Goal: Task Accomplishment & Management: Complete application form

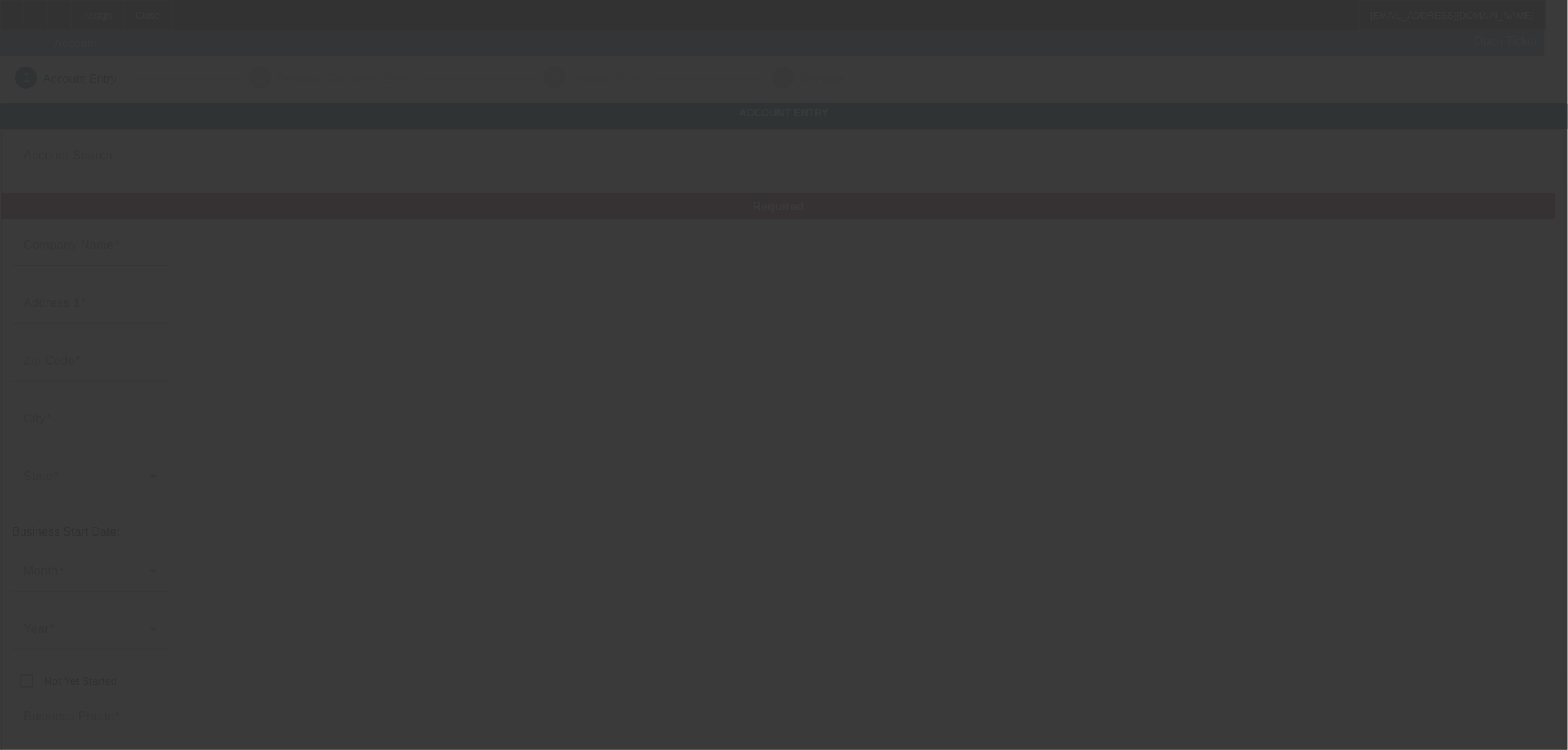
type input "BIG DIESEL TRUCK and Trailer Repair llc"
type input "[STREET_ADDRESS]"
type input "19134"
type input "[GEOGRAPHIC_DATA]"
type input "[PHONE_NUMBER]"
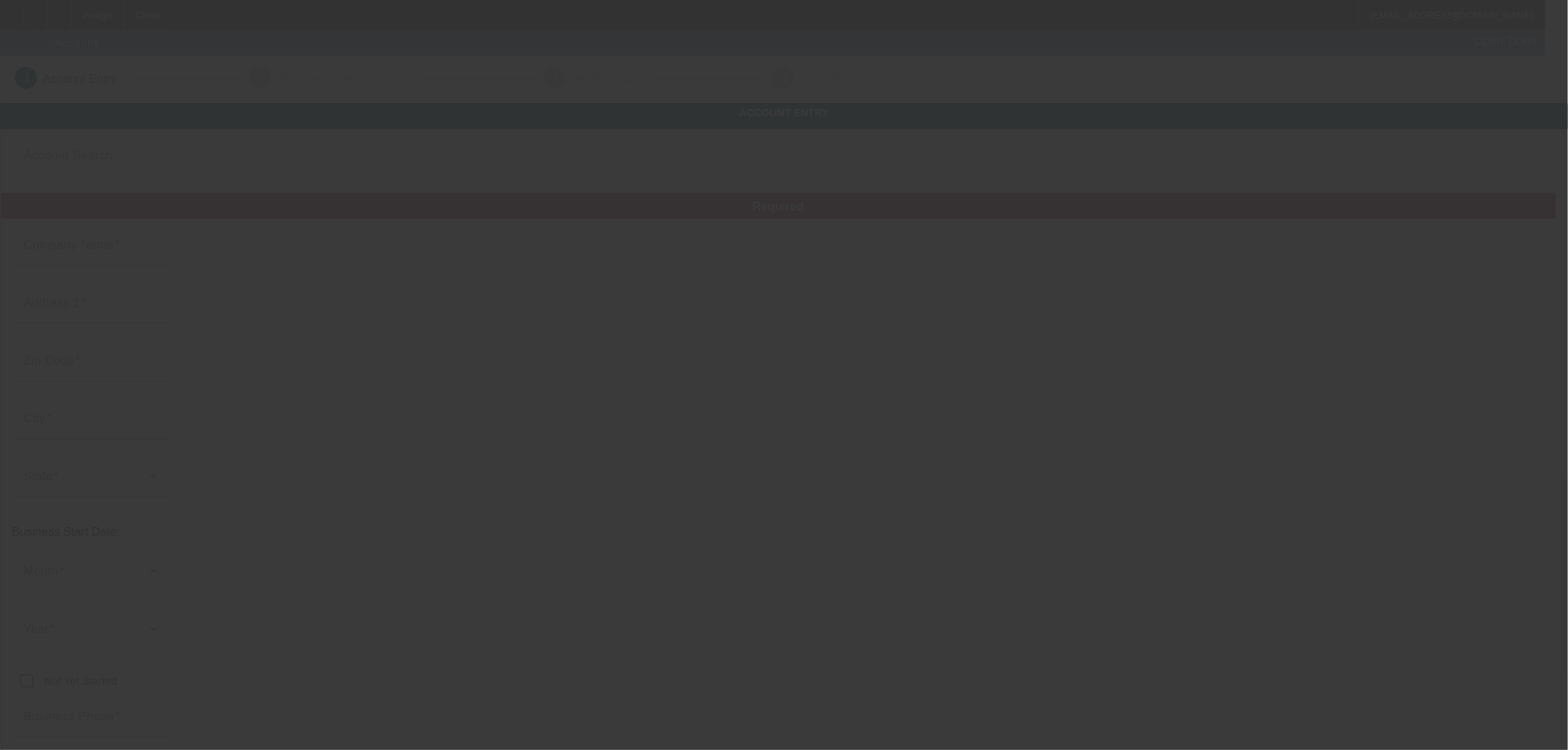
type input "bigdieselshops@gmail.com"
type input "https://bigdieselshop.com/"
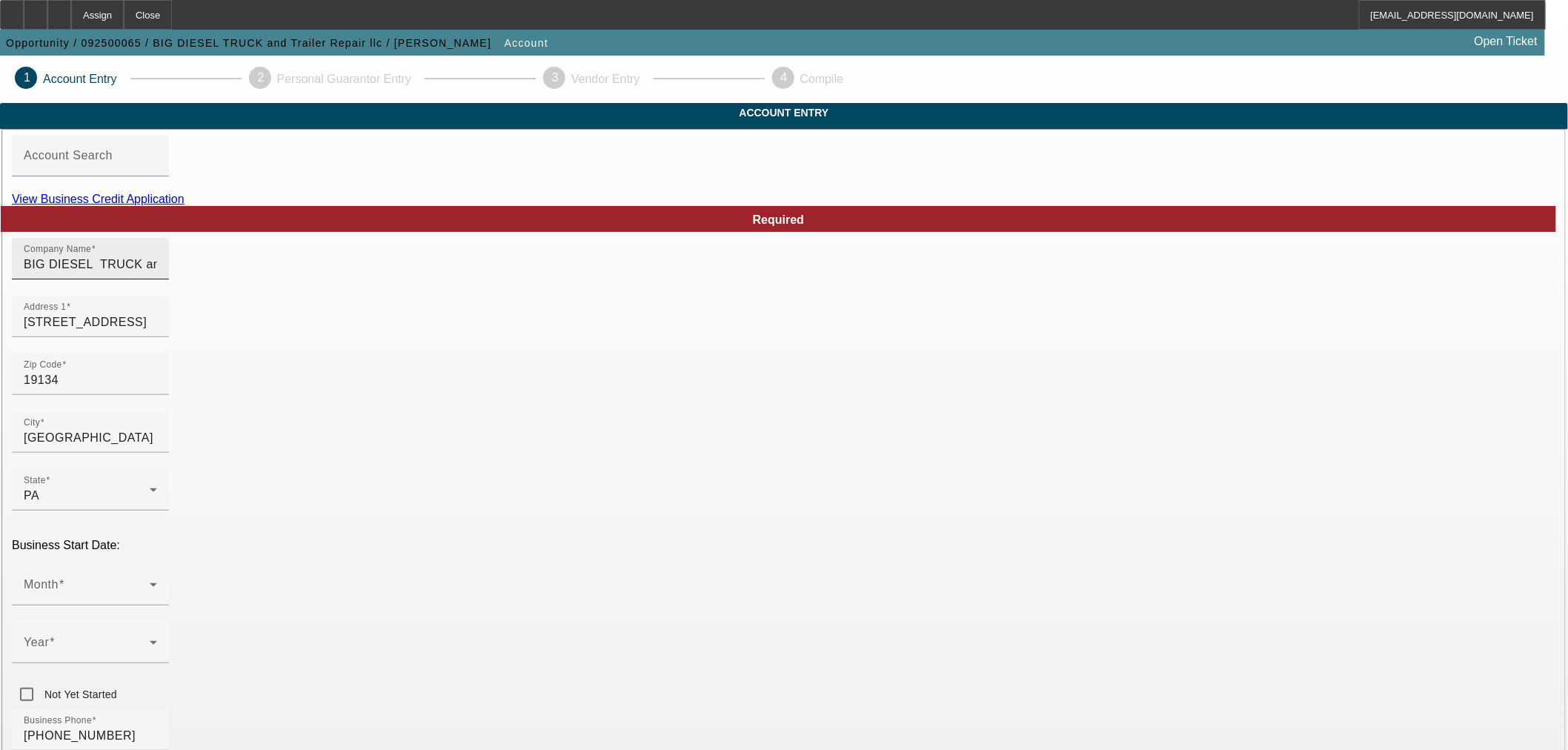
click at [157, 273] on input "BIG DIESEL TRUCK and Trailer Repair llc" at bounding box center [90, 264] width 133 height 18
paste input "ig Diesel Truck & Trailer Repair LLC"
type input "Big Diesel Truck & Trailer Repair LLC"
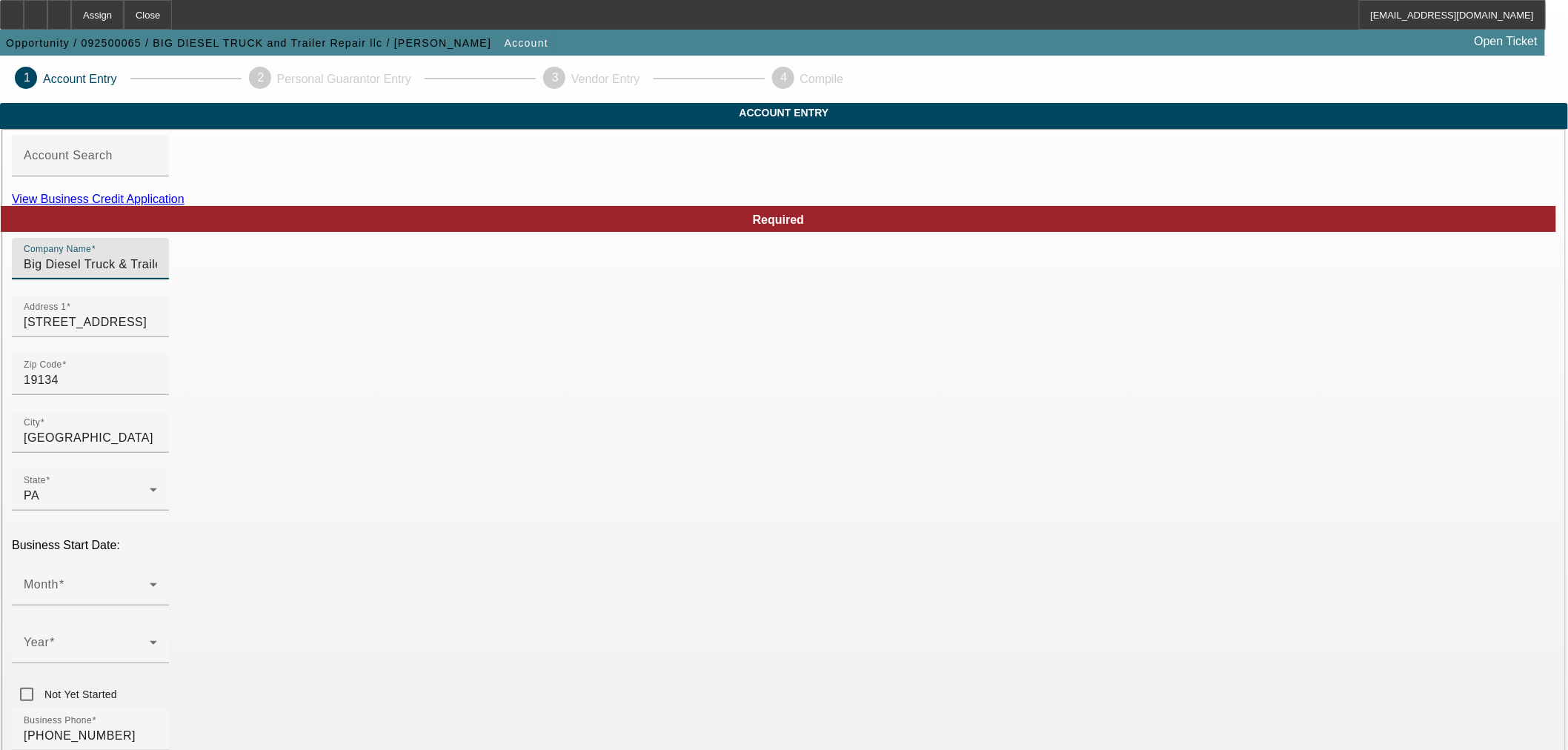
click at [169, 264] on div "Company Name Big Diesel Truck & Trailer Repair LLC" at bounding box center [90, 258] width 157 height 42
click at [371, 260] on div "Required Company Name Big Diesel Truck & Trailer Repair LLC Address 1 3381 Rich…" at bounding box center [784, 685] width 1544 height 960
click at [157, 161] on div "Account Search" at bounding box center [90, 155] width 133 height 42
click at [157, 564] on div "Month" at bounding box center [90, 584] width 133 height 42
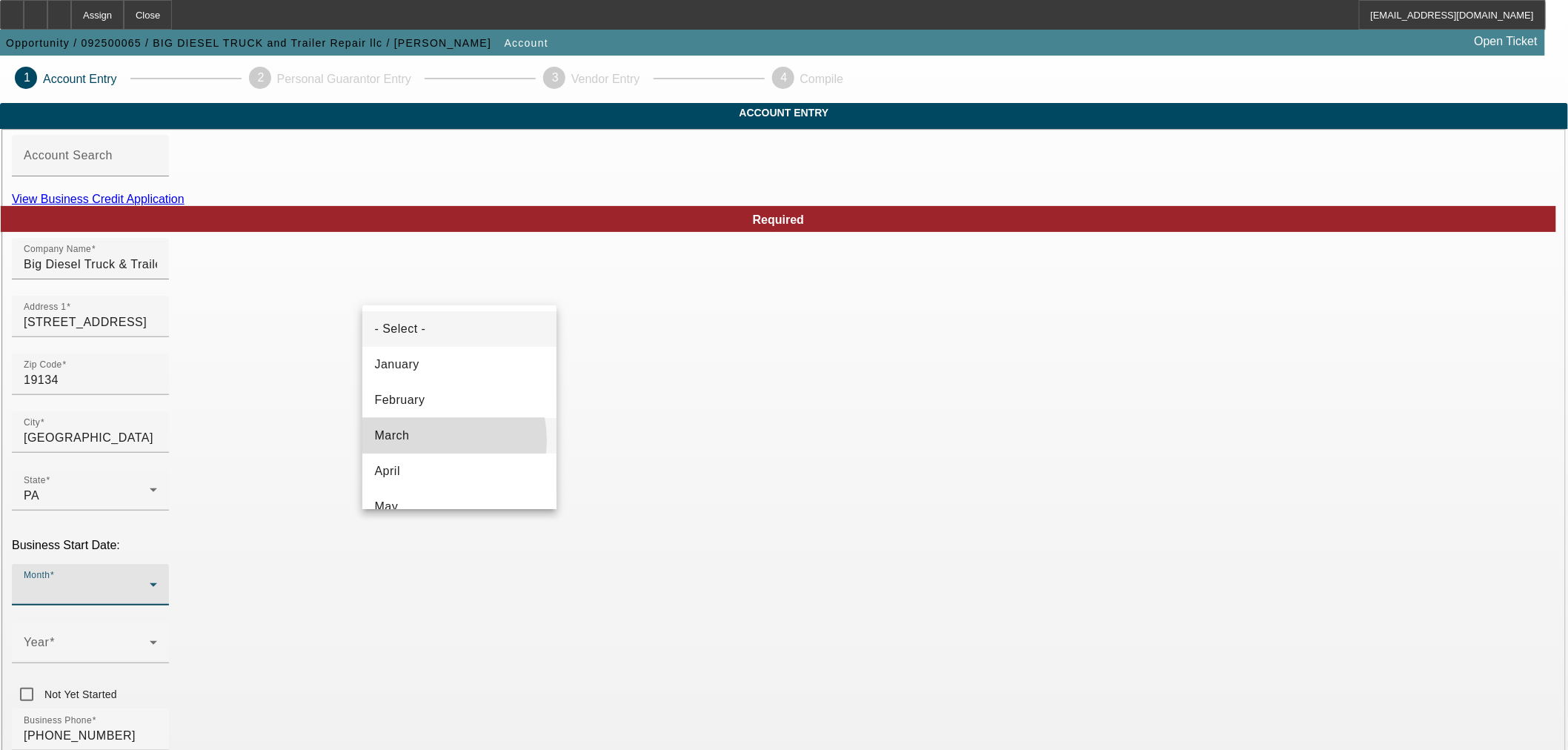
click at [434, 441] on mat-option "March" at bounding box center [459, 436] width 194 height 35
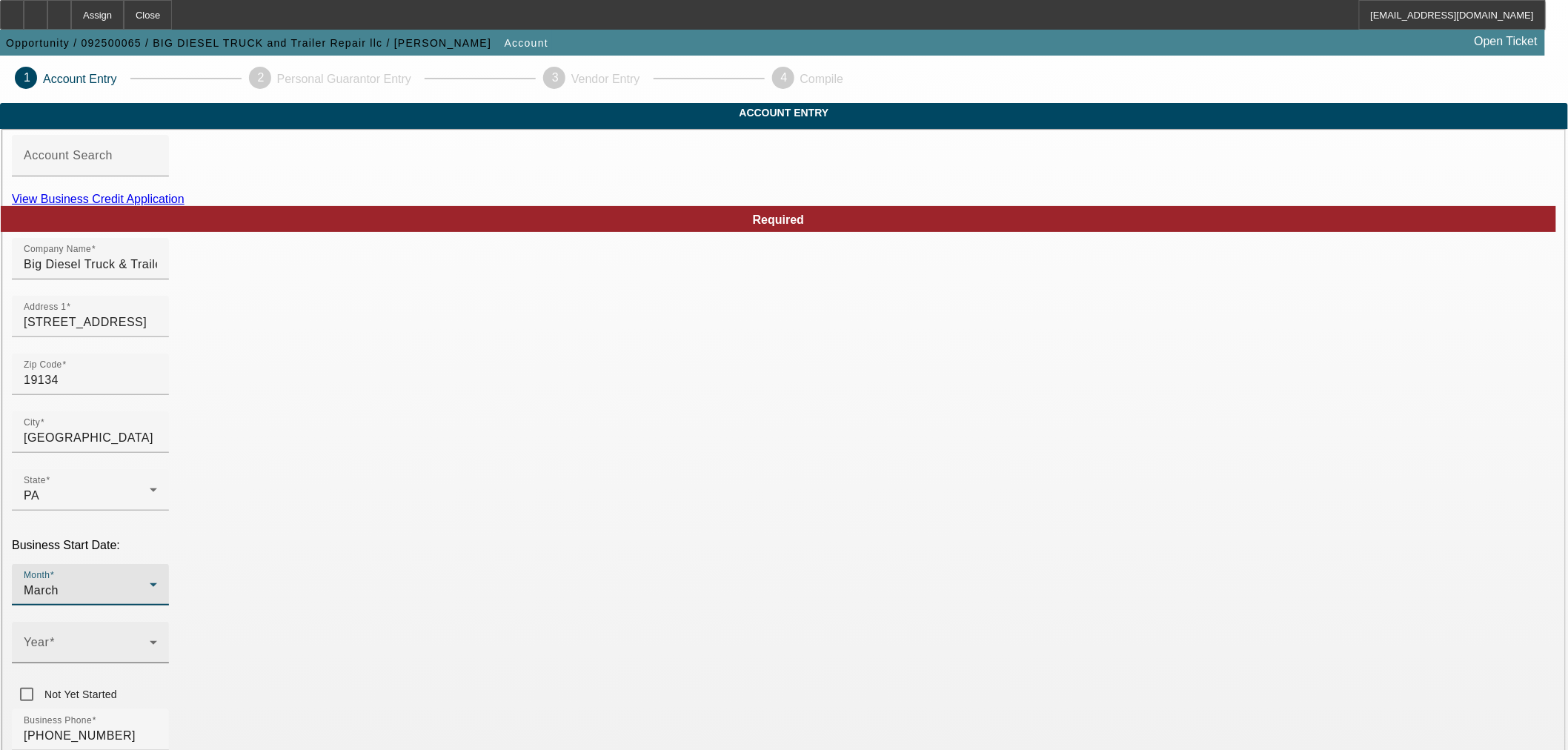
drag, startPoint x: 610, startPoint y: 557, endPoint x: 612, endPoint y: 538, distance: 19.1
click at [169, 663] on div at bounding box center [90, 671] width 157 height 16
click at [150, 639] on span at bounding box center [87, 648] width 126 height 18
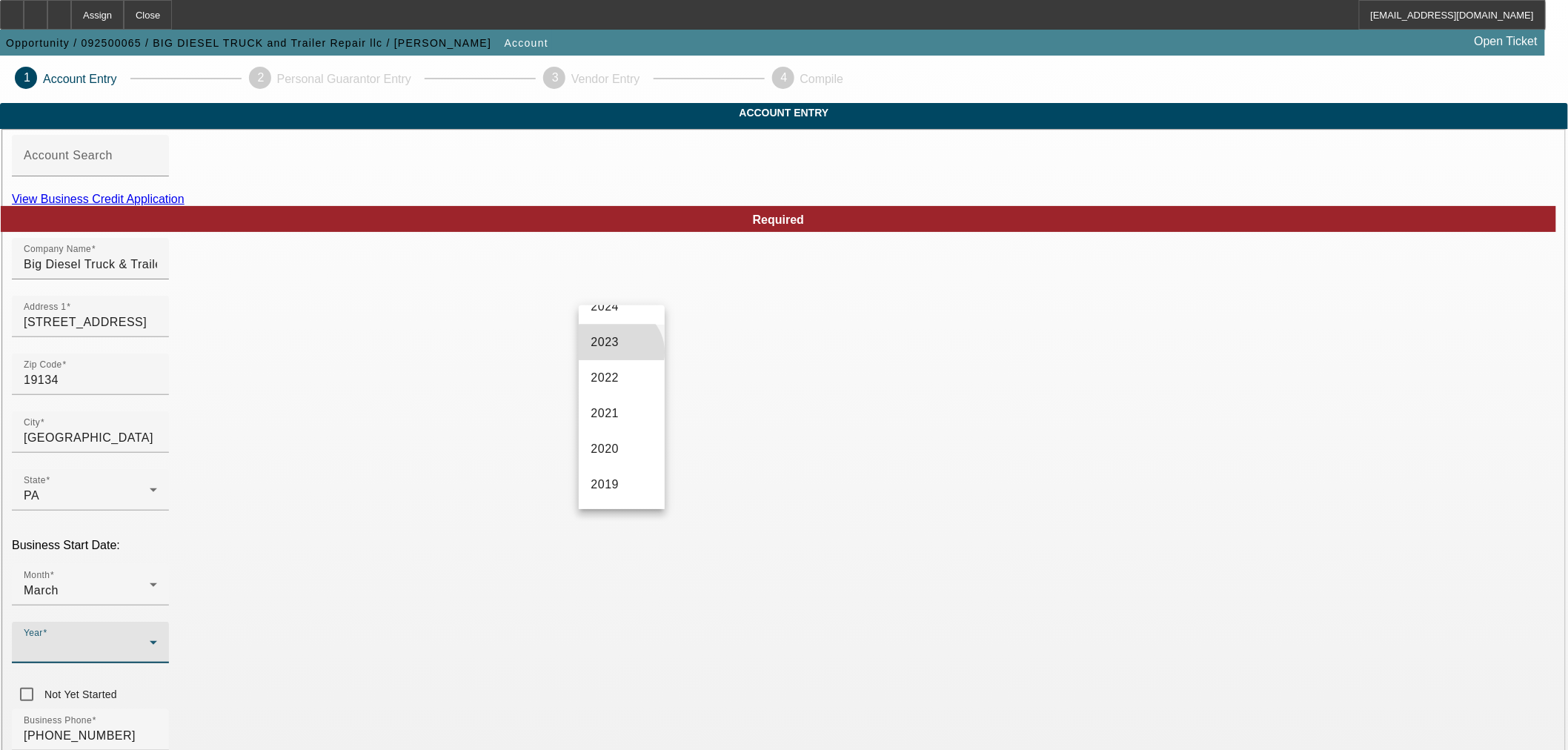
click at [617, 359] on mat-option "2023" at bounding box center [621, 342] width 86 height 35
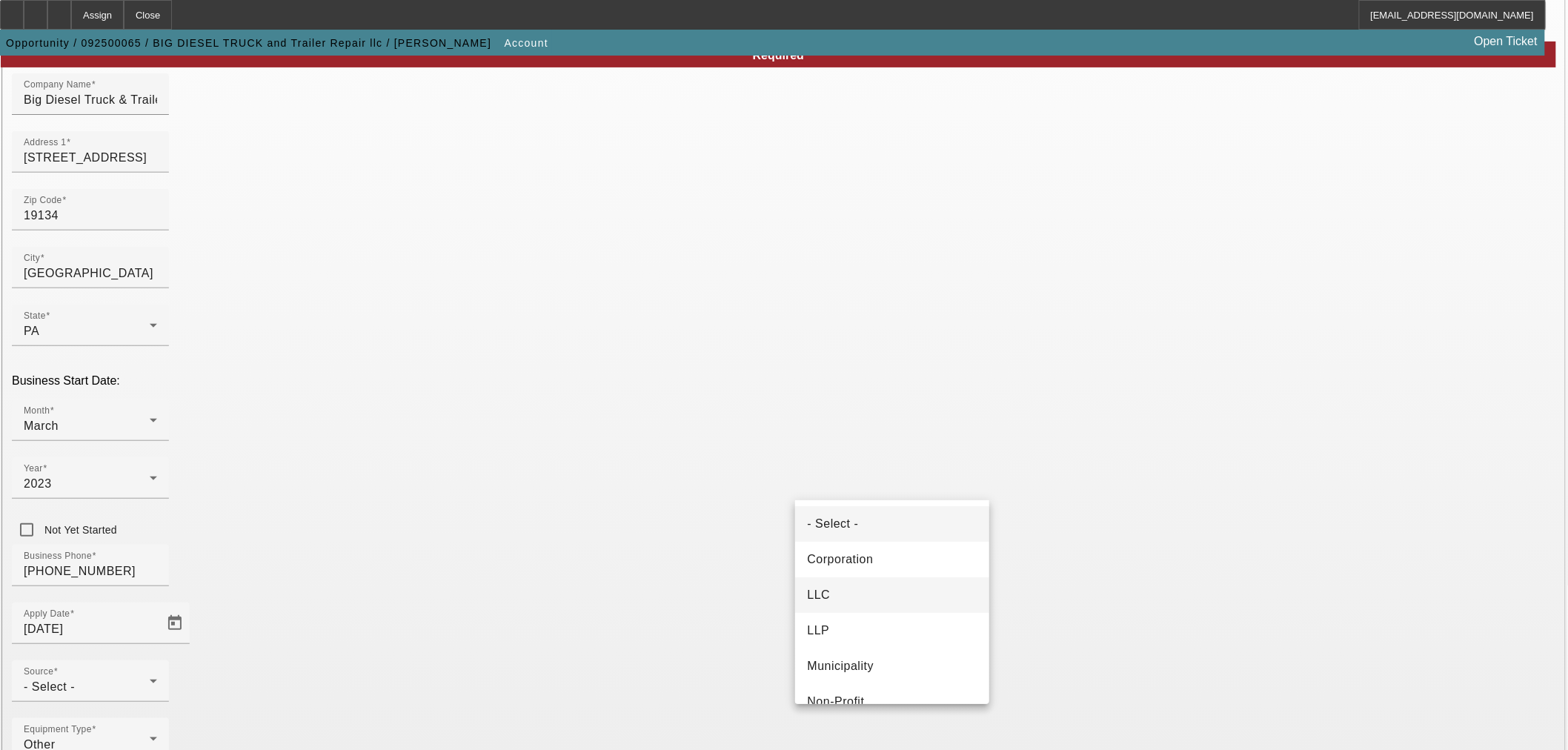
drag, startPoint x: 875, startPoint y: 590, endPoint x: 1053, endPoint y: 479, distance: 209.8
click at [876, 589] on mat-option "LLC" at bounding box center [892, 595] width 194 height 35
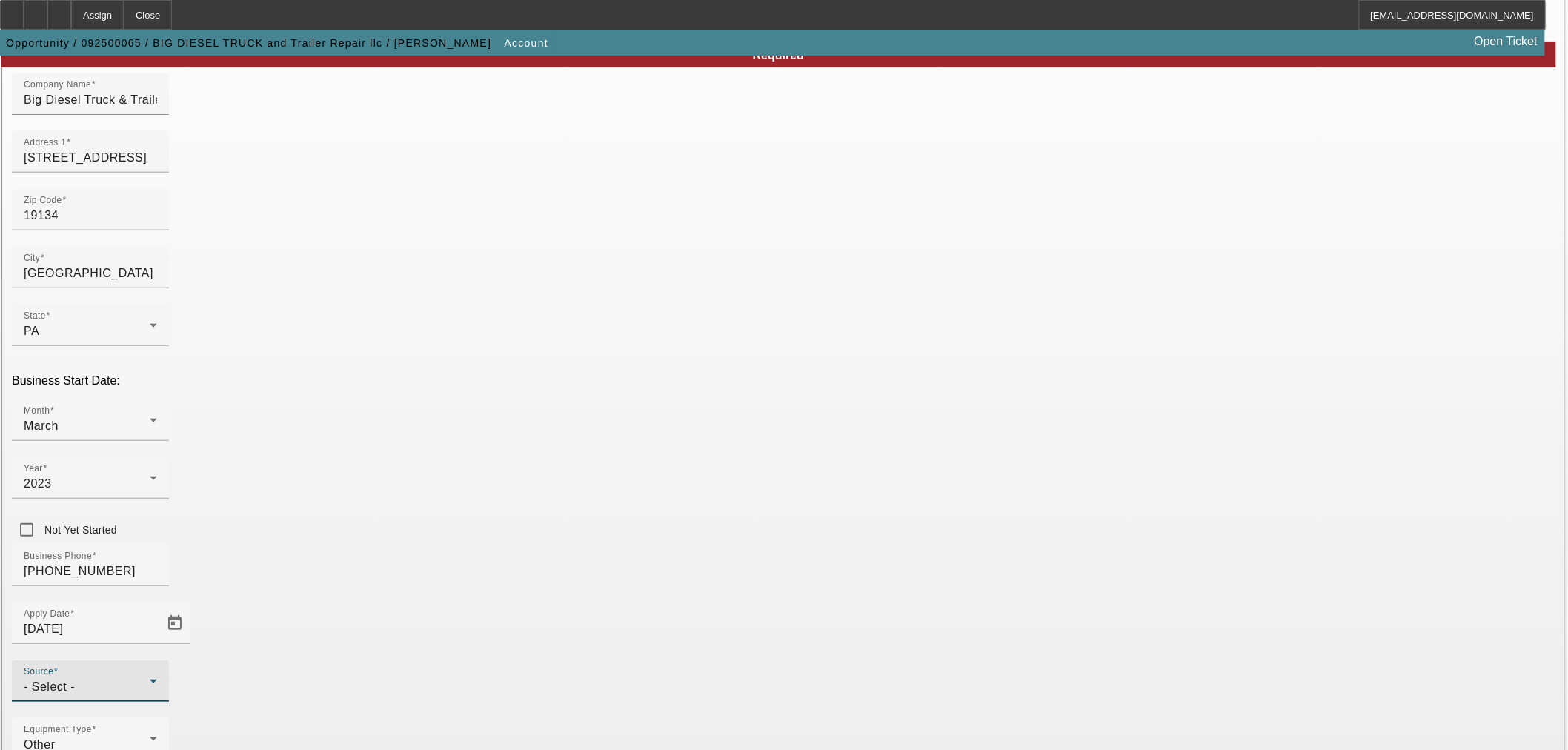
click at [74, 680] on span "- Select -" at bounding box center [50, 686] width 51 height 12
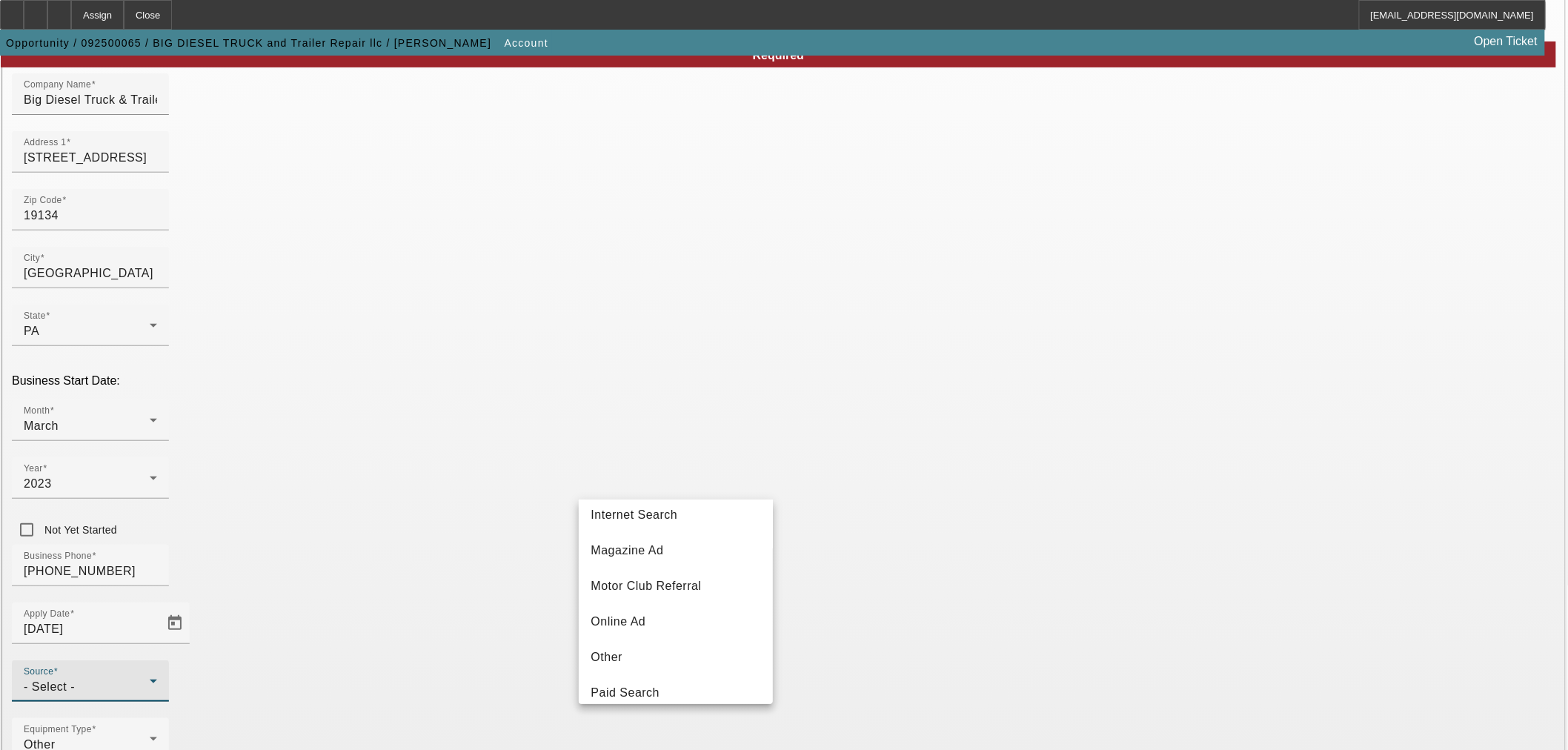
scroll to position [527, 0]
click at [653, 587] on mat-option "Telemarketing" at bounding box center [675, 574] width 194 height 35
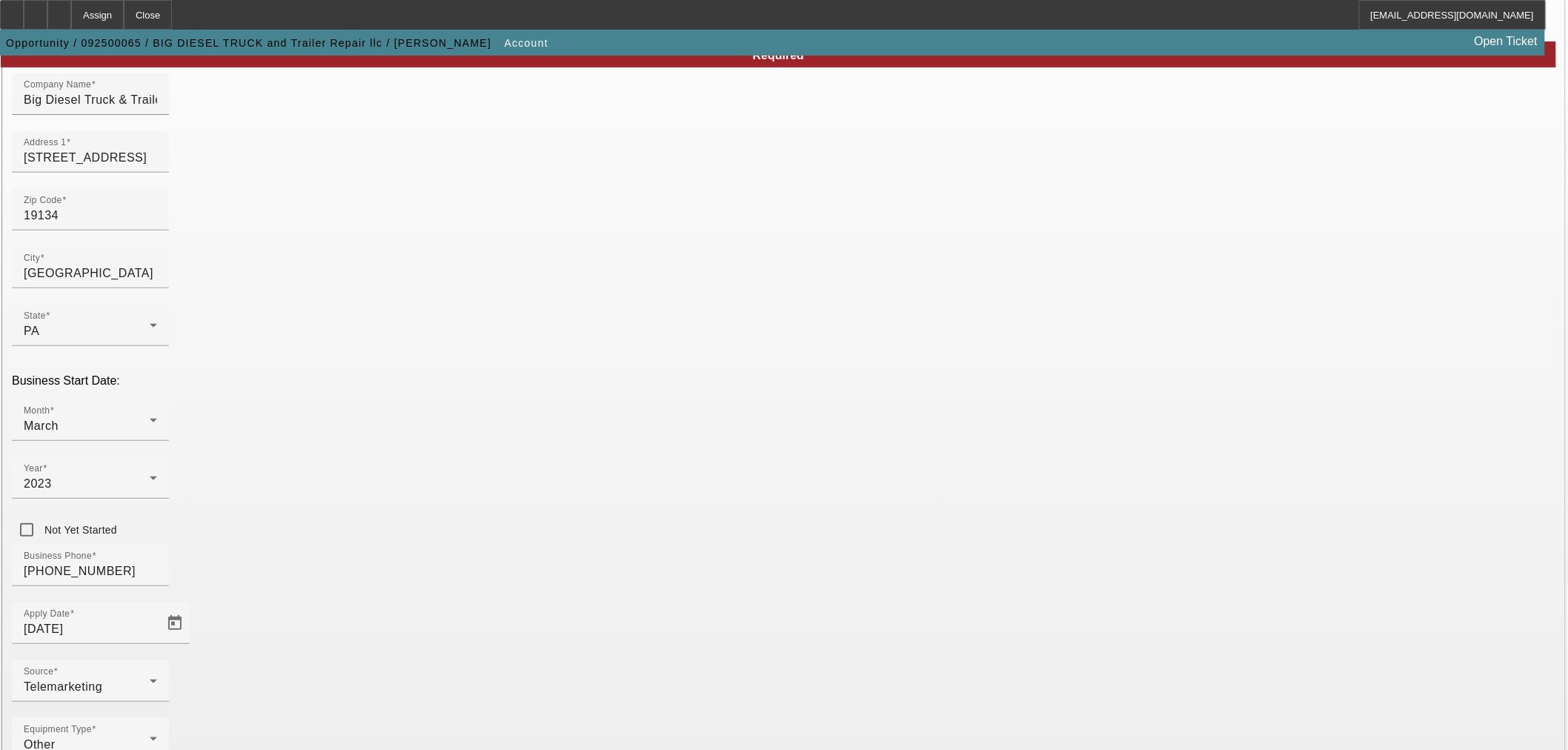
paste input "[US_EMPLOYER_IDENTIFICATION_NUMBER]"
type input "[US_EMPLOYER_IDENTIFICATION_NUMBER]"
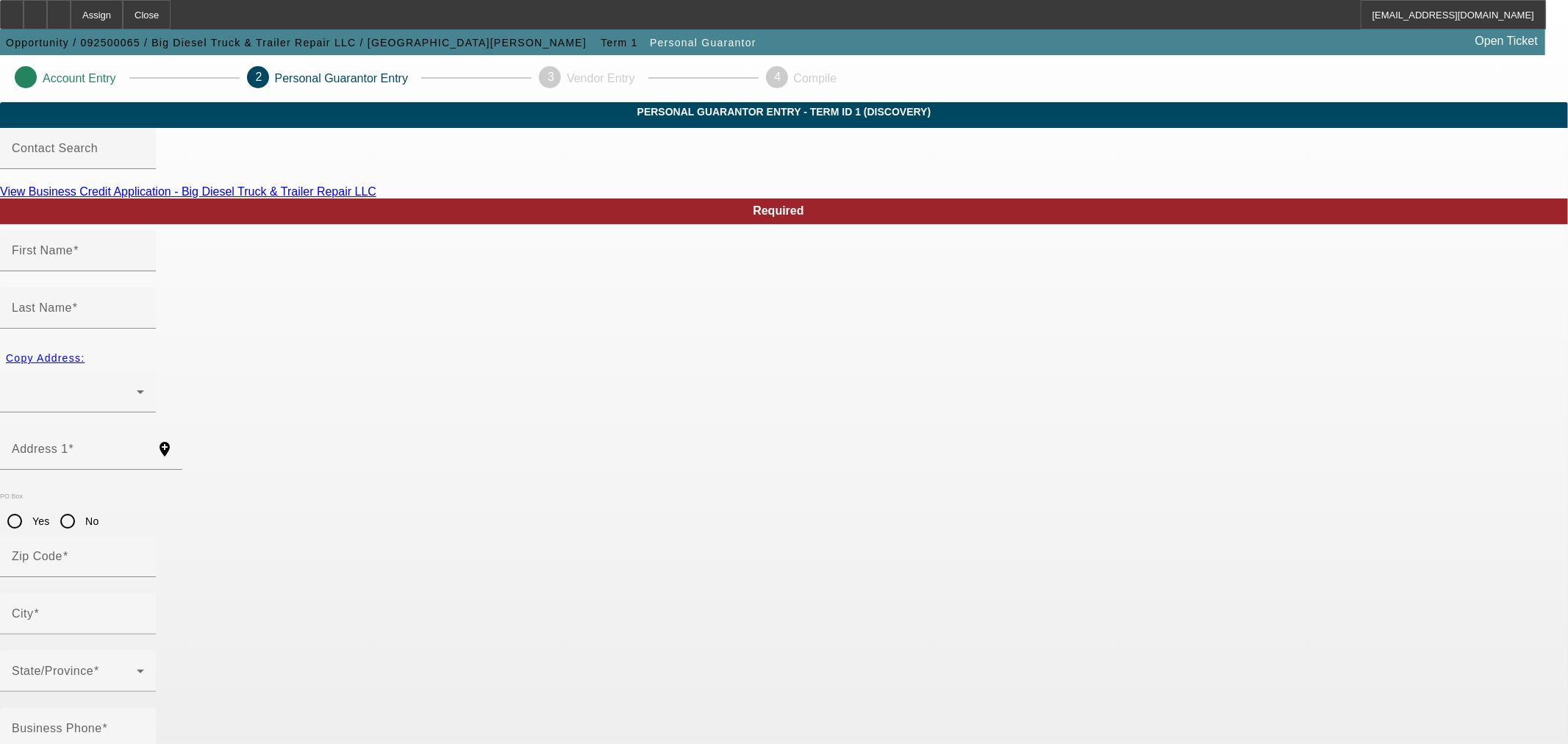
type input "Dimitry"
type input "Gondre"
radio input "true"
type input "168-84-5271"
type input "bigdieselshops@gmail.com"
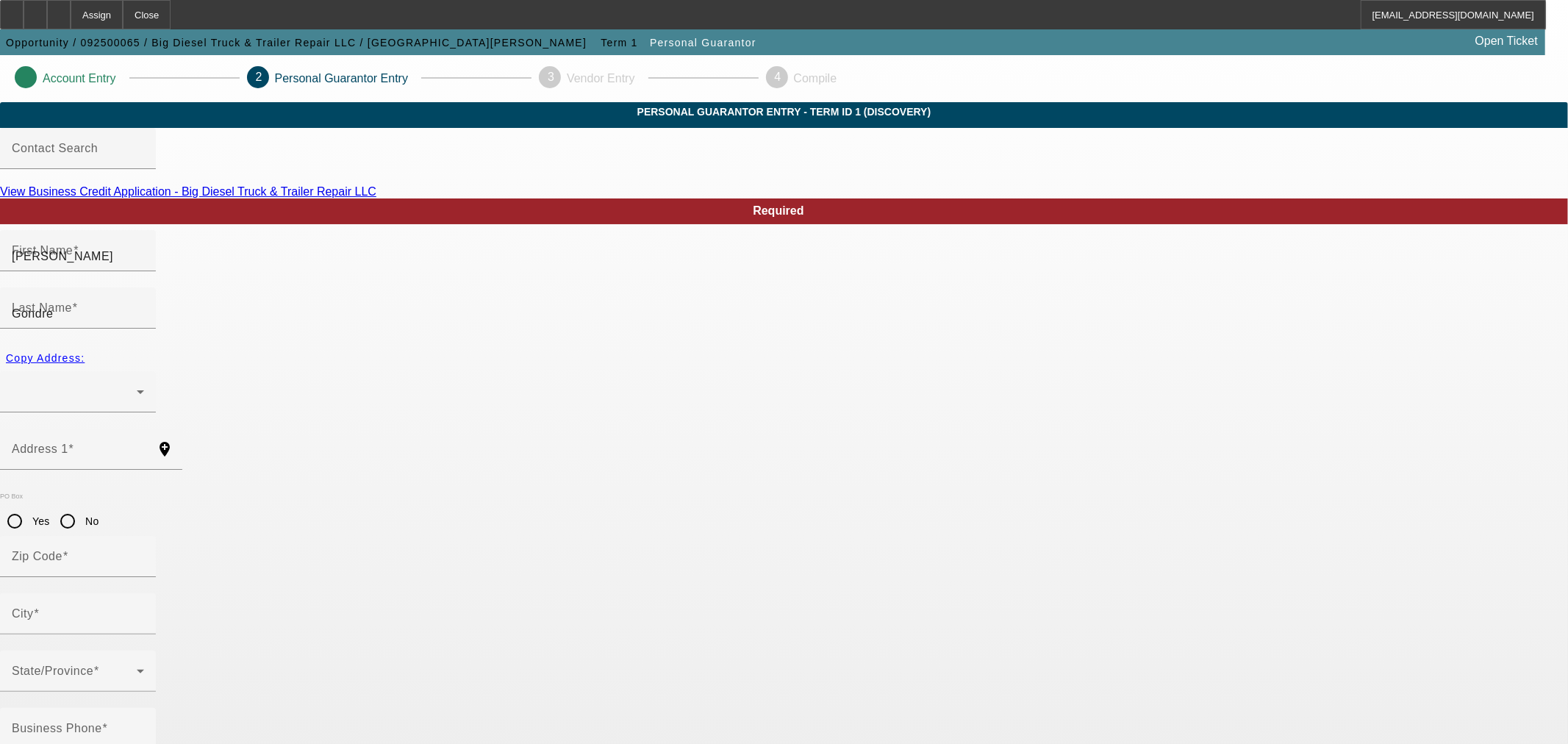
type input "[PHONE_NUMBER]"
click at [136, 383] on div at bounding box center [74, 392] width 125 height 18
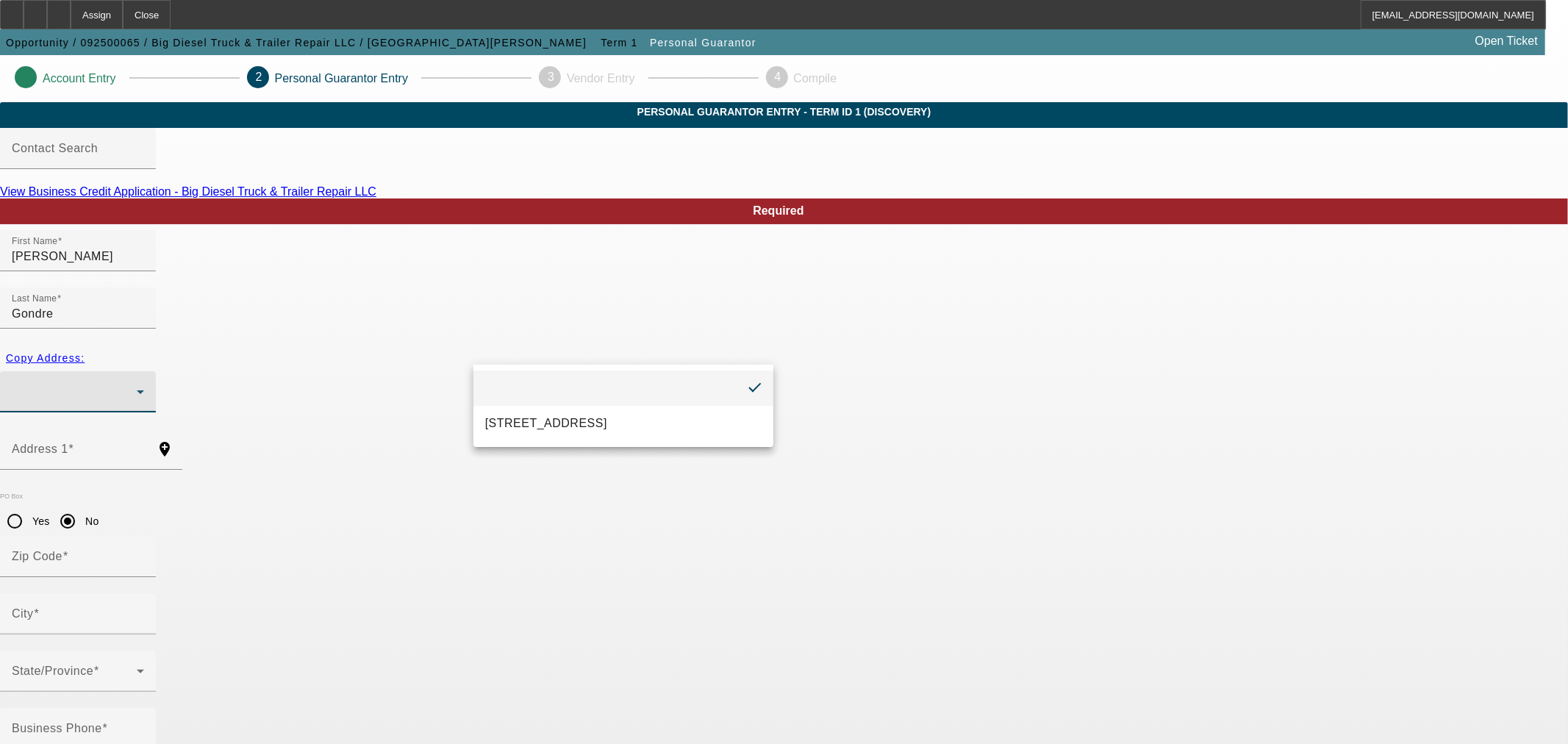
click at [543, 348] on div at bounding box center [784, 372] width 1568 height 744
click at [136, 383] on div at bounding box center [74, 392] width 125 height 18
click at [436, 394] on div at bounding box center [784, 372] width 1568 height 744
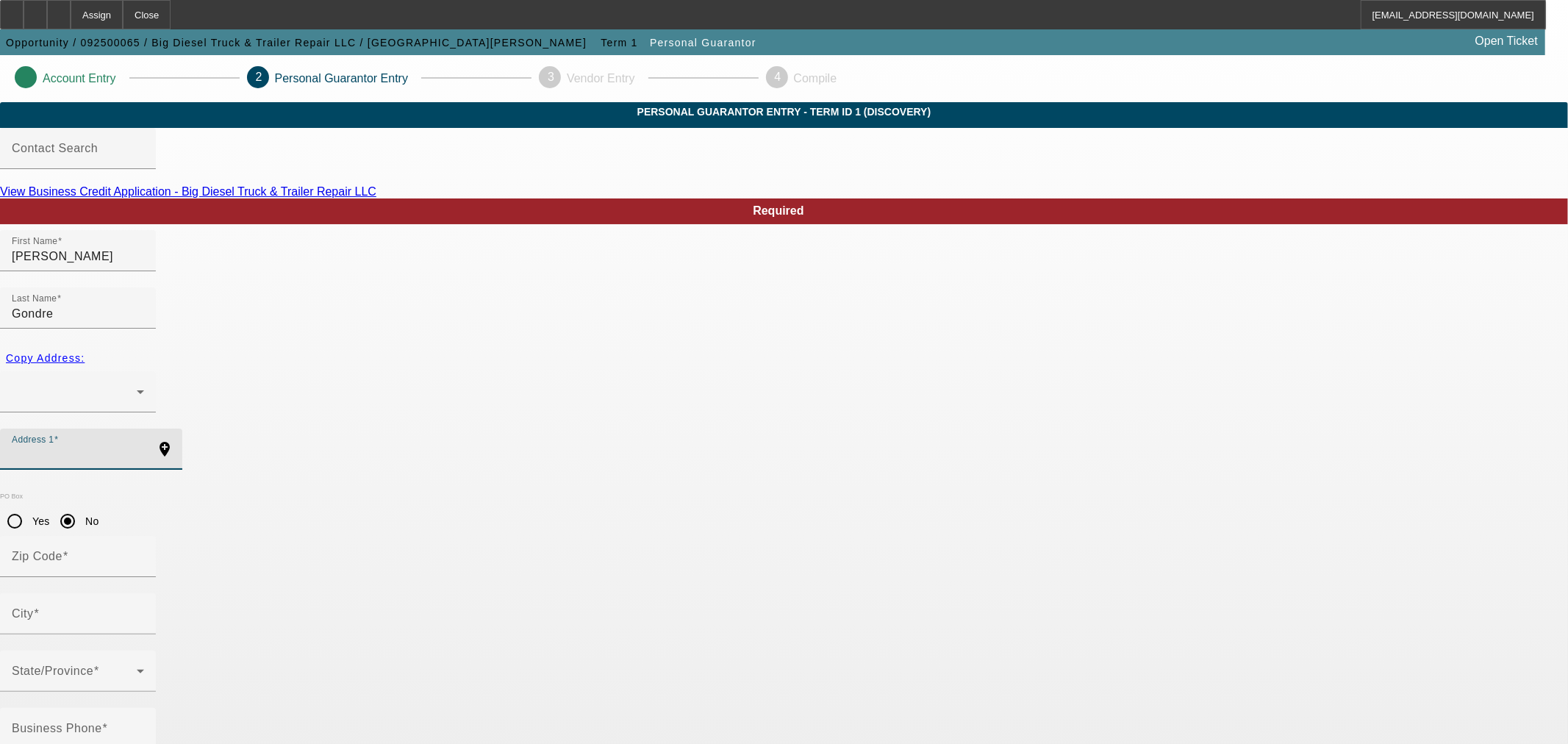
click at [144, 446] on input "Address 1" at bounding box center [77, 455] width 132 height 18
paste input "501 North Christopher Columbus Blvd, apt 1420"
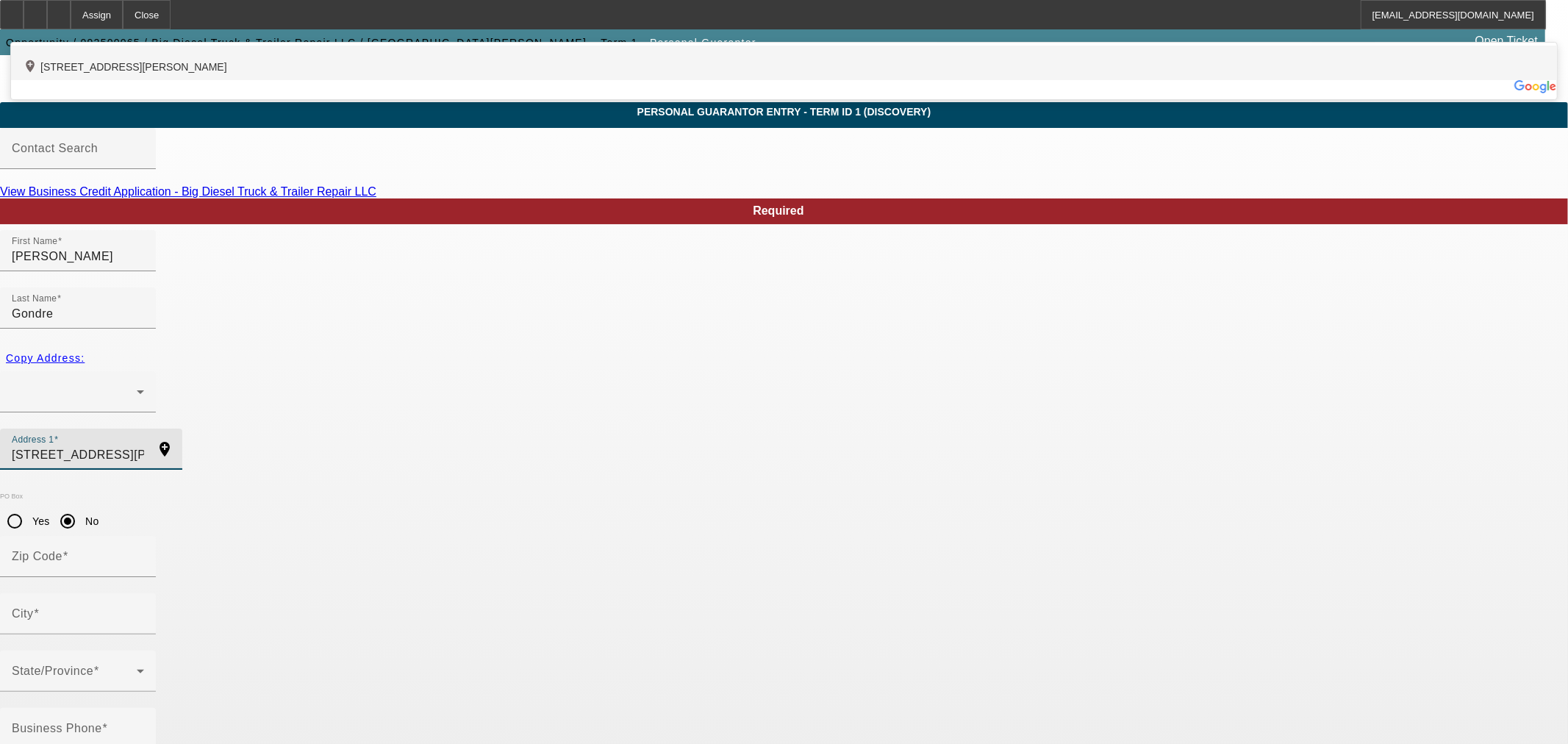
click at [501, 80] on div "add_location 501 North Christopher Columbus Boulevard, Philadelphia, PA 19123, …" at bounding box center [784, 62] width 1546 height 34
type input "501 North Christopher Columbus Boulevard"
type input "19123"
type input "Philadelphia"
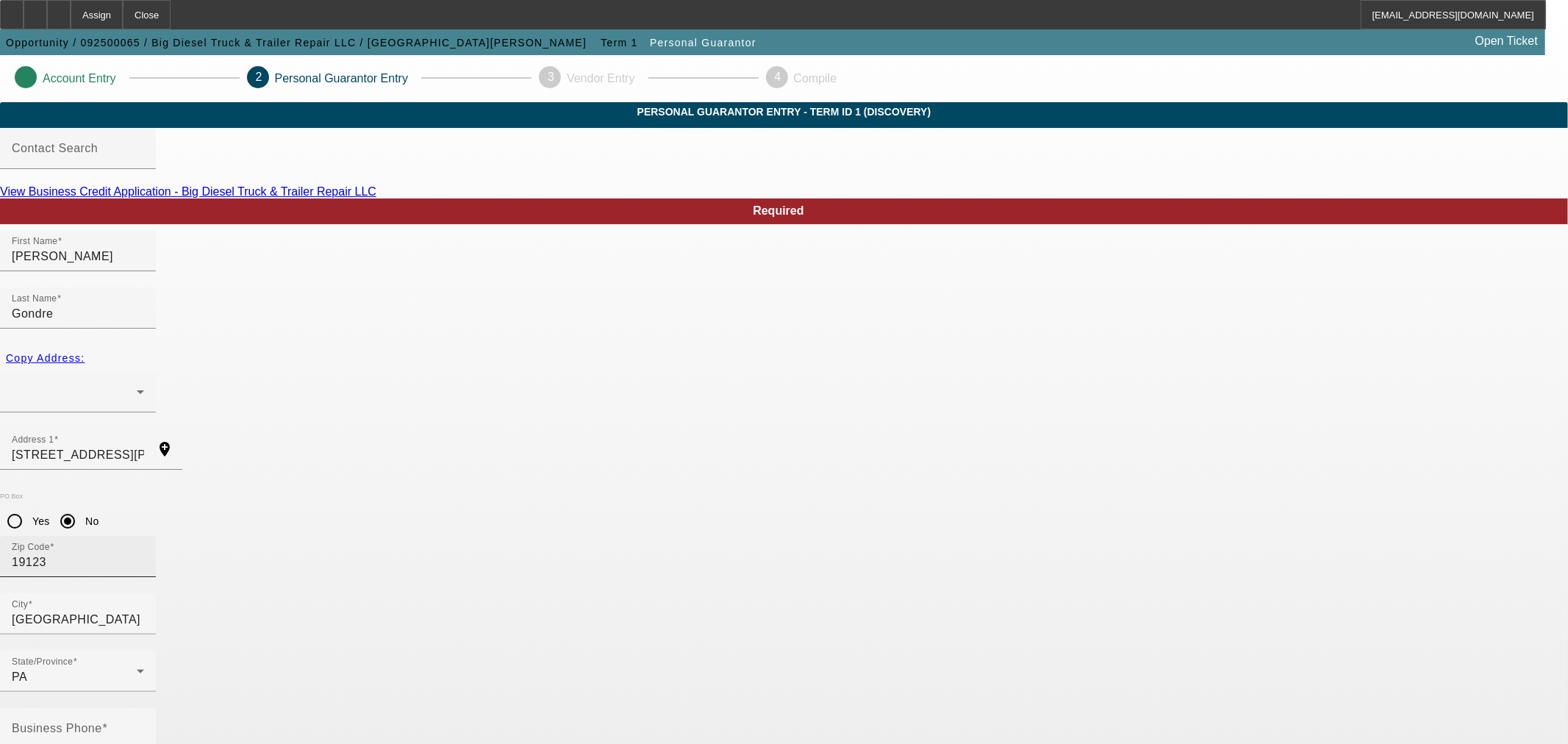
click at [144, 554] on input "19123" at bounding box center [77, 563] width 132 height 18
type input "1912"
type input "19134"
click at [480, 554] on mat-option "Philadelphia" at bounding box center [462, 558] width 193 height 35
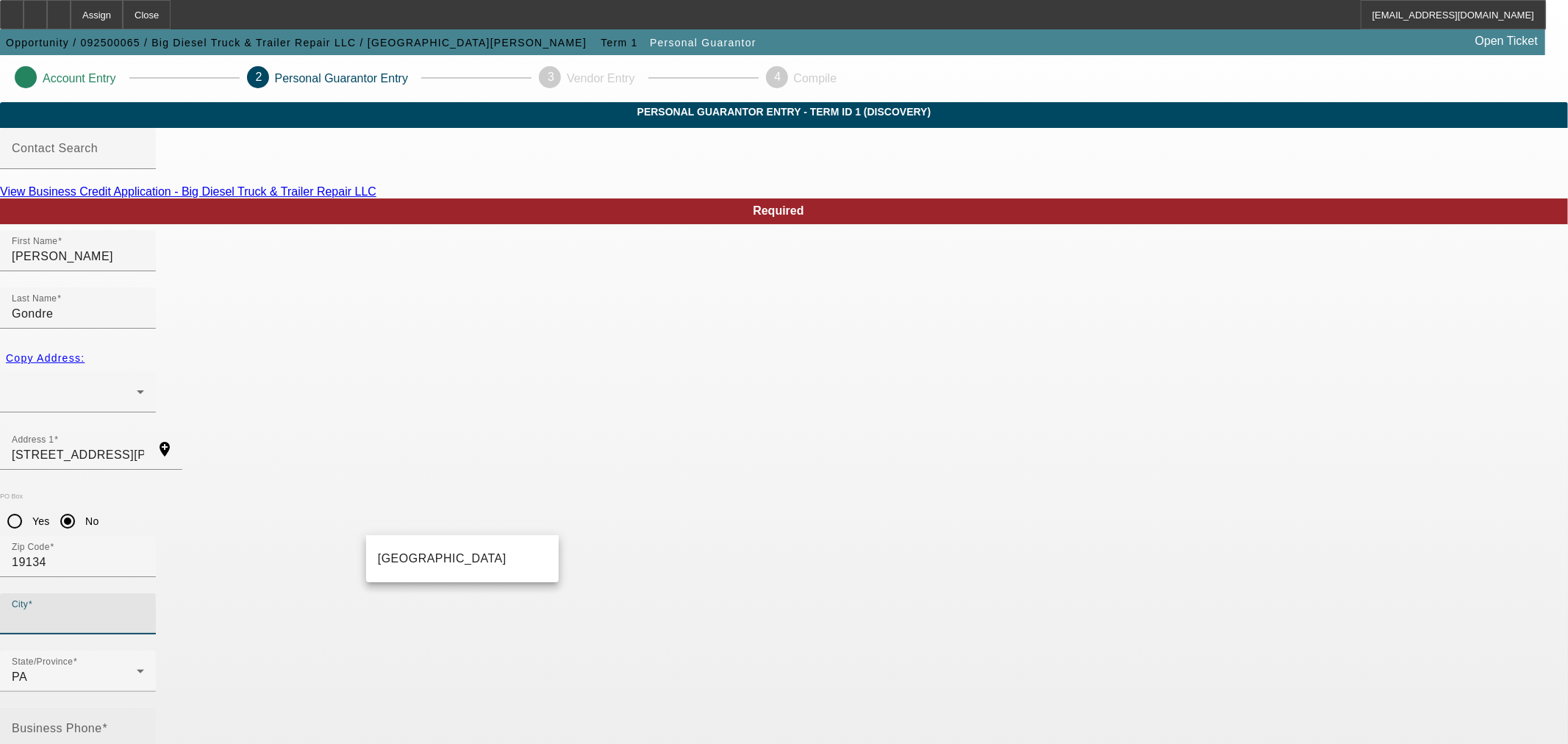
type input "Philadelphia"
type input "100"
drag, startPoint x: 459, startPoint y: 579, endPoint x: 466, endPoint y: 576, distance: 7.6
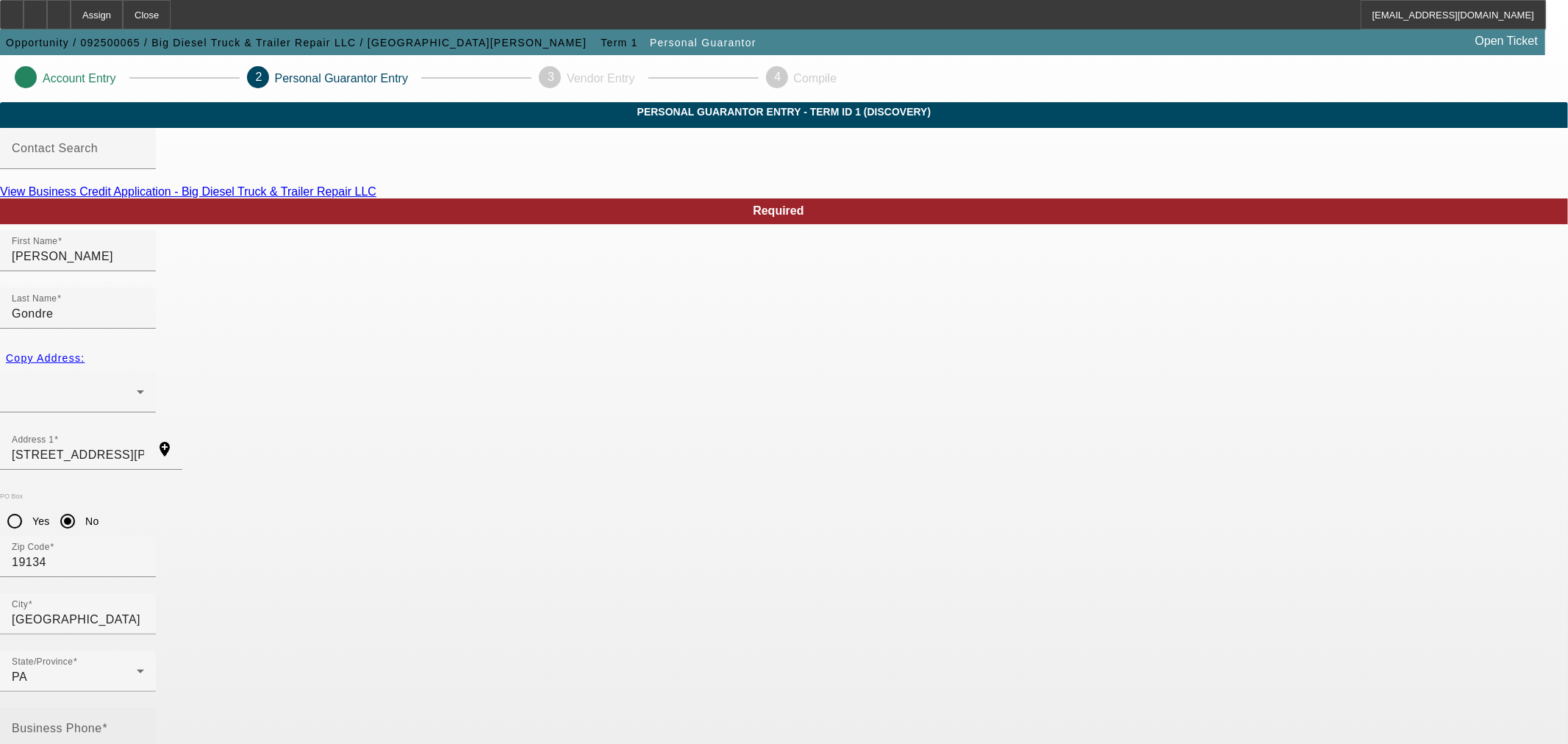
click at [144, 726] on input "Business Phone" at bounding box center [77, 734] width 132 height 18
paste input "[PHONE_NUMBER]"
type input "[PHONE_NUMBER]"
click at [156, 634] on div at bounding box center [77, 642] width 156 height 16
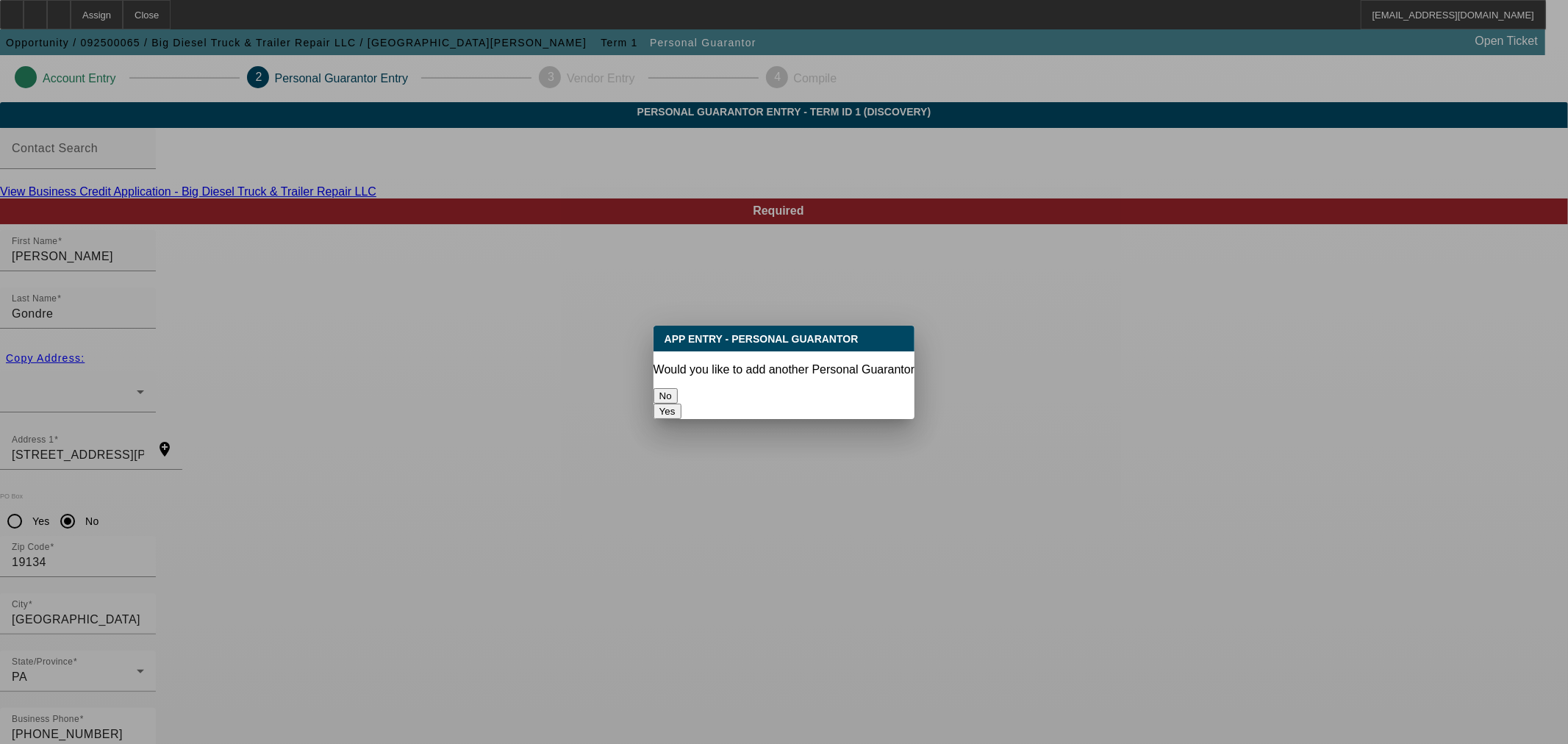
click at [678, 388] on button "No" at bounding box center [666, 396] width 25 height 16
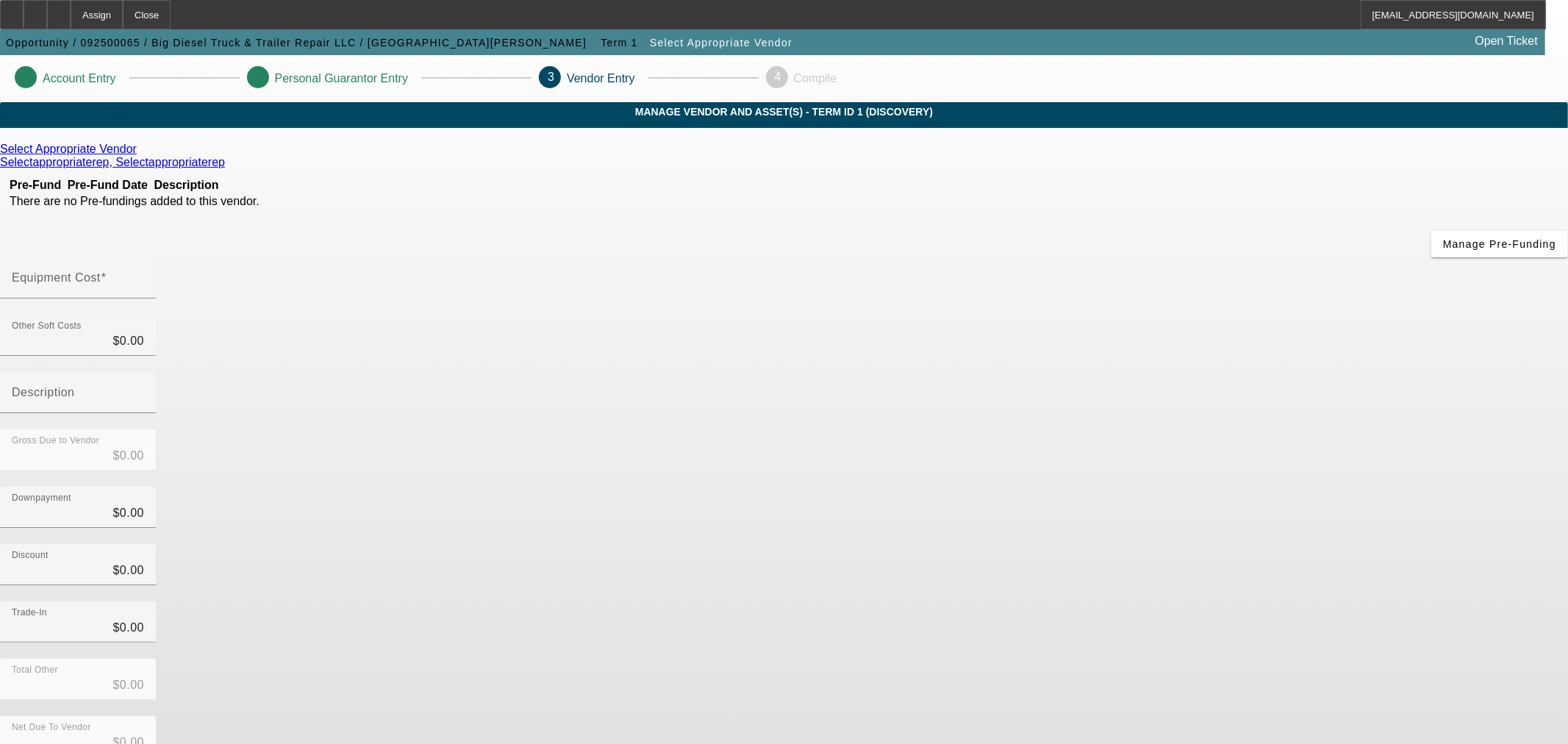
click at [141, 155] on icon at bounding box center [141, 149] width 0 height 12
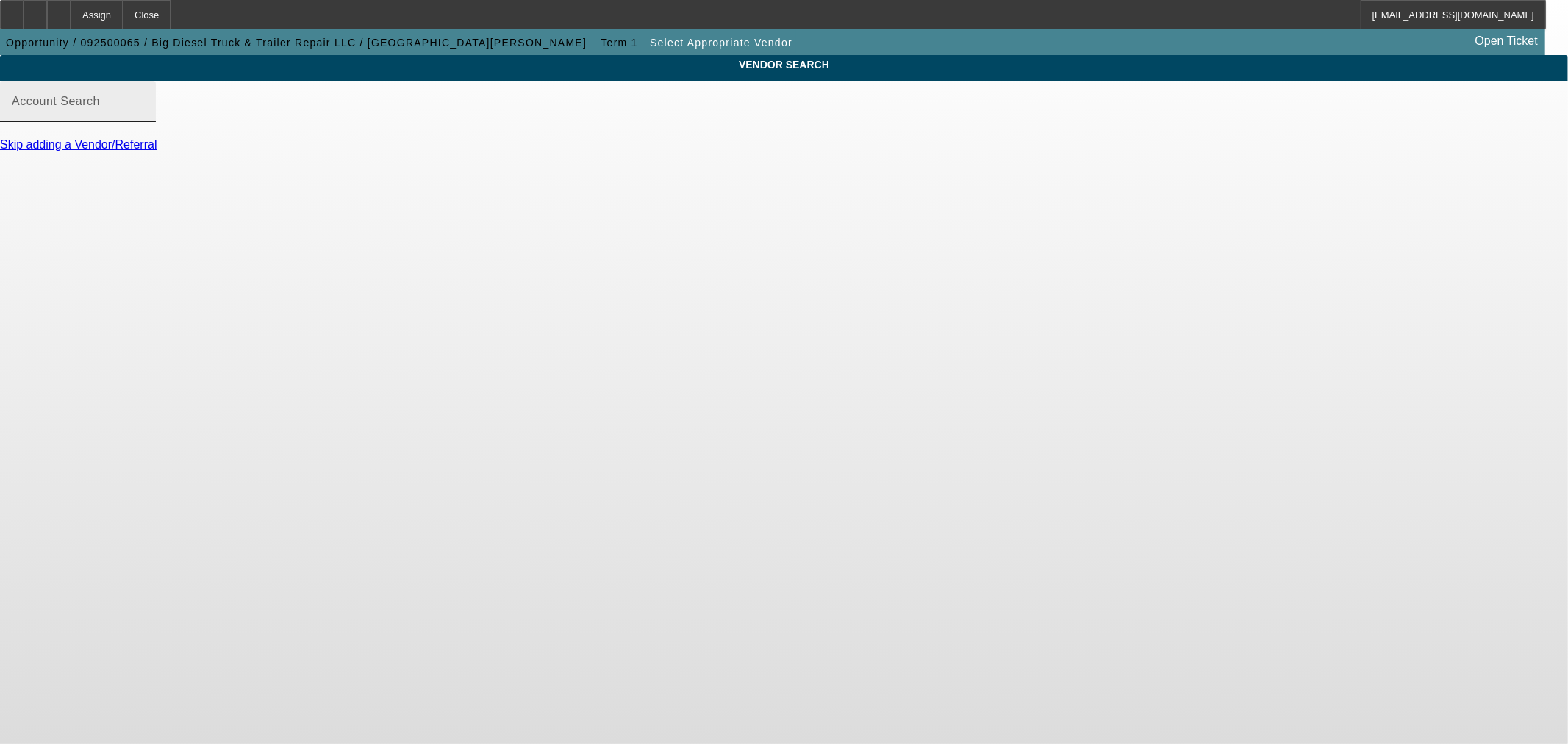
click at [144, 116] on input "Account Search" at bounding box center [77, 107] width 132 height 18
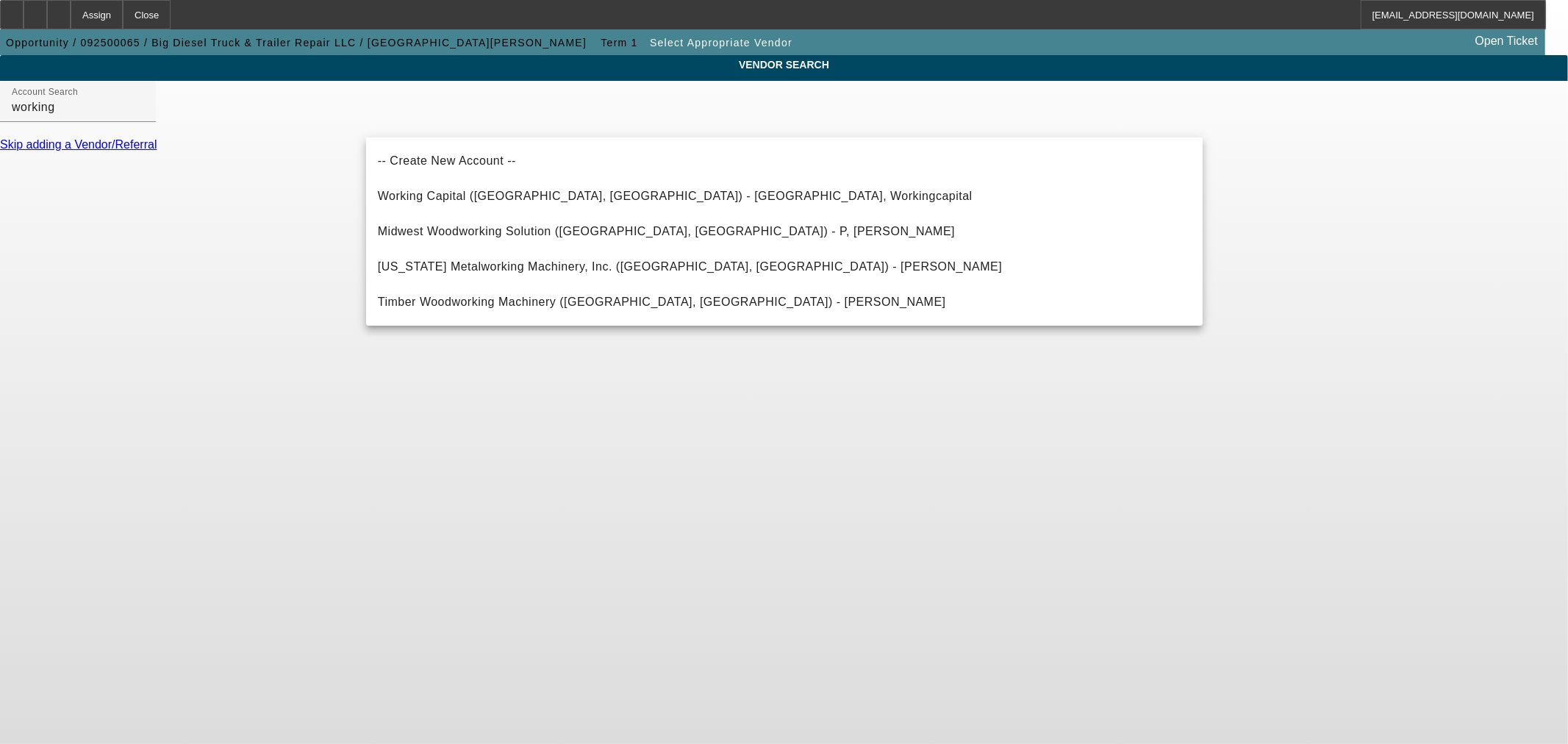
click at [599, 187] on span "Working Capital (Northbrook, IL) - Workingcapital, Workingcapital" at bounding box center [675, 196] width 594 height 18
type input "Working Capital (Northbrook, IL) - Workingcapital, Workingcapital"
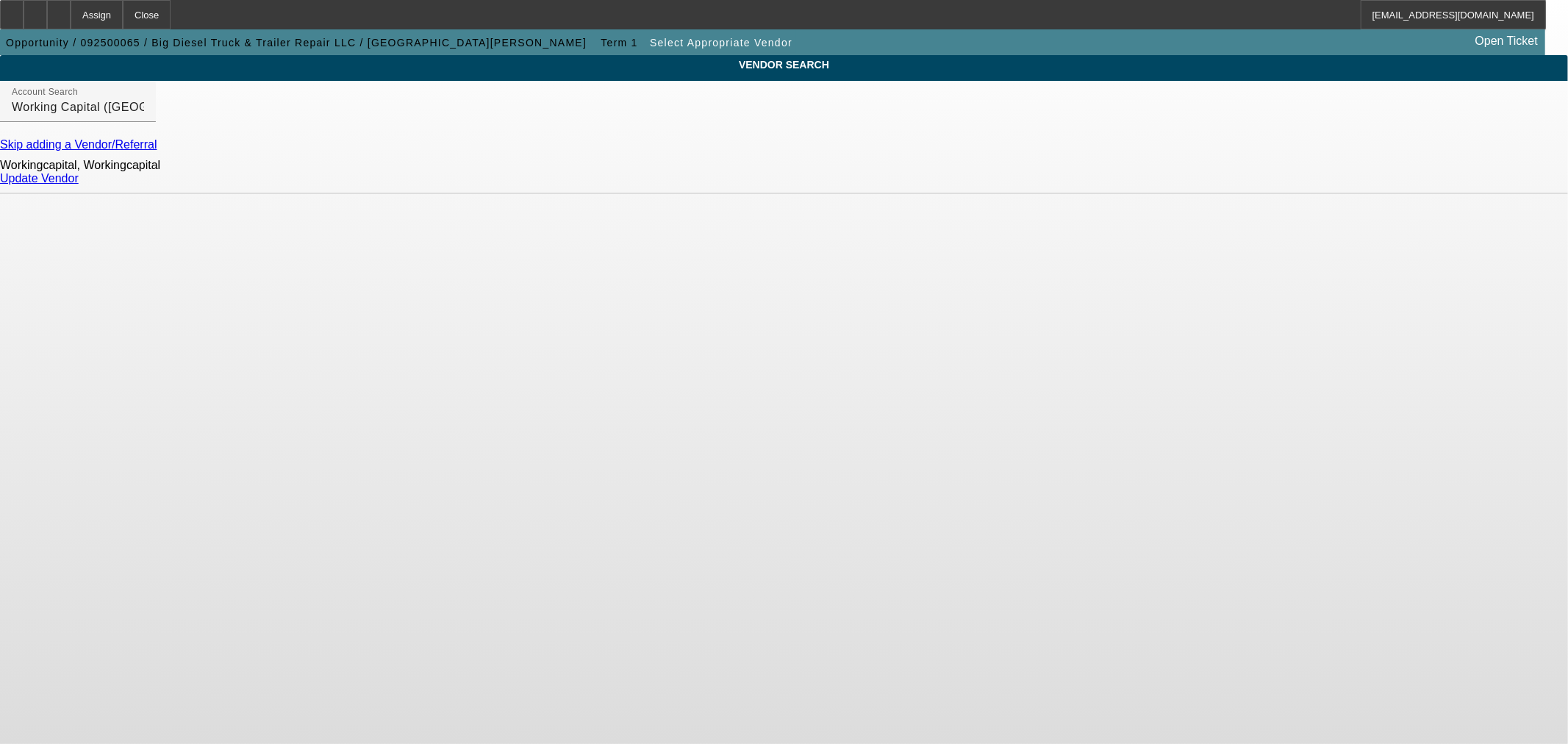
click at [78, 185] on link "Update Vendor" at bounding box center [39, 179] width 78 height 12
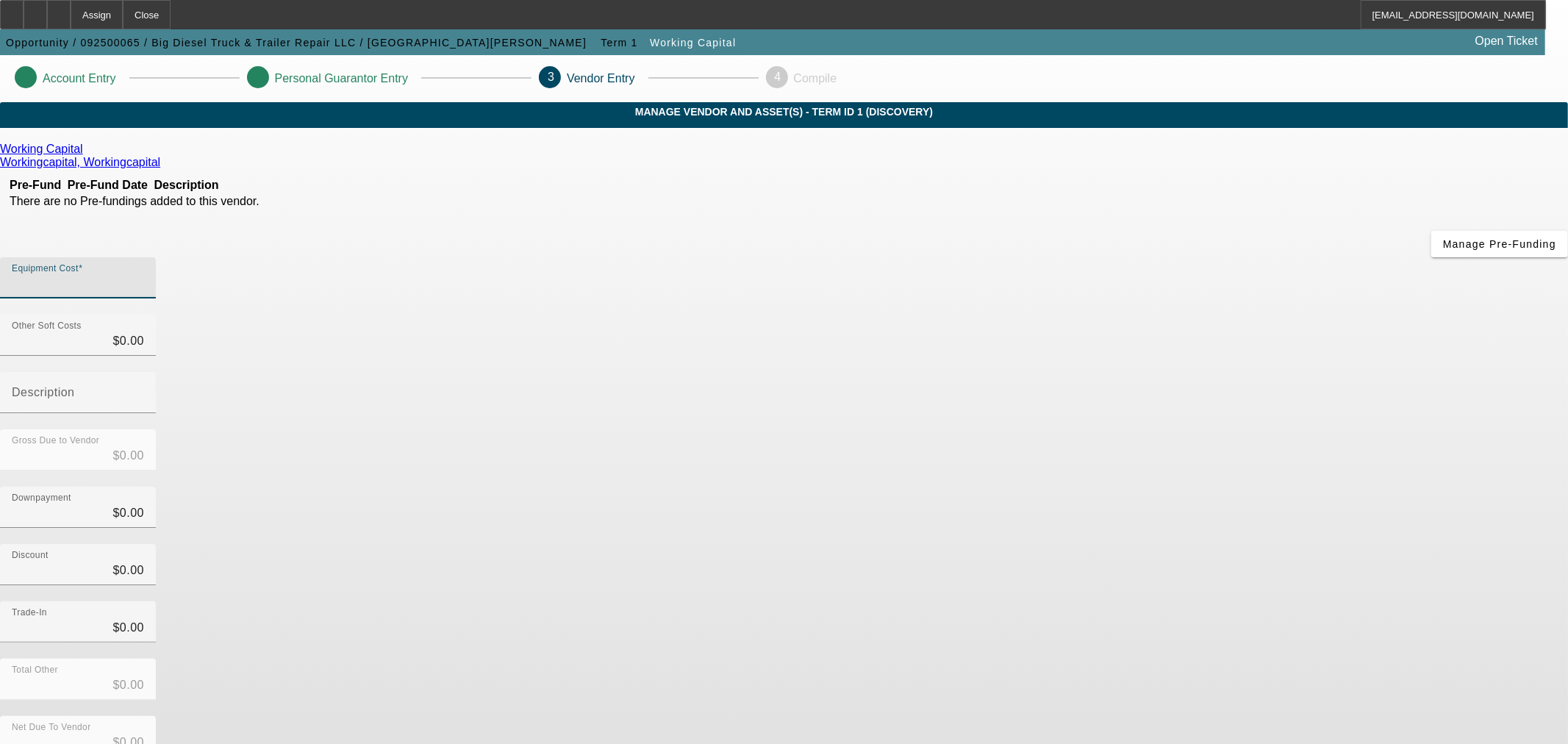
click at [144, 275] on input "Equipment Cost" at bounding box center [77, 284] width 132 height 18
type input "5"
type input "$5.00"
type input "50"
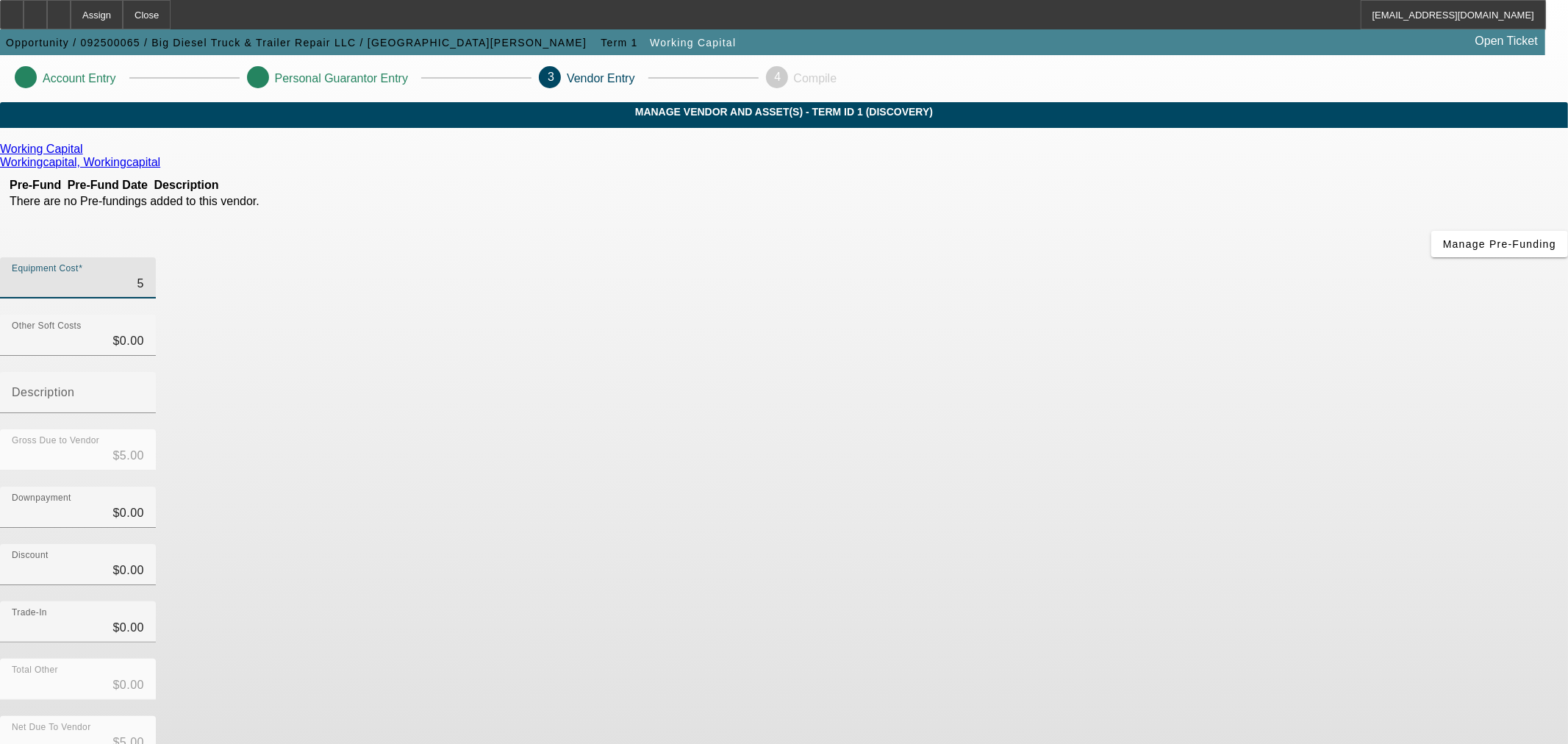
type input "$50.00"
type input "500"
type input "$500.00"
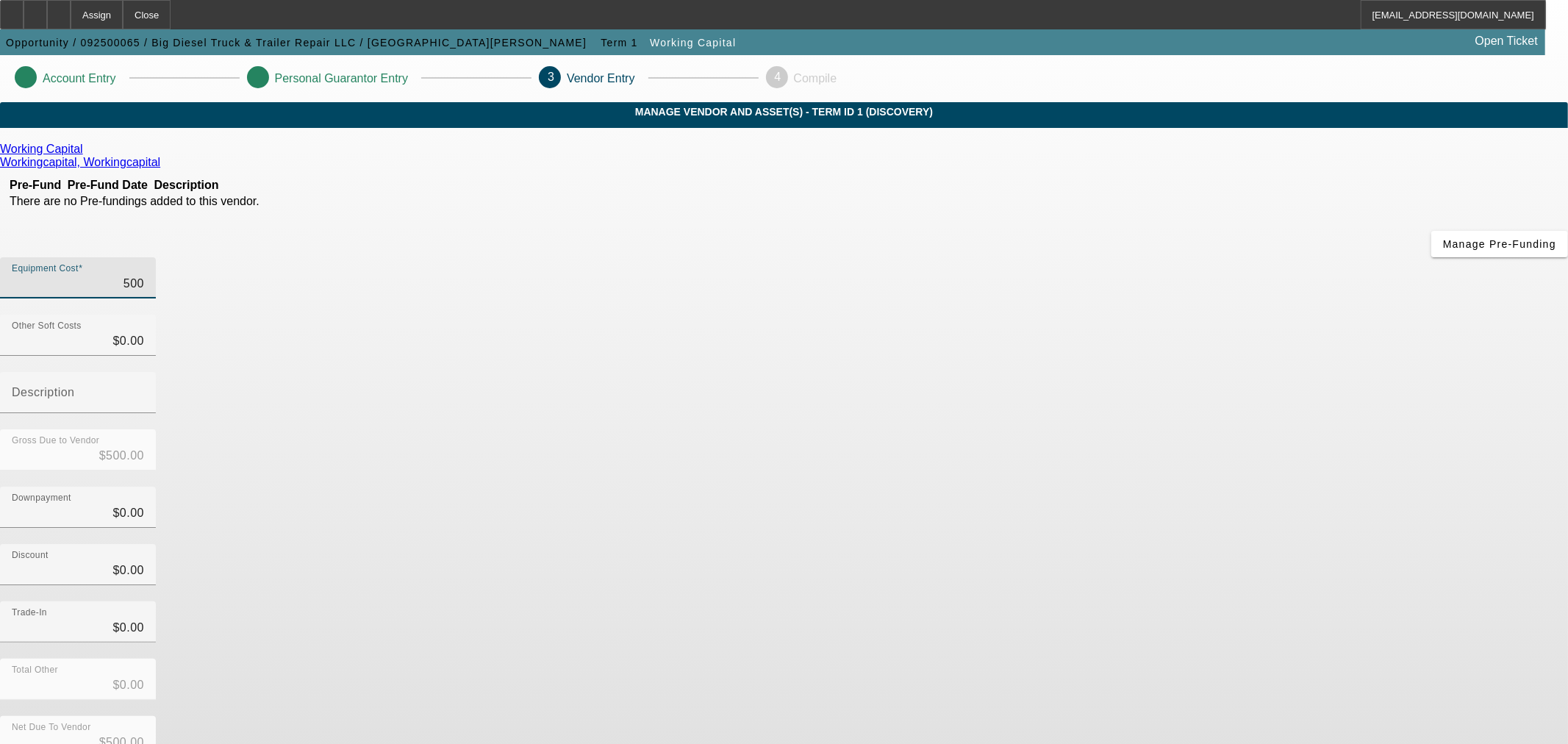
type input "5000"
type input "$5,000.00"
type input "50000"
type input "$50,000.00"
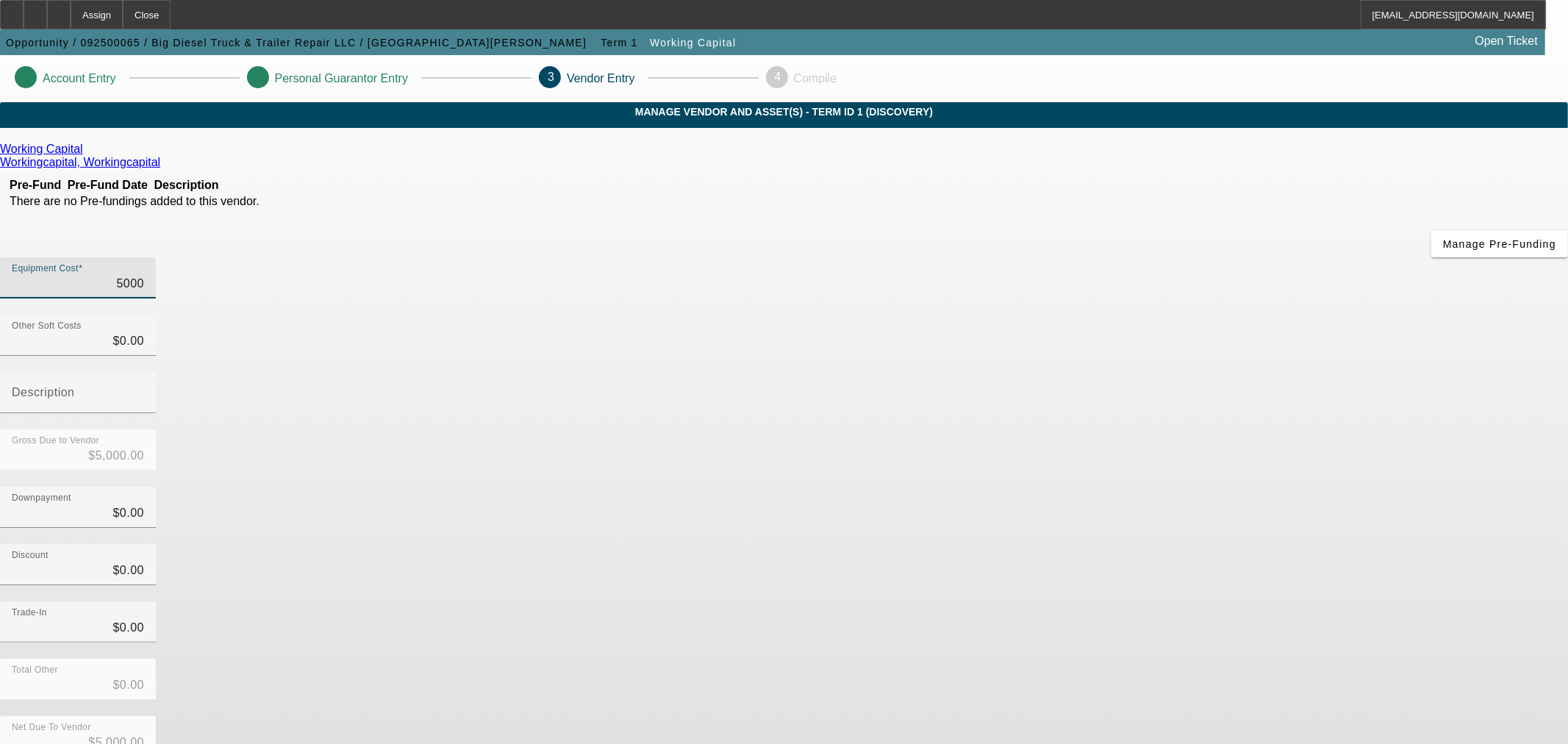
type input "$50,000.00"
click at [1100, 341] on div "Equipment Cost $50,000.00 Other Soft Costs $0.00 Description Gross Due to Vendo…" at bounding box center [784, 523] width 1568 height 531
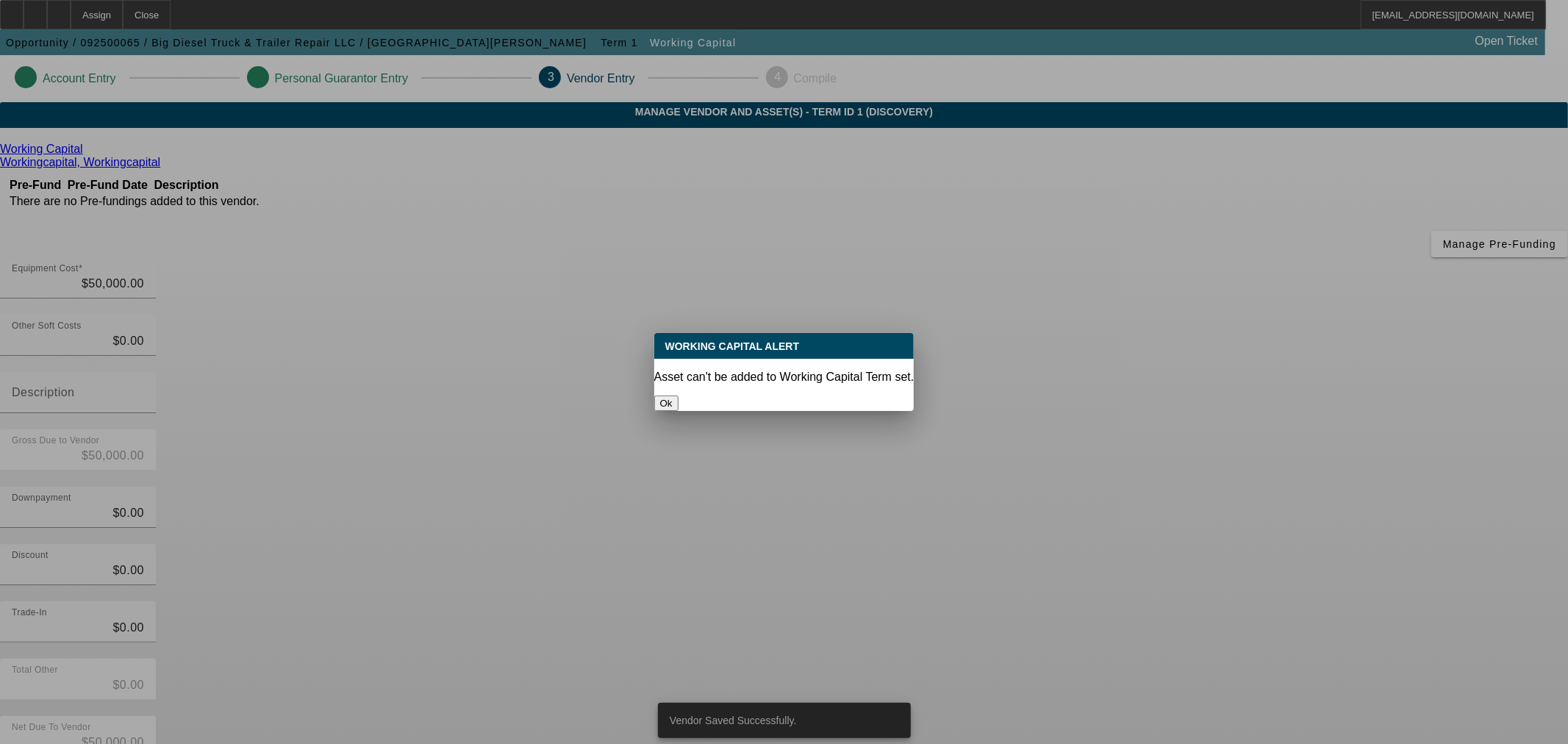
click at [679, 400] on button "Ok" at bounding box center [667, 404] width 25 height 16
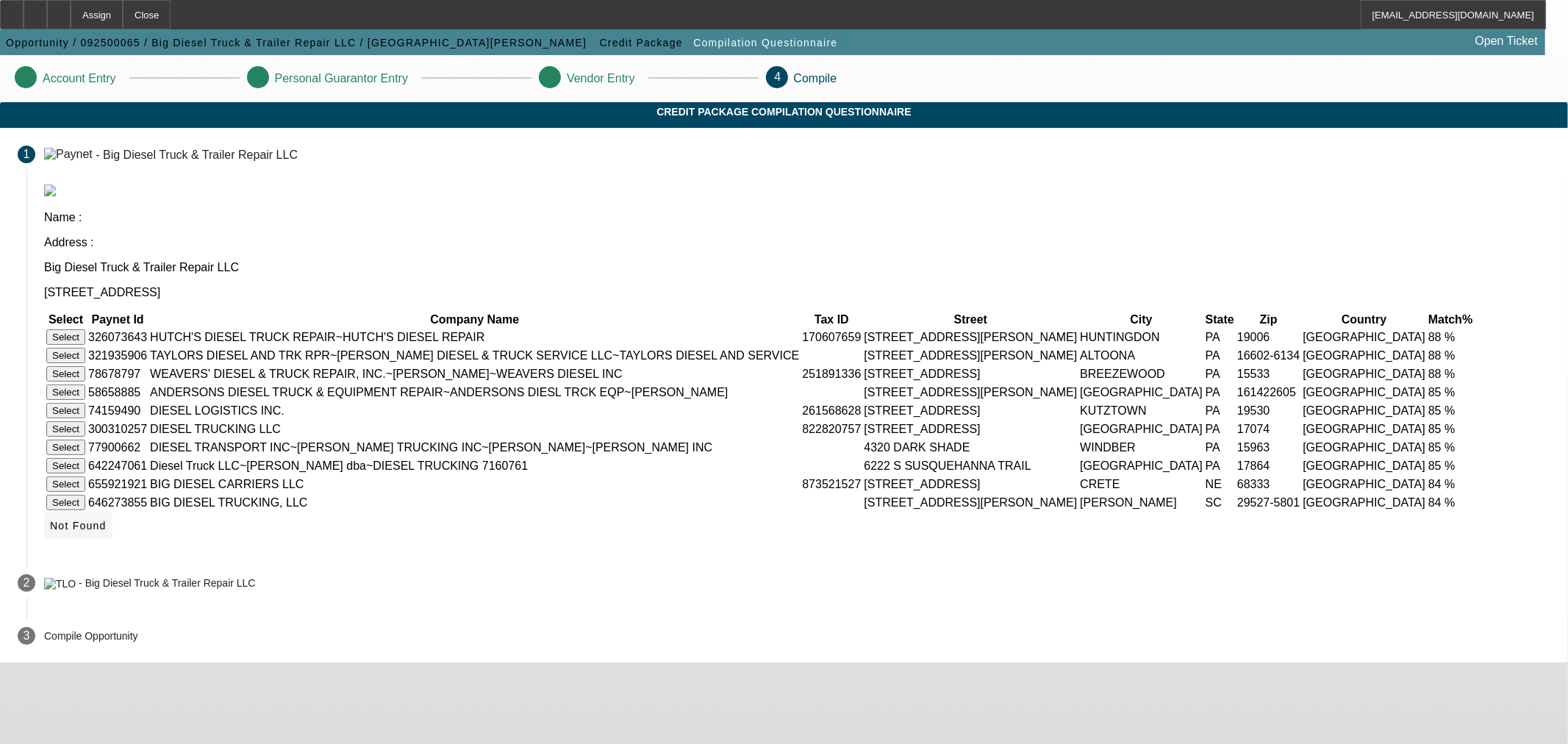
click at [106, 531] on span "Not Found" at bounding box center [78, 525] width 56 height 11
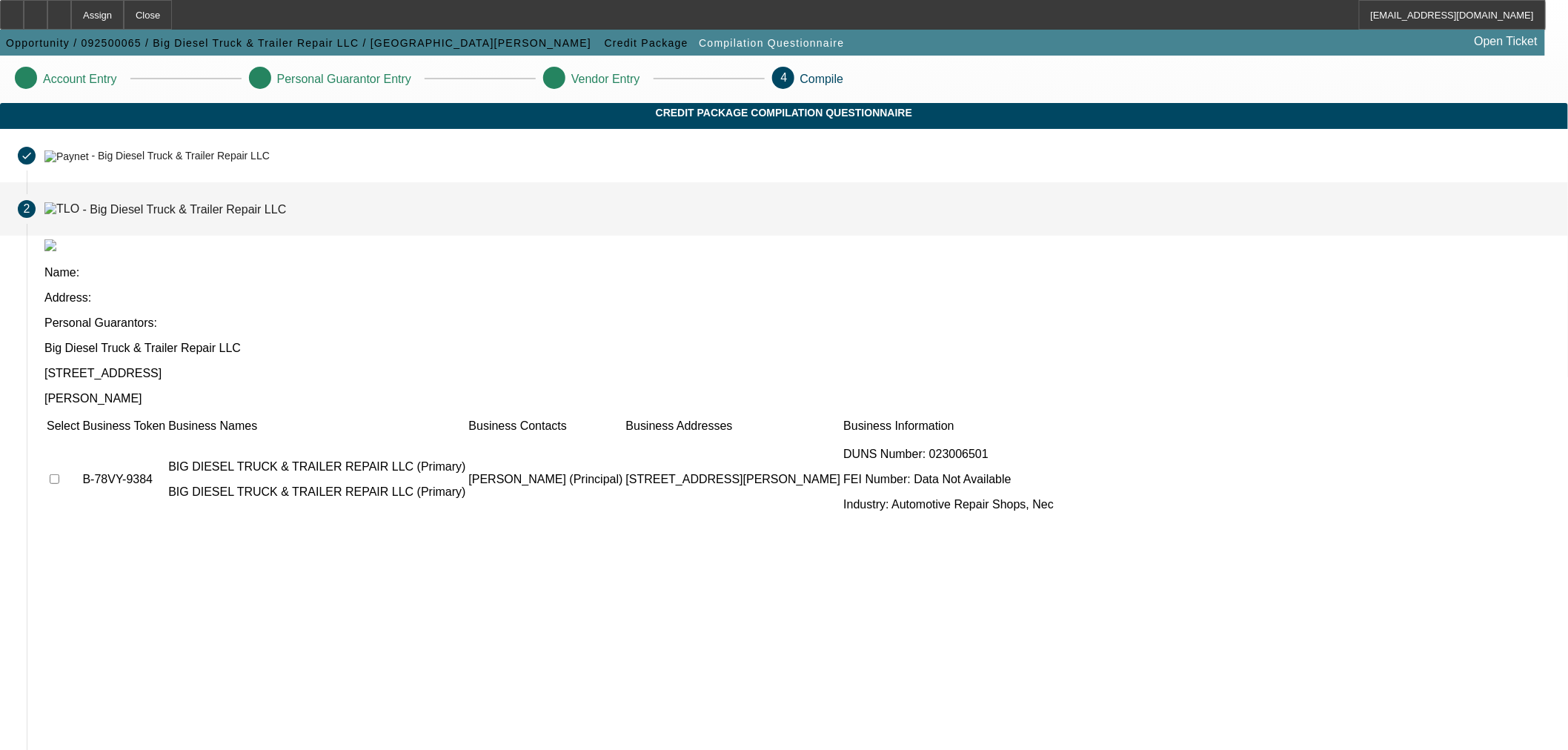
click at [80, 435] on td at bounding box center [63, 480] width 34 height 89
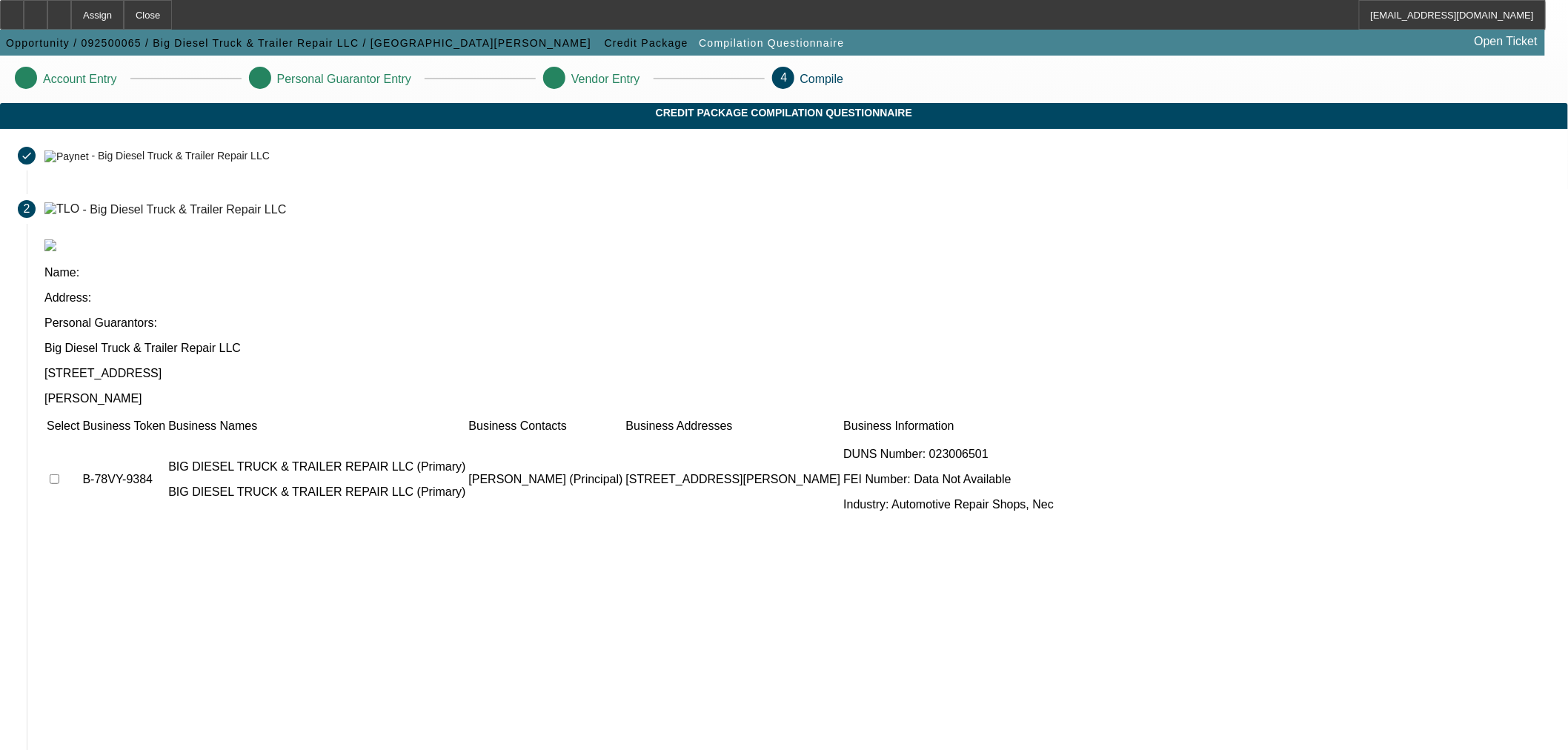
click at [59, 474] on input "checkbox" at bounding box center [54, 479] width 10 height 10
checkbox input "true"
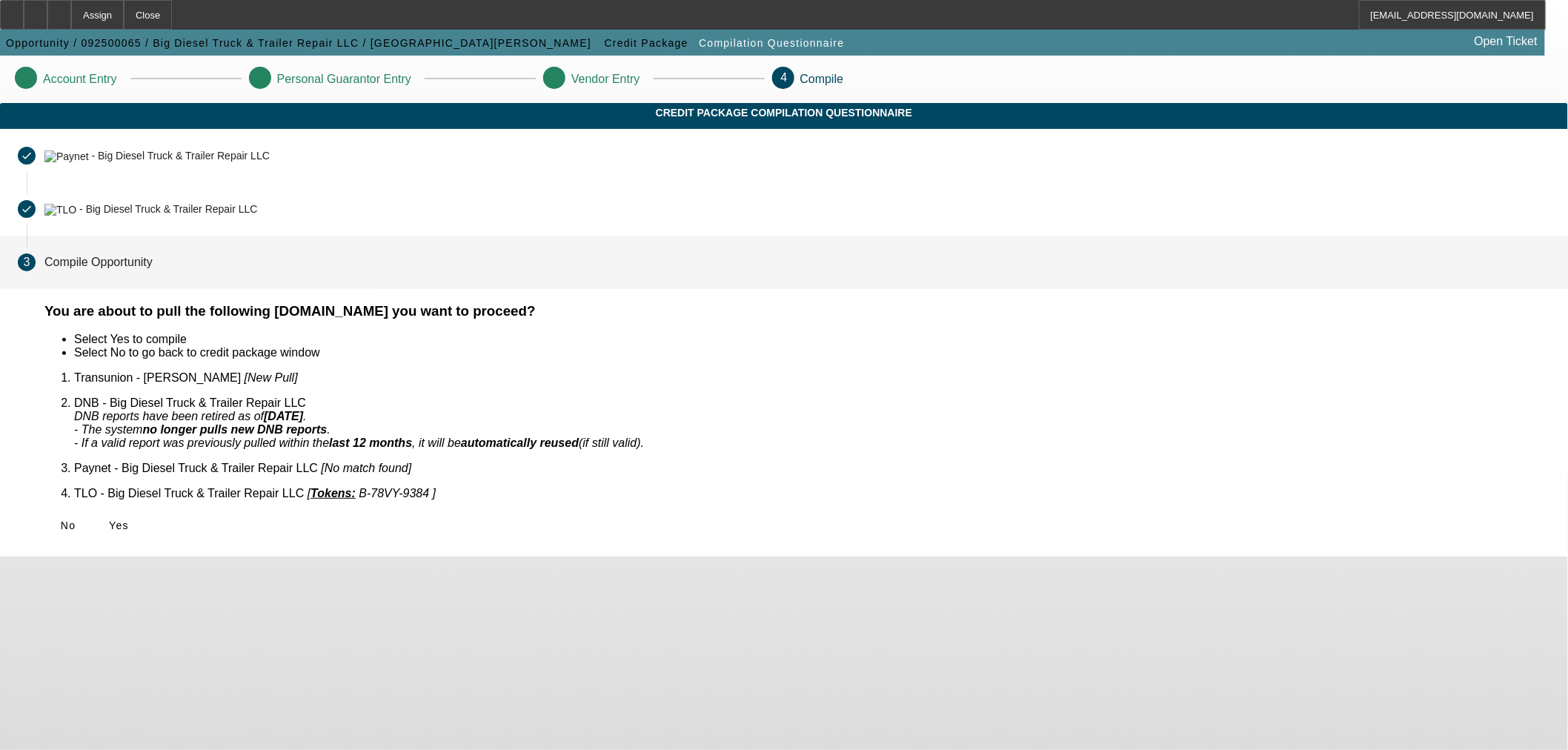
scroll to position [0, 0]
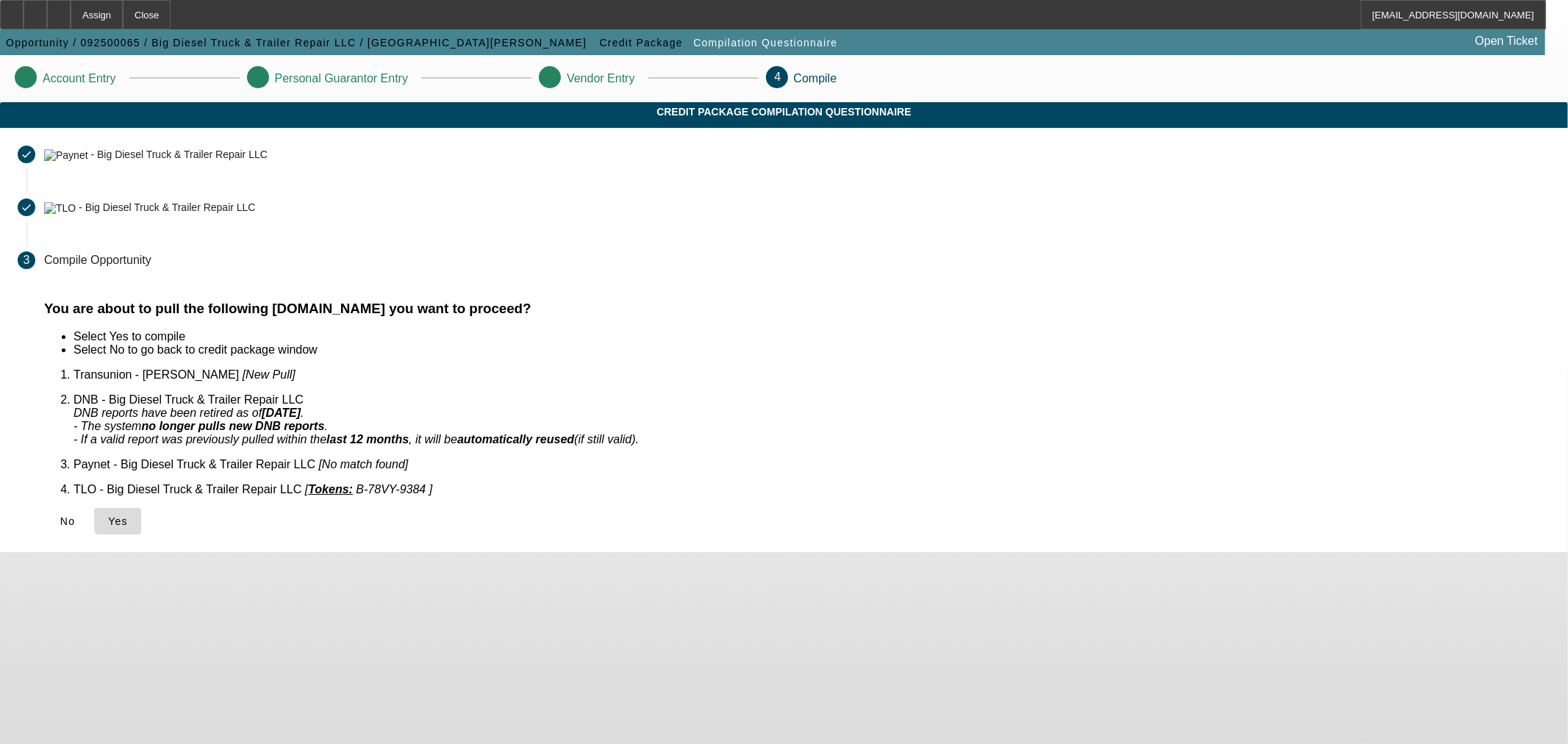
click at [128, 515] on span "Yes" at bounding box center [118, 521] width 20 height 11
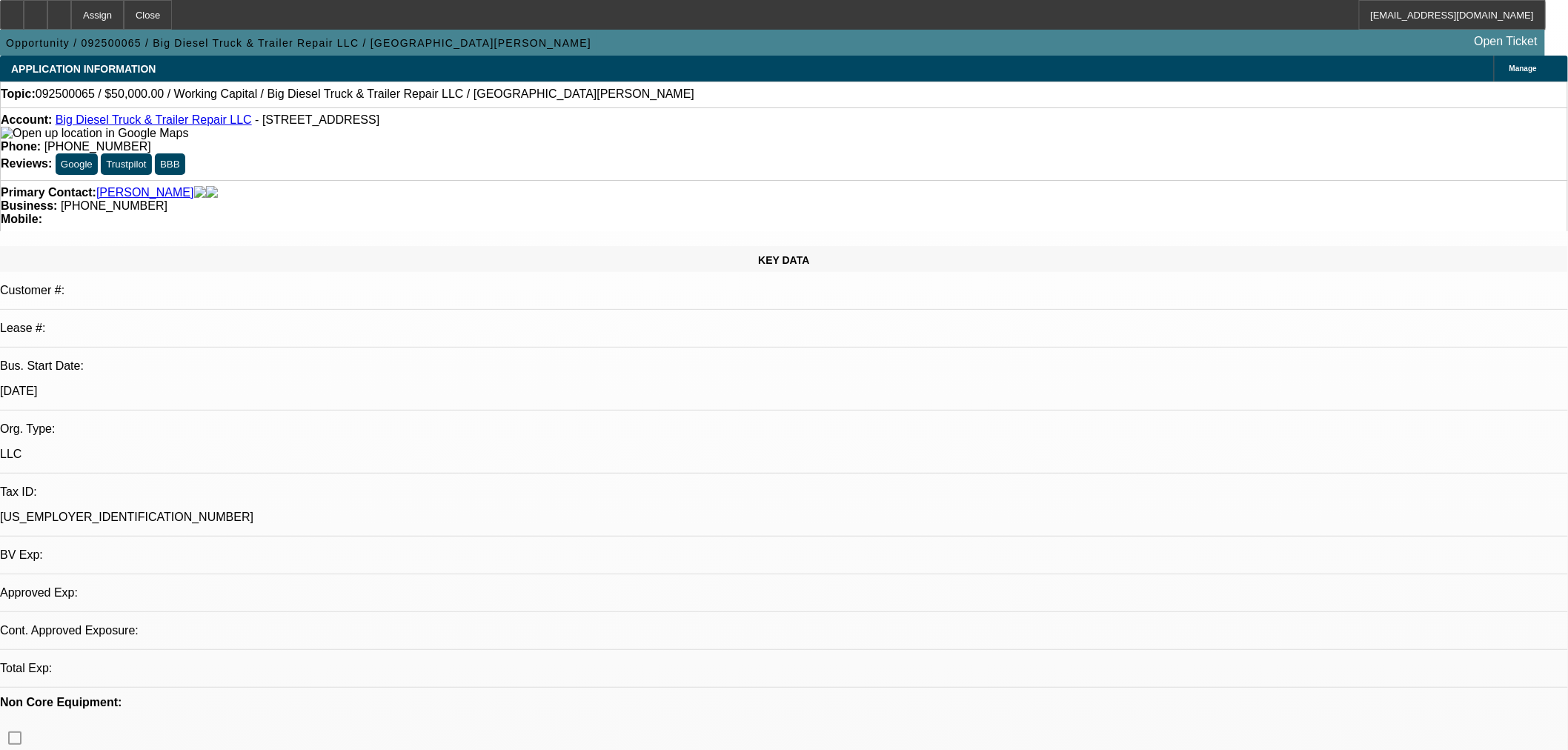
select select "0"
select select "2"
select select "0.1"
select select "1"
select select "2"
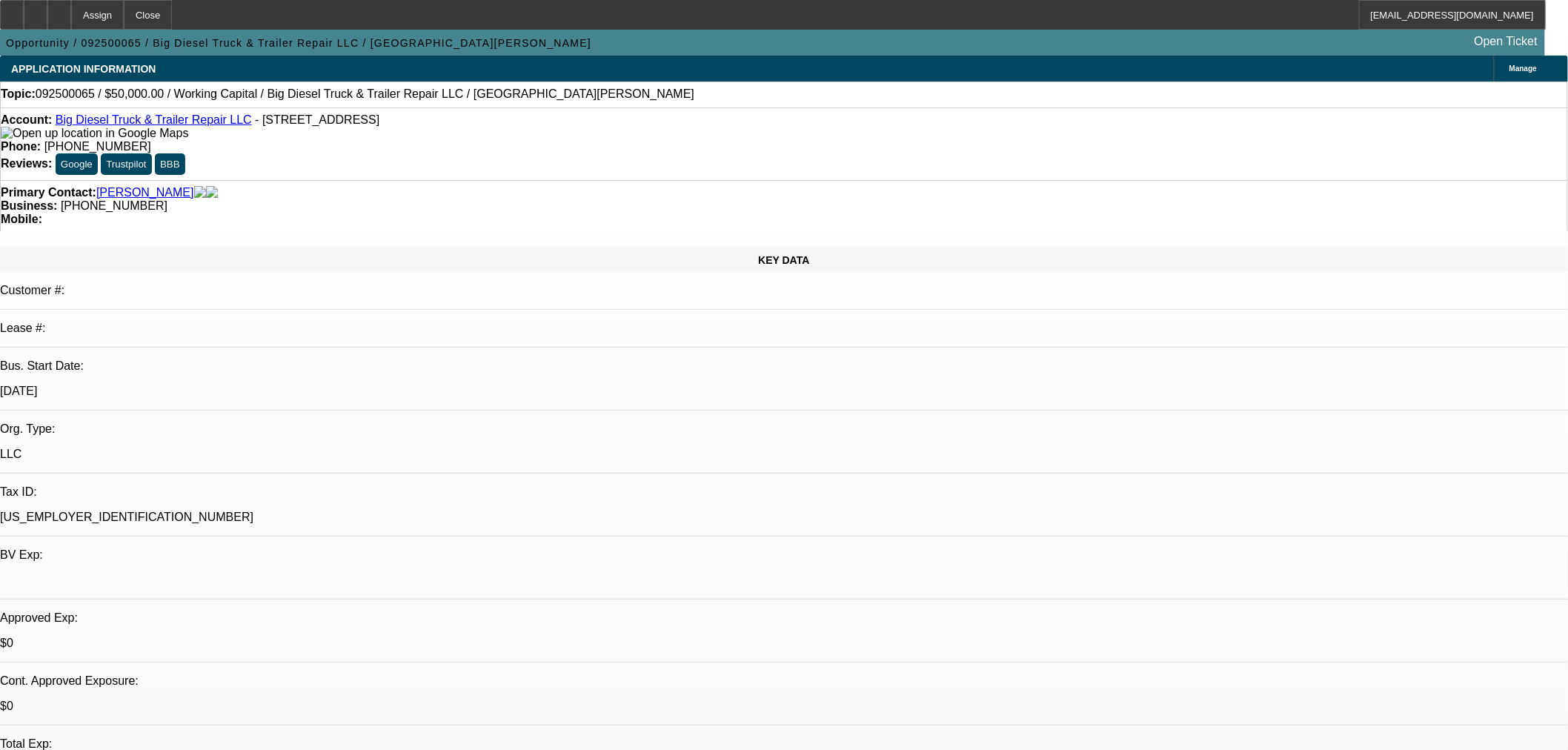
select select "4"
click at [71, 20] on div at bounding box center [59, 14] width 24 height 29
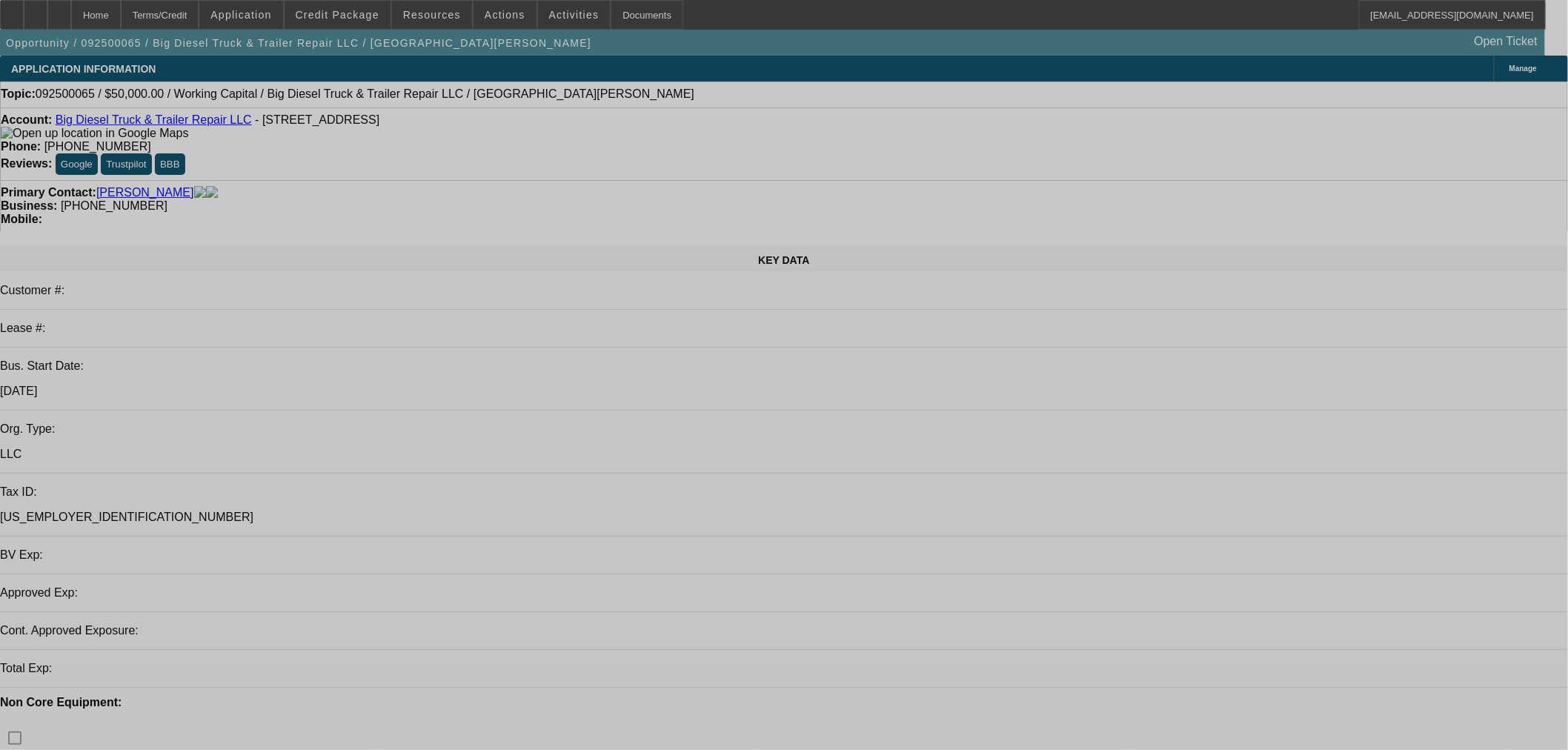
select select "0"
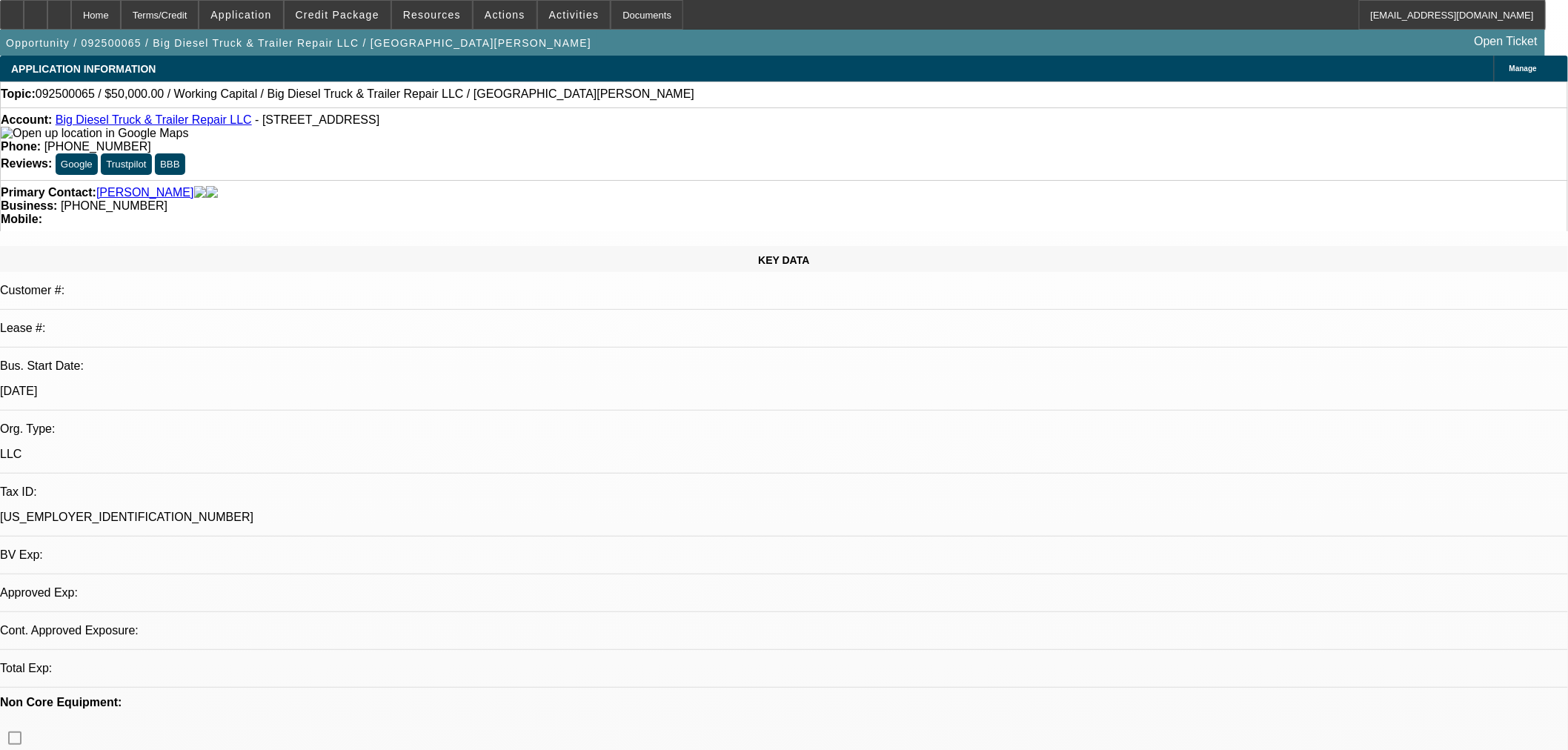
select select "2"
select select "0.1"
select select "4"
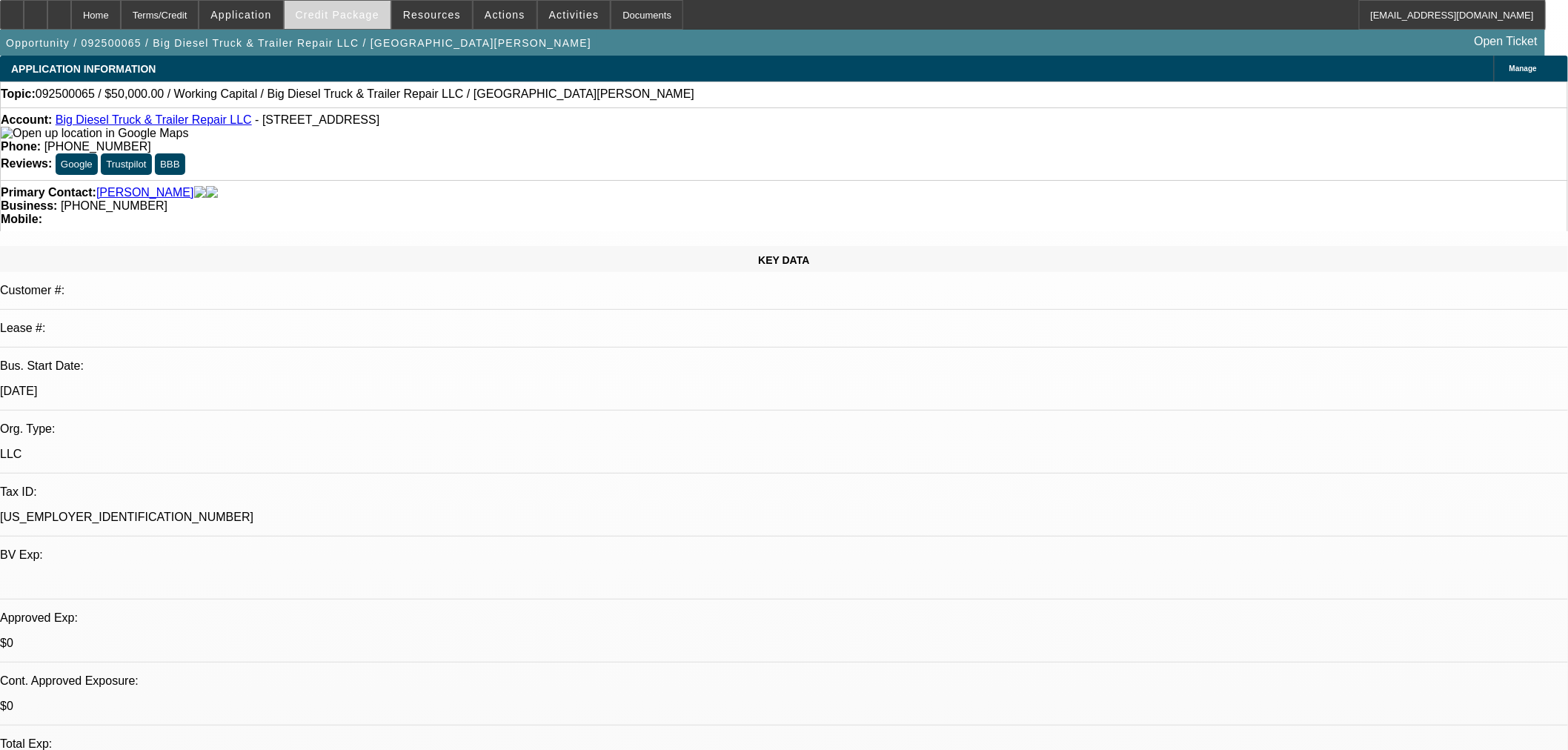
click at [359, 20] on span at bounding box center [338, 15] width 106 height 35
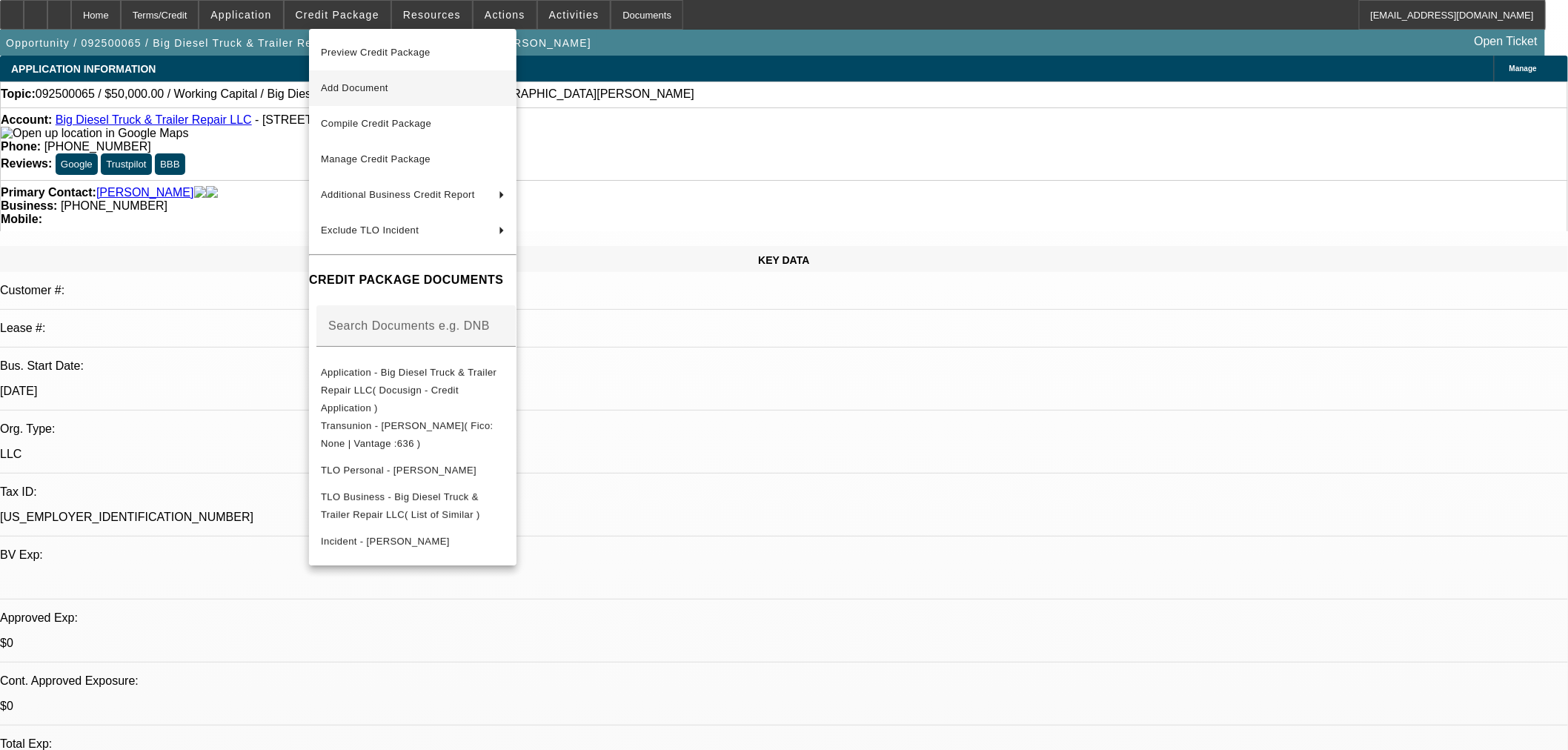
click at [402, 80] on span "Add Document" at bounding box center [412, 88] width 183 height 18
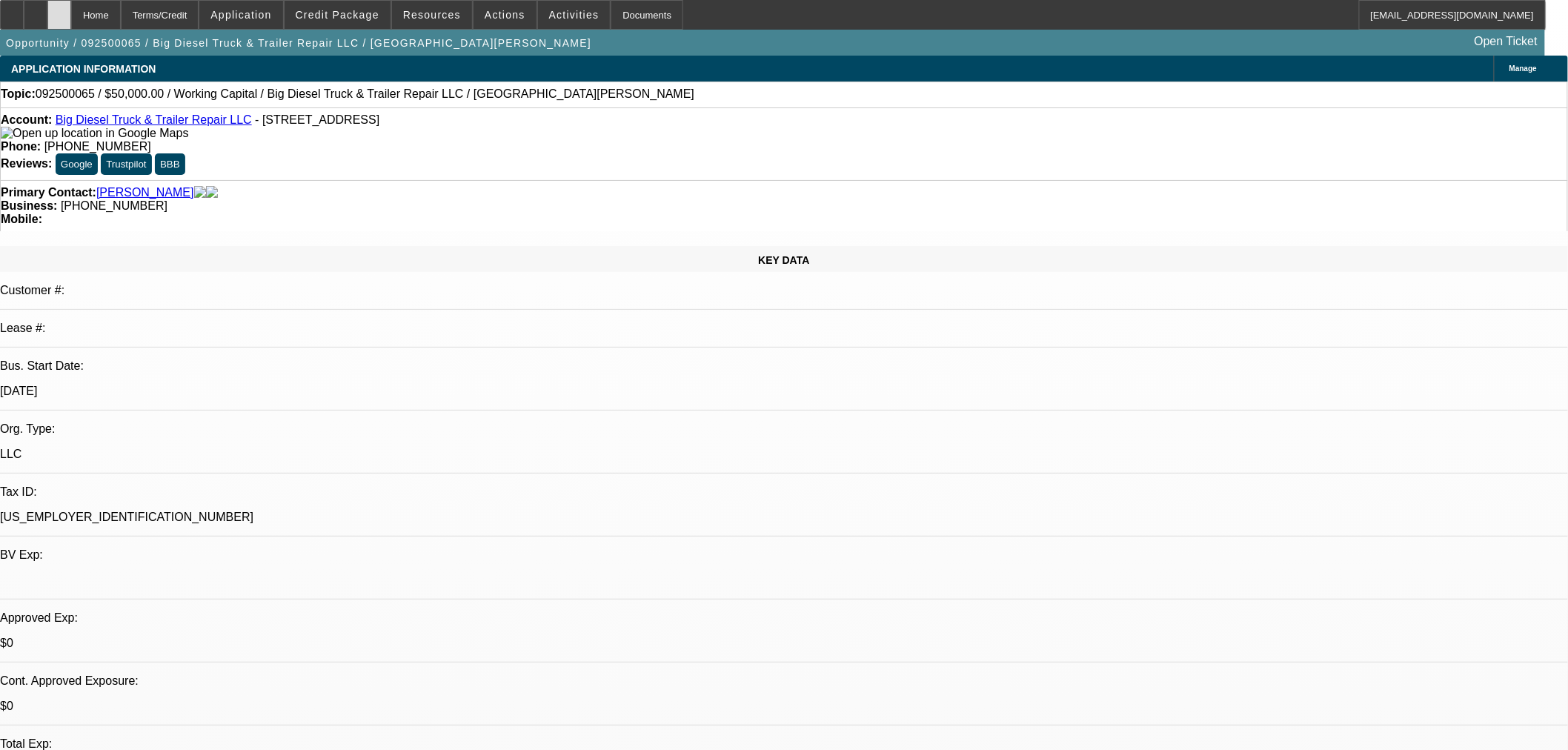
click at [59, 10] on icon at bounding box center [59, 10] width 0 height 0
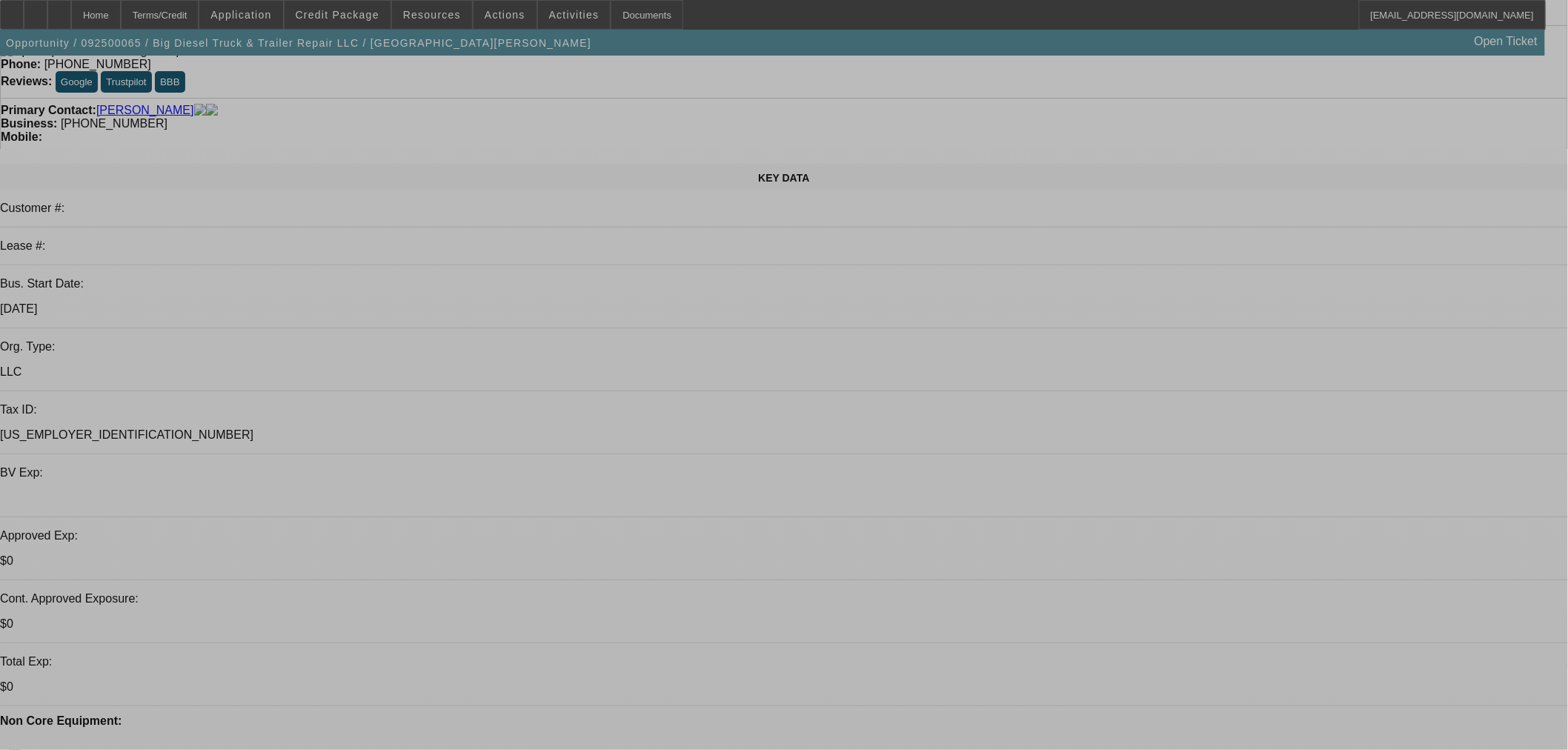
select select "0"
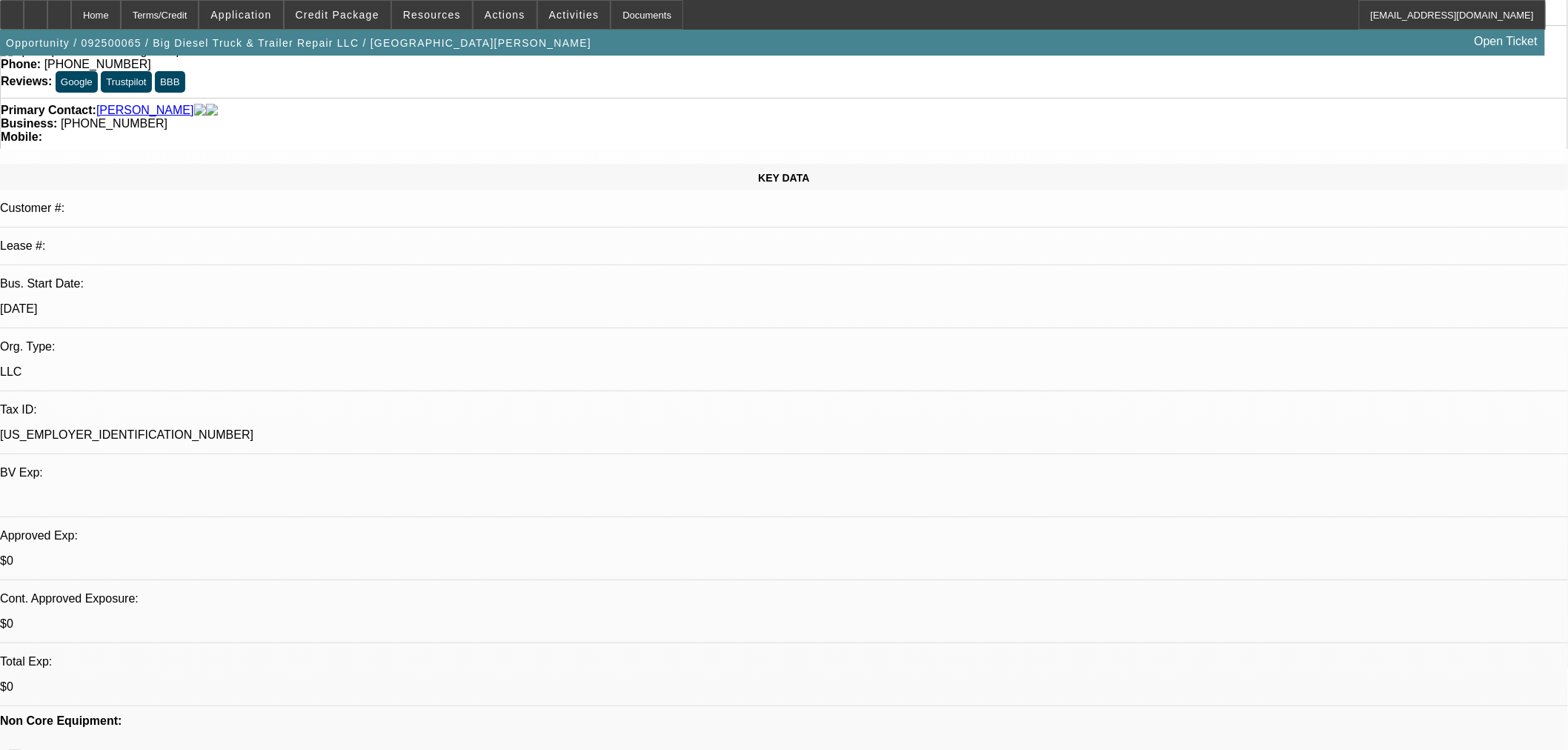
select select "2"
select select "0.1"
select select "4"
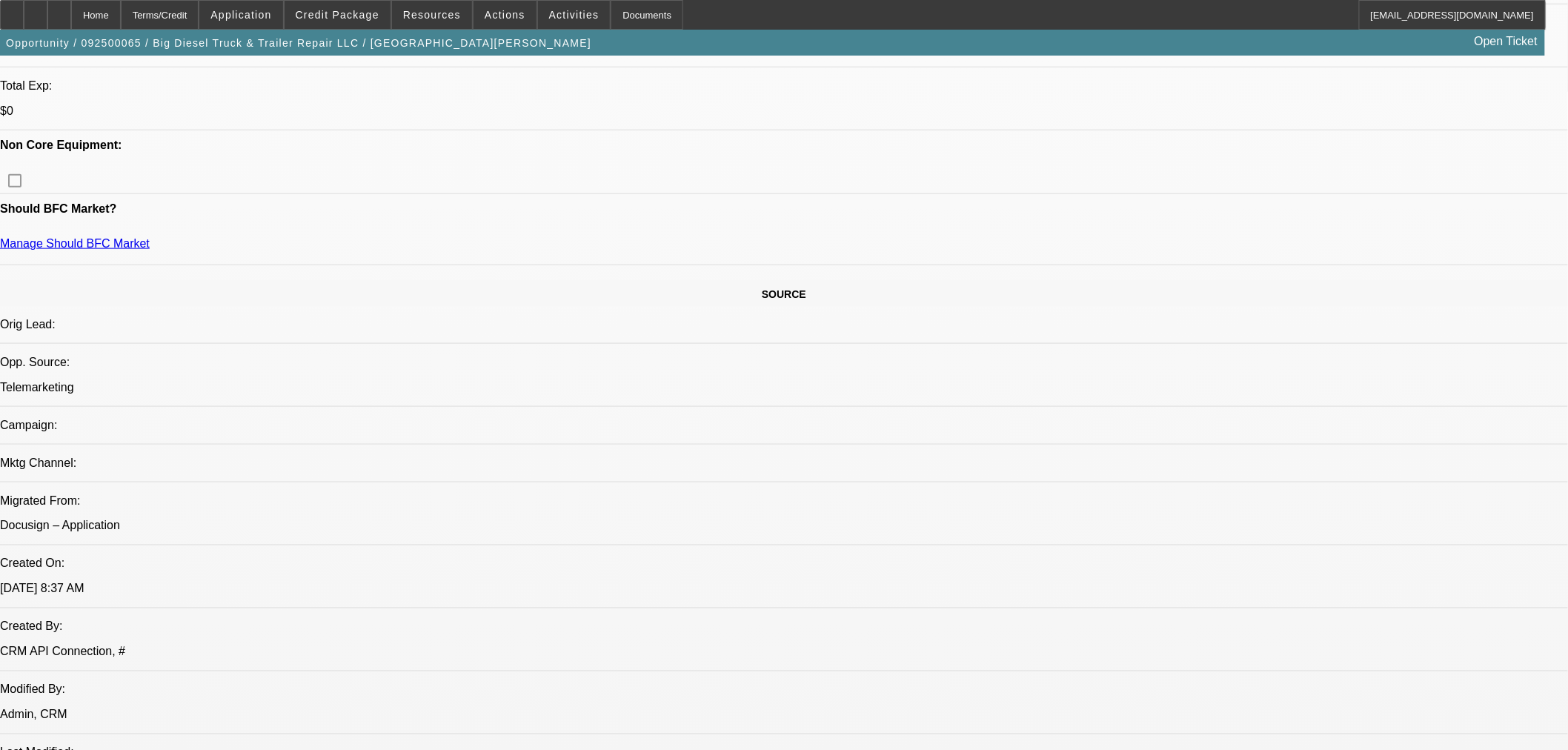
scroll to position [988, 0]
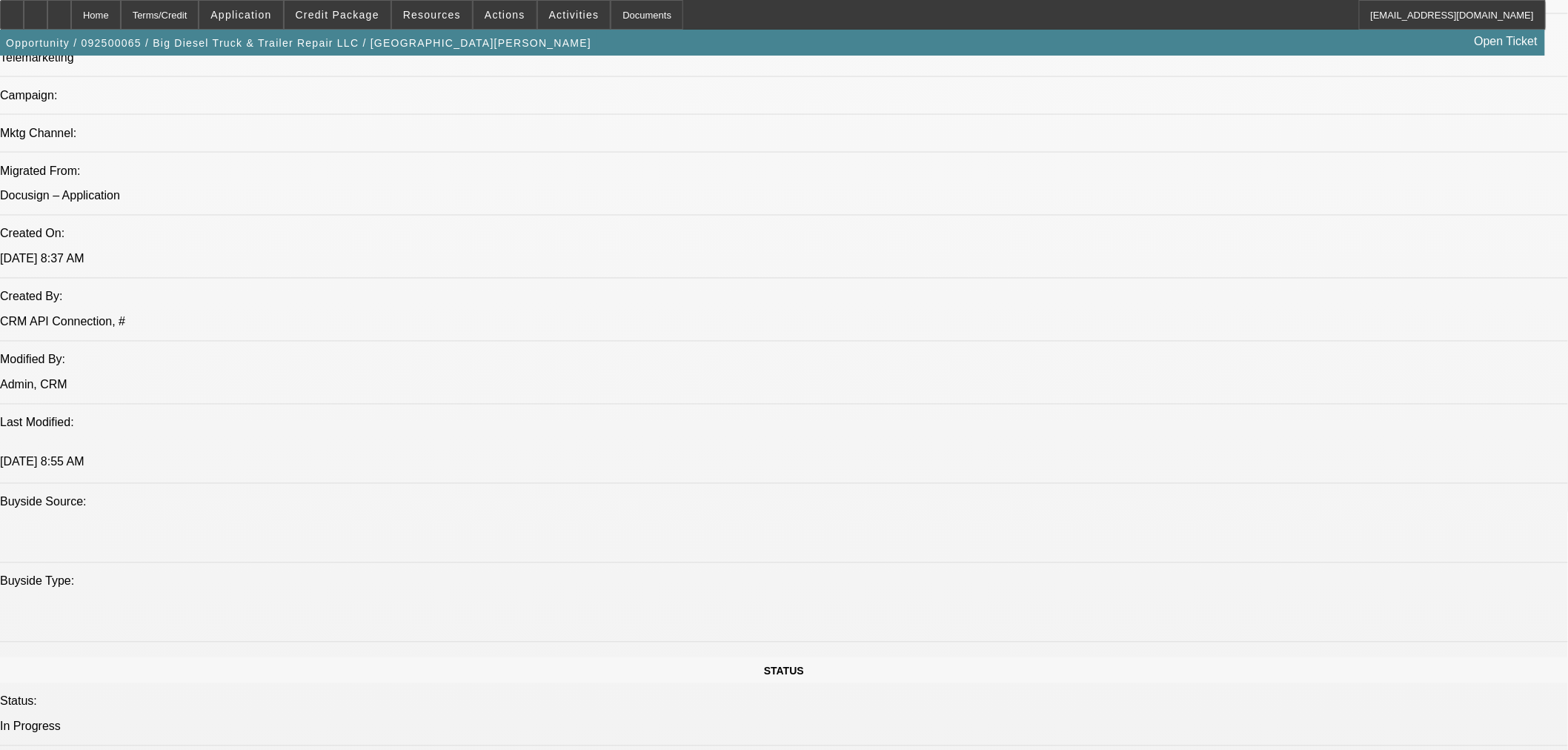
drag, startPoint x: 454, startPoint y: 463, endPoint x: 433, endPoint y: 473, distance: 23.3
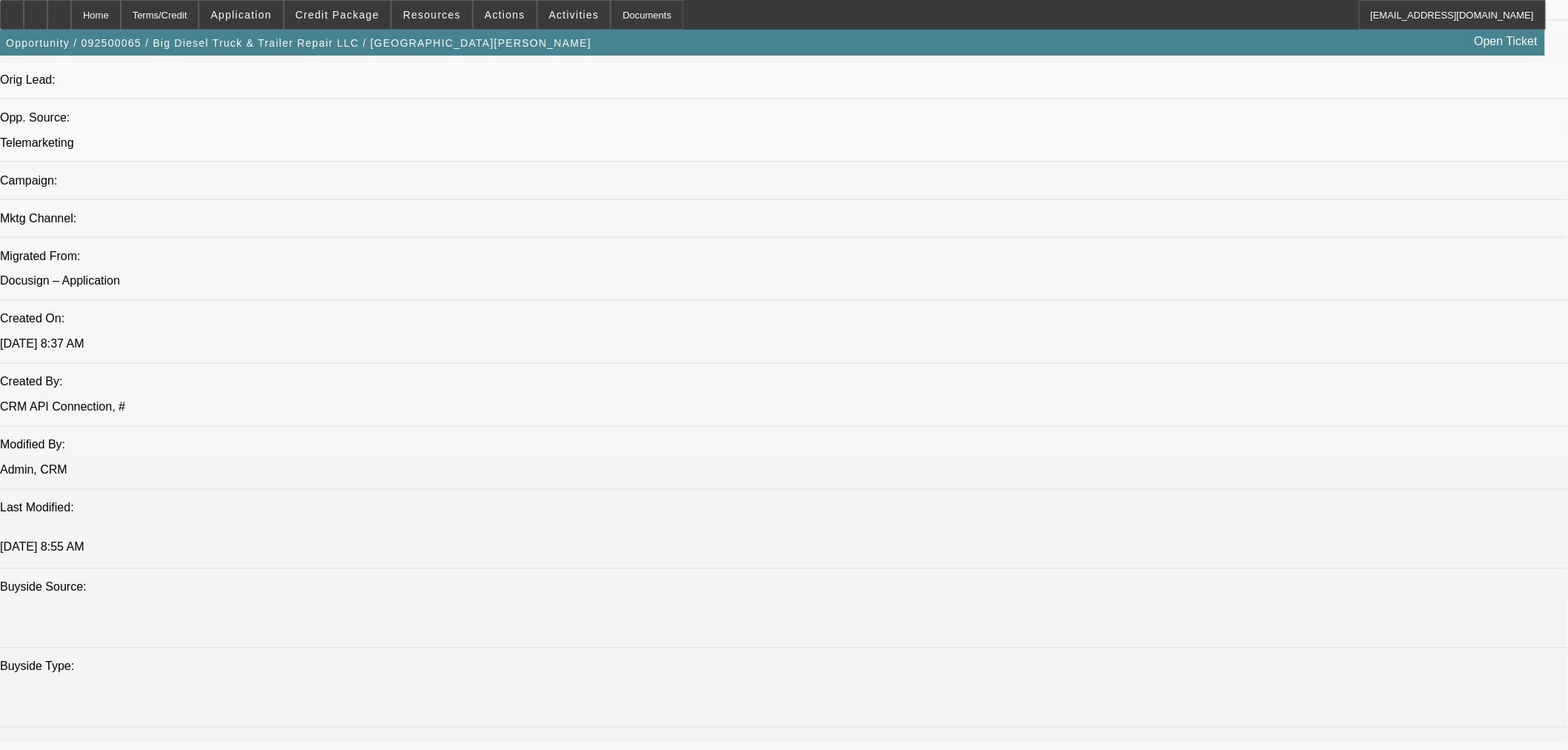
scroll to position [906, 0]
drag, startPoint x: 940, startPoint y: 355, endPoint x: 906, endPoint y: 344, distance: 35.7
drag, startPoint x: 807, startPoint y: 386, endPoint x: 778, endPoint y: 387, distance: 29.0
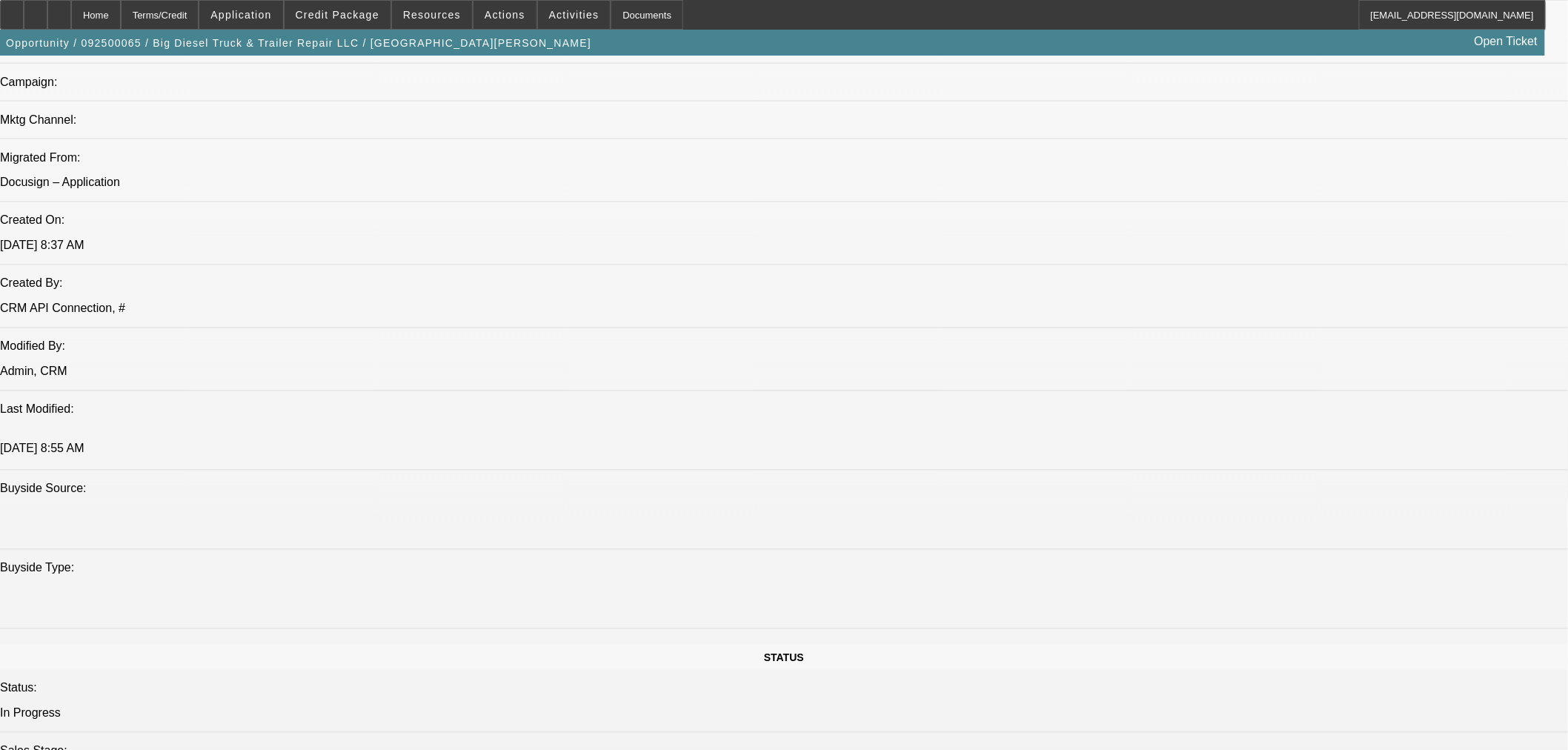
scroll to position [1152, 0]
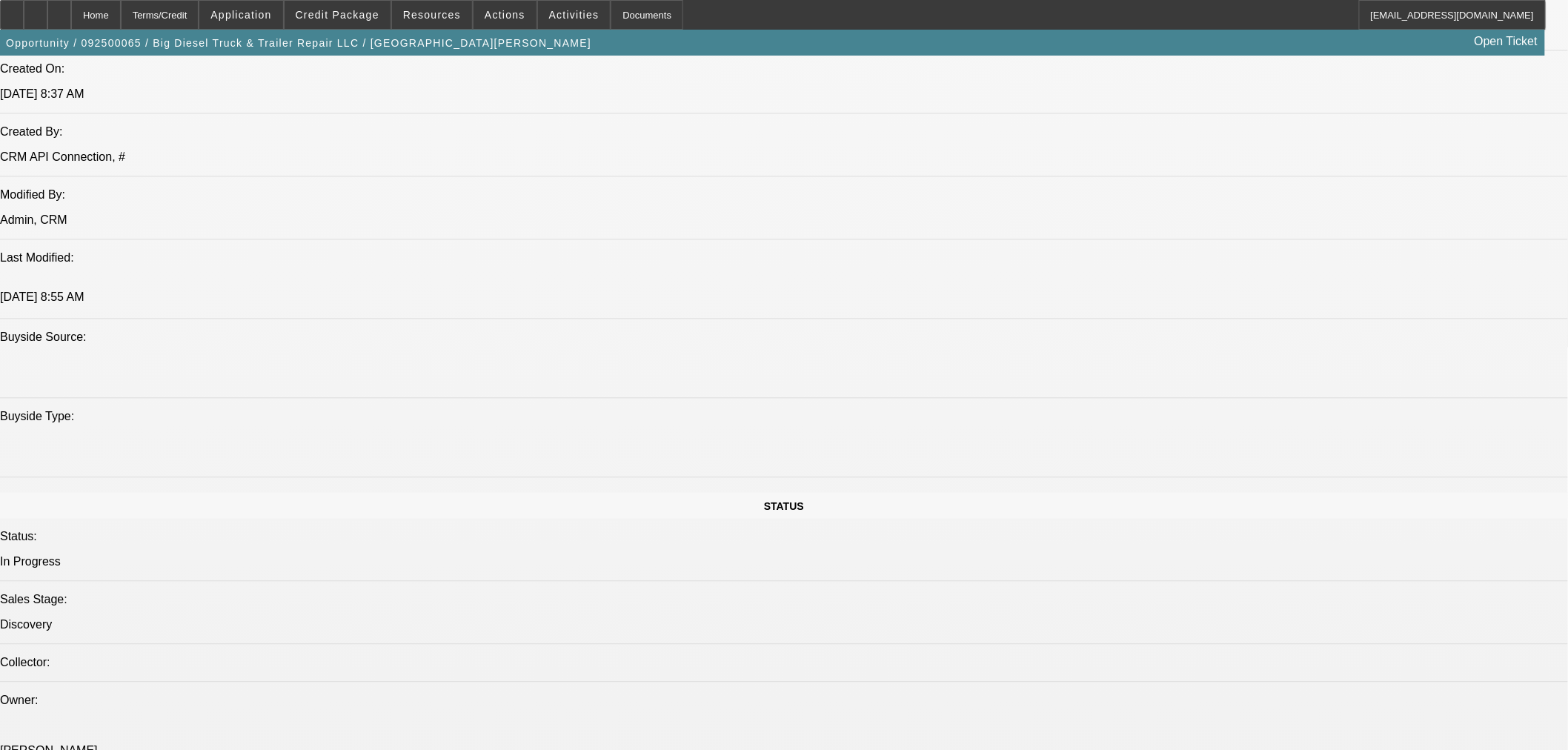
drag, startPoint x: 415, startPoint y: 269, endPoint x: 361, endPoint y: 272, distance: 54.1
drag, startPoint x: 445, startPoint y: 263, endPoint x: 483, endPoint y: 262, distance: 38.0
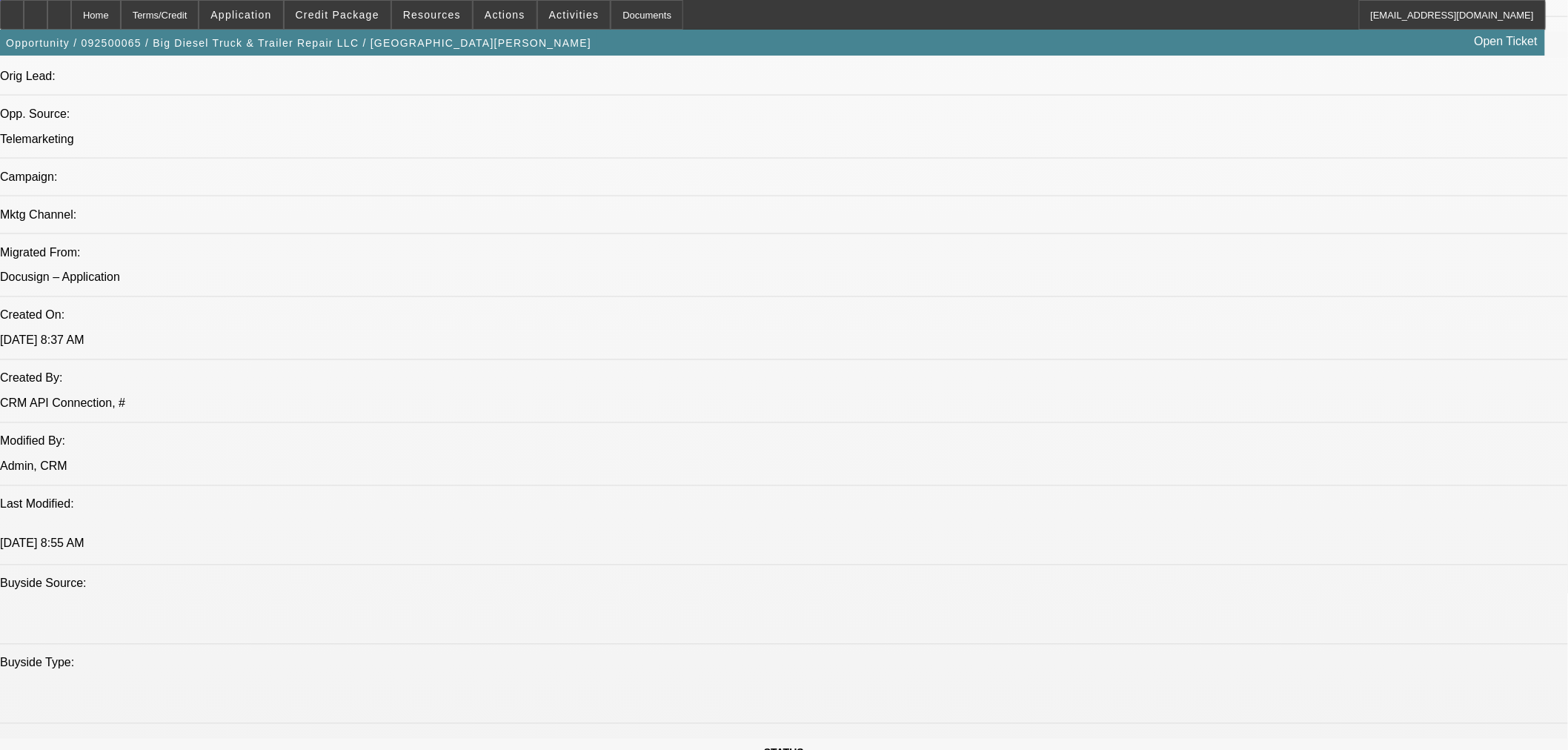
scroll to position [906, 0]
click at [386, 20] on span at bounding box center [338, 15] width 106 height 35
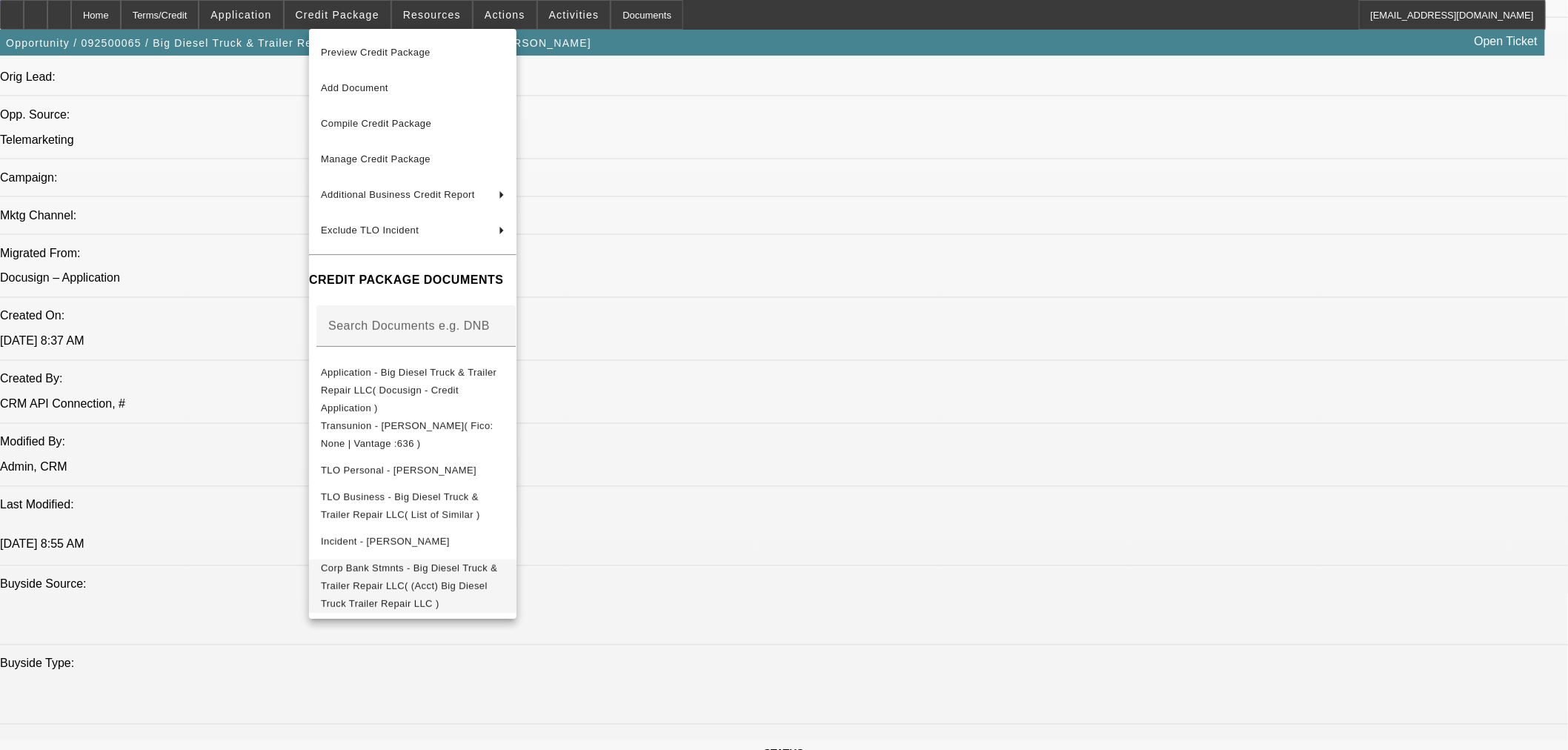
click at [419, 562] on span "Corp Bank Stmnts - Big Diesel Truck & Trailer Repair LLC( (Acct) Big Diesel Tru…" at bounding box center [409, 585] width 176 height 47
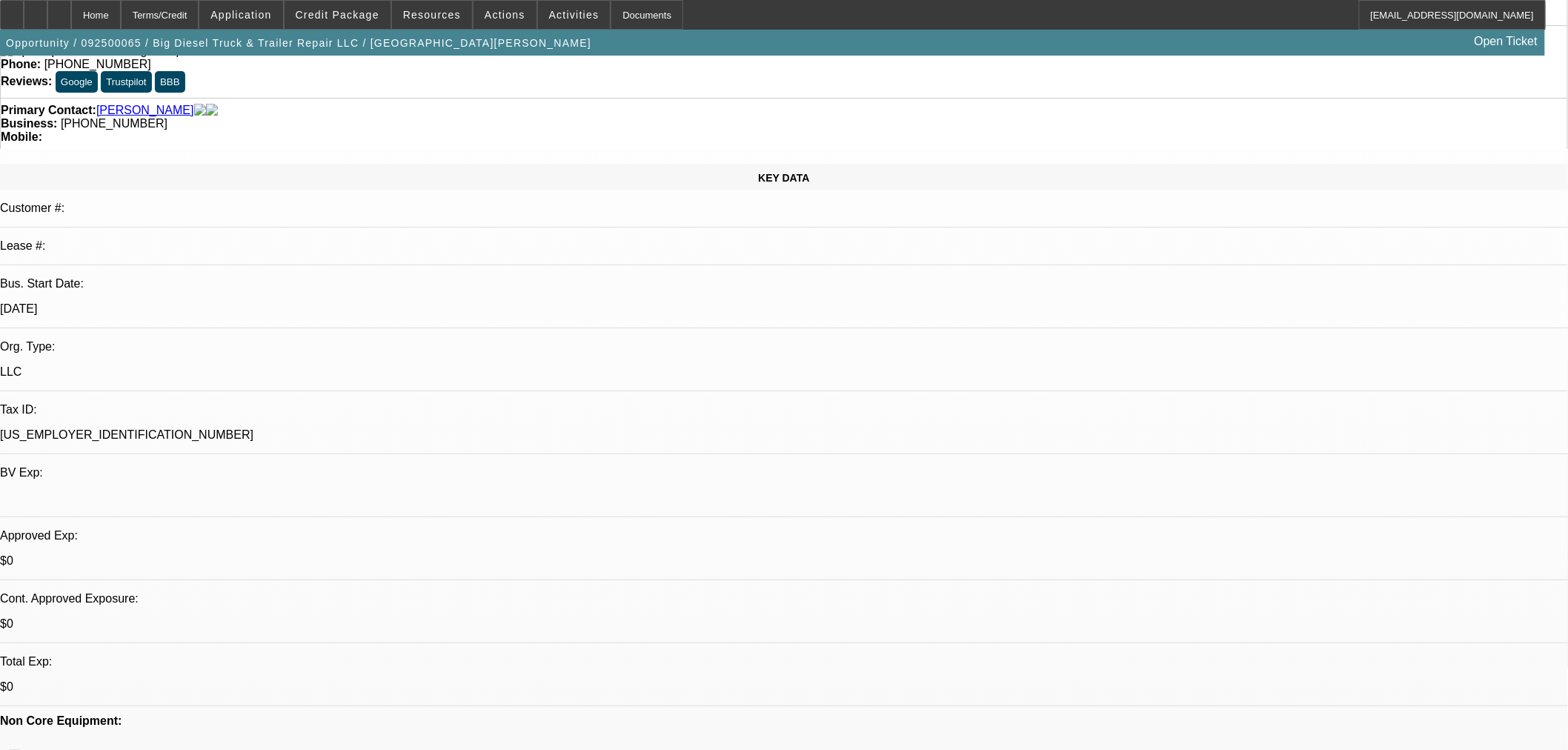
scroll to position [329, 0]
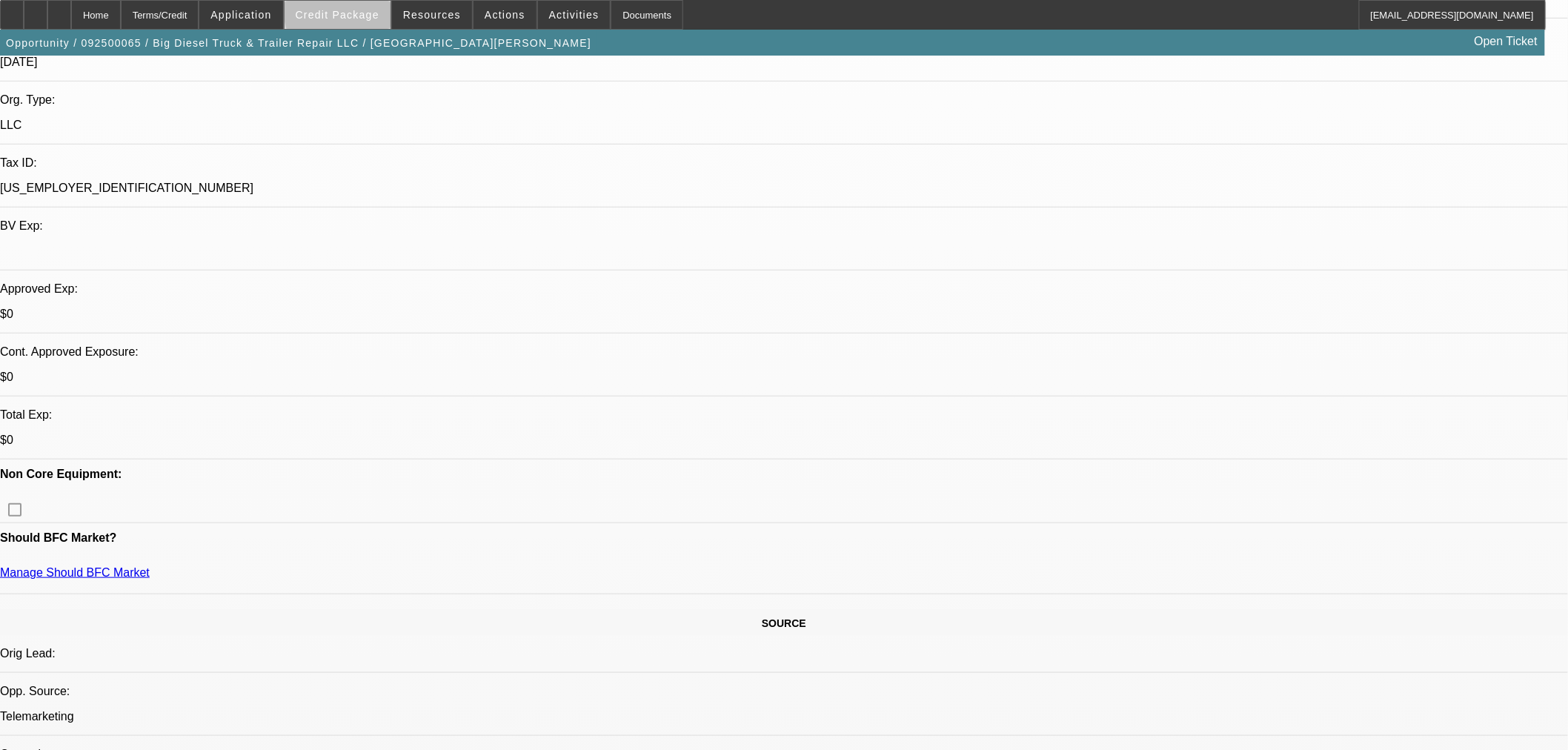
click at [379, 11] on span "Credit Package" at bounding box center [338, 14] width 83 height 12
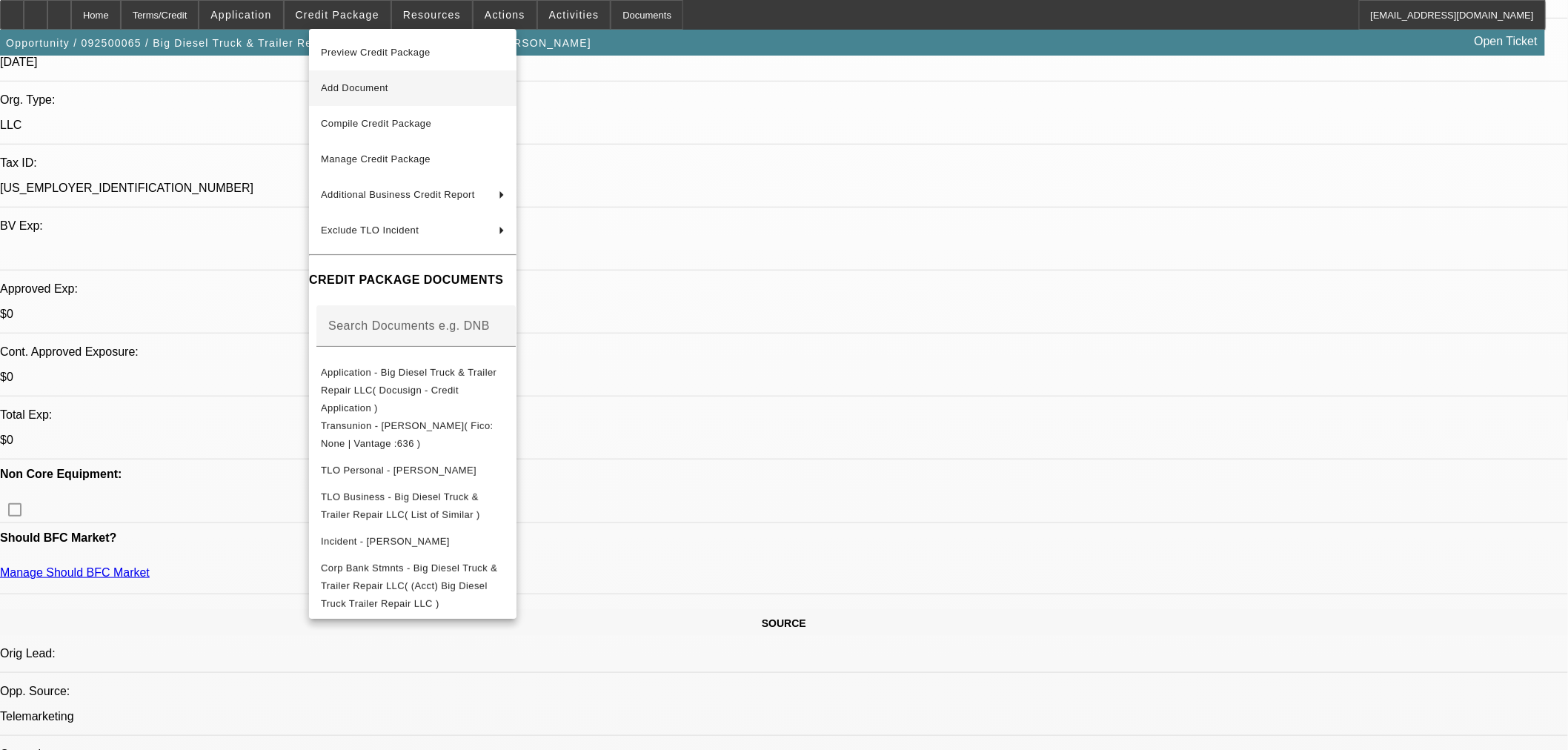
click at [388, 90] on span "Add Document" at bounding box center [355, 88] width 67 height 12
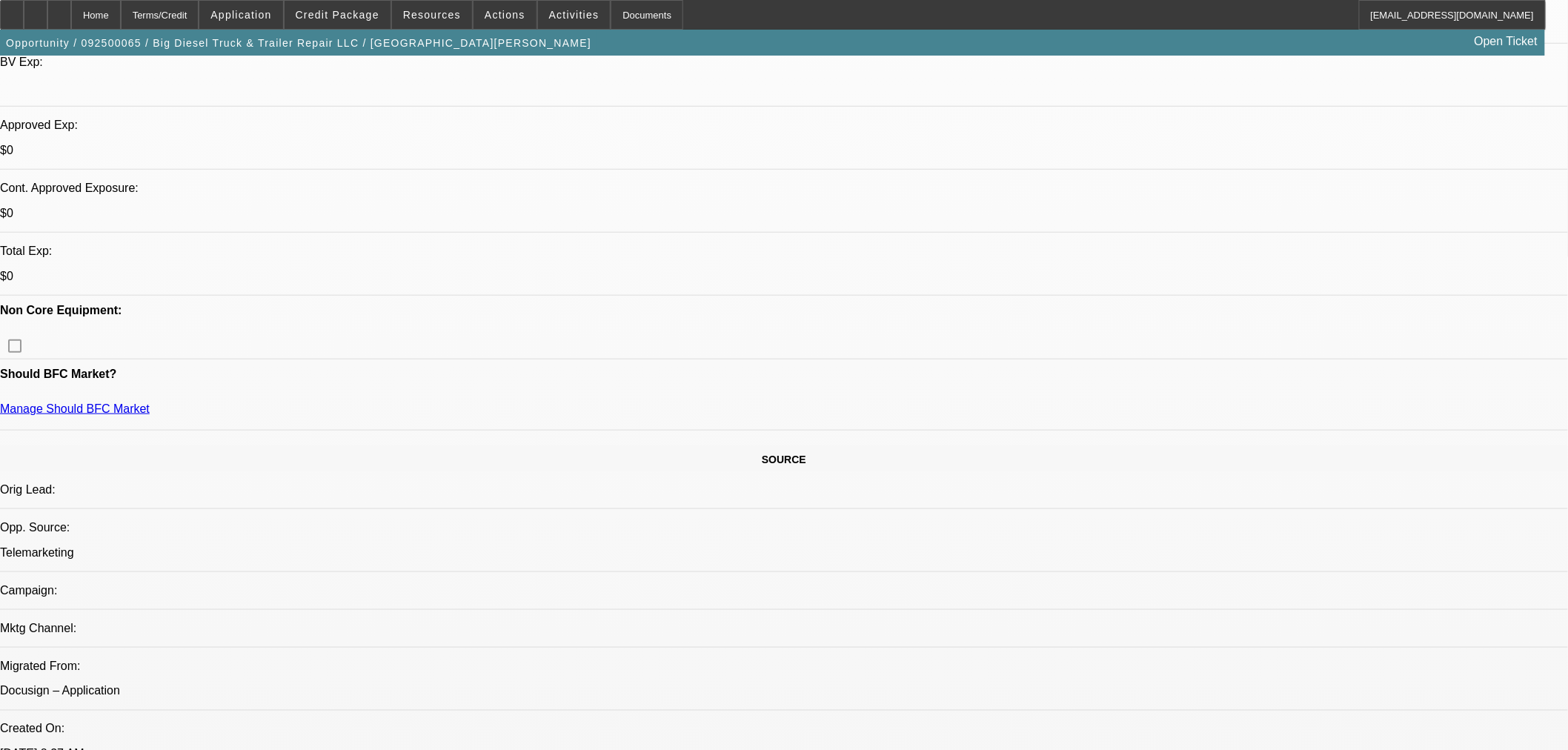
scroll to position [494, 0]
click at [71, 18] on div at bounding box center [59, 14] width 24 height 29
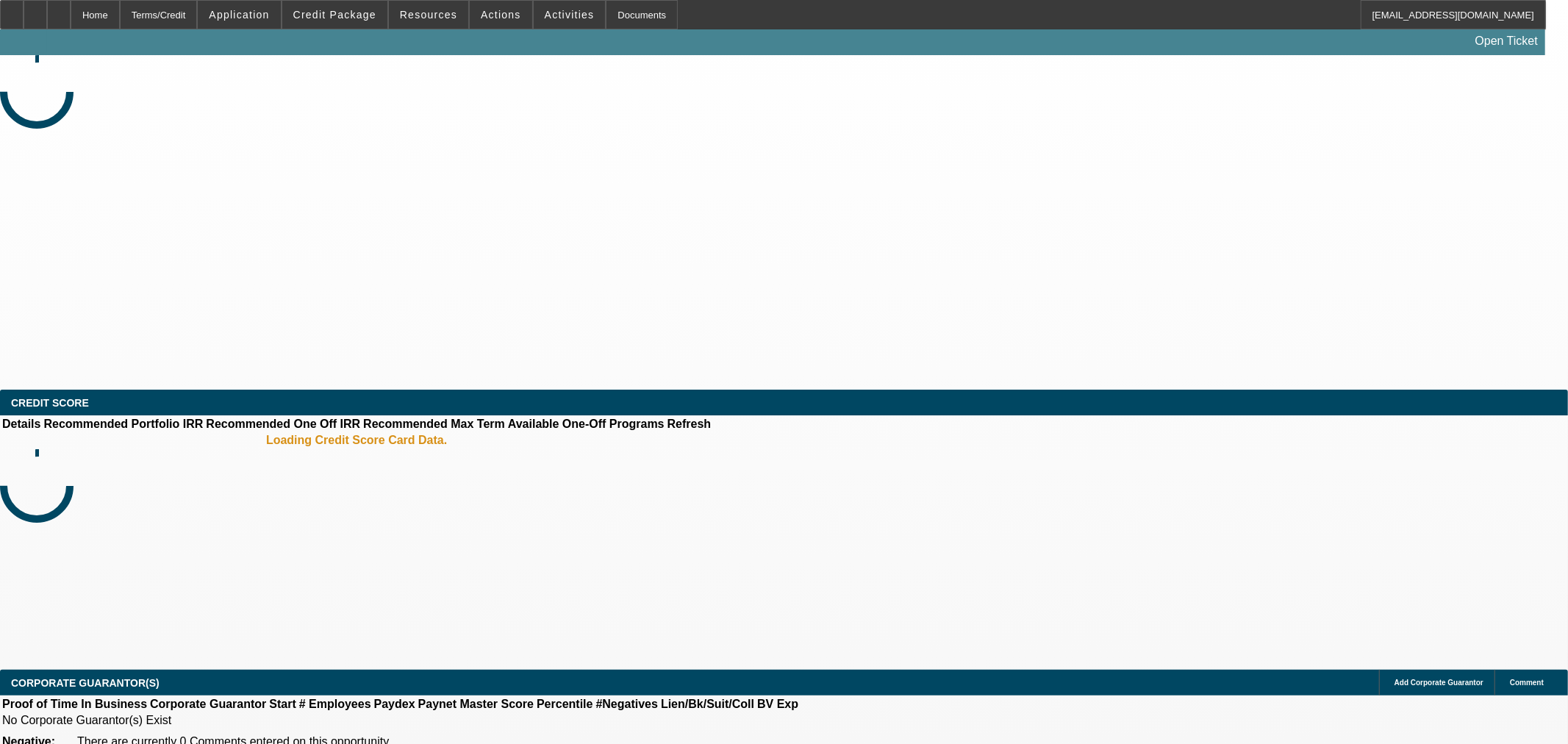
select select "0"
select select "2"
select select "0.1"
select select "4"
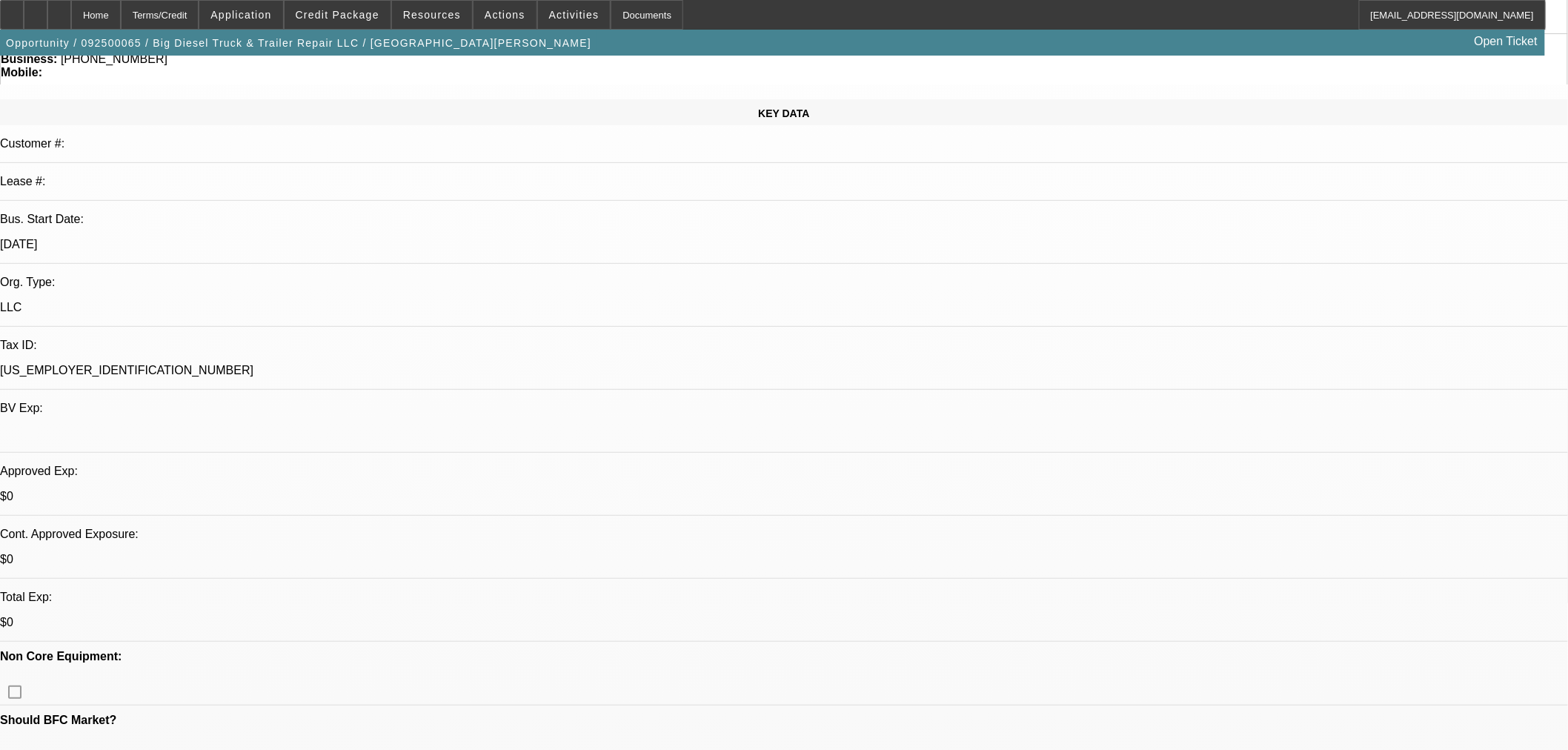
scroll to position [411, 0]
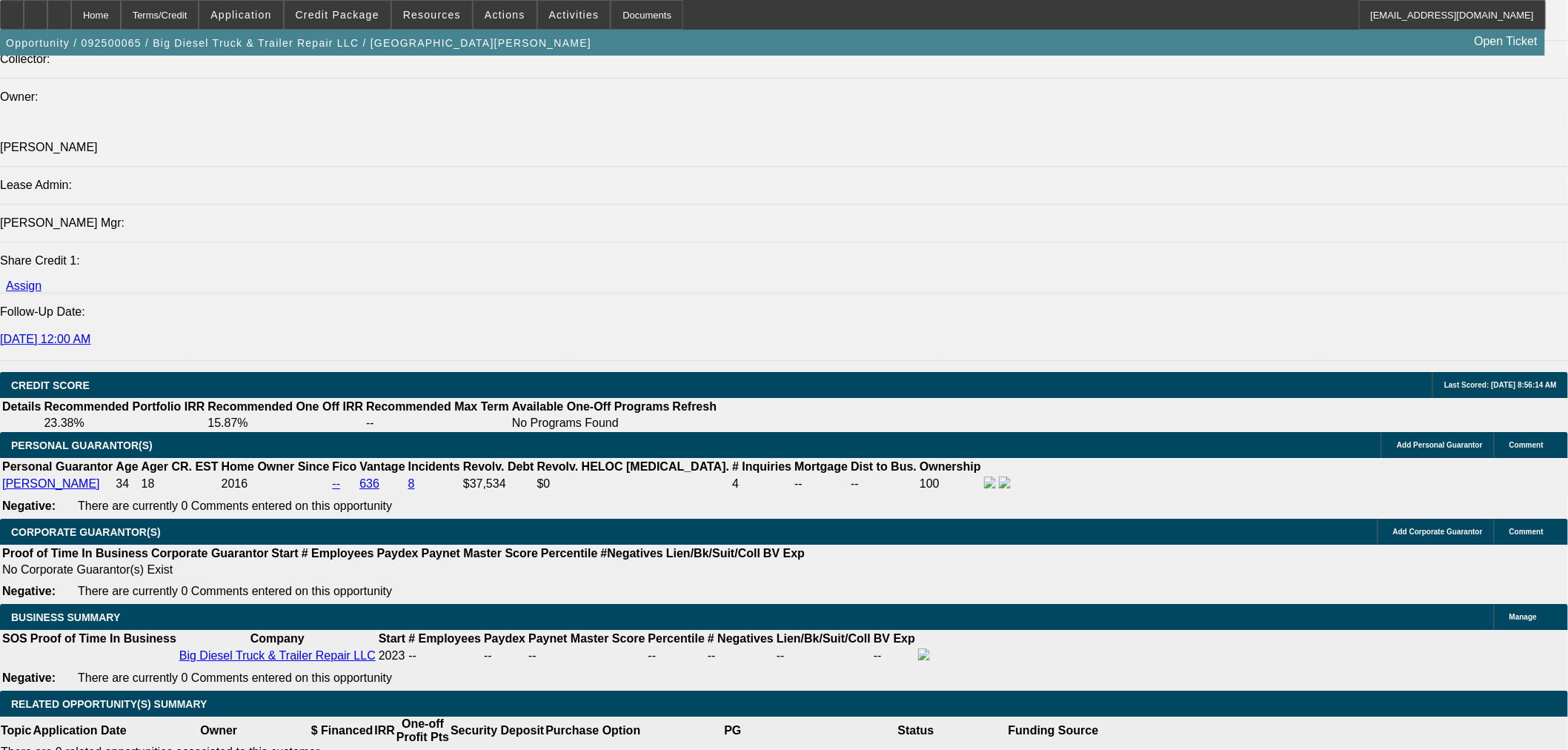
scroll to position [1976, 0]
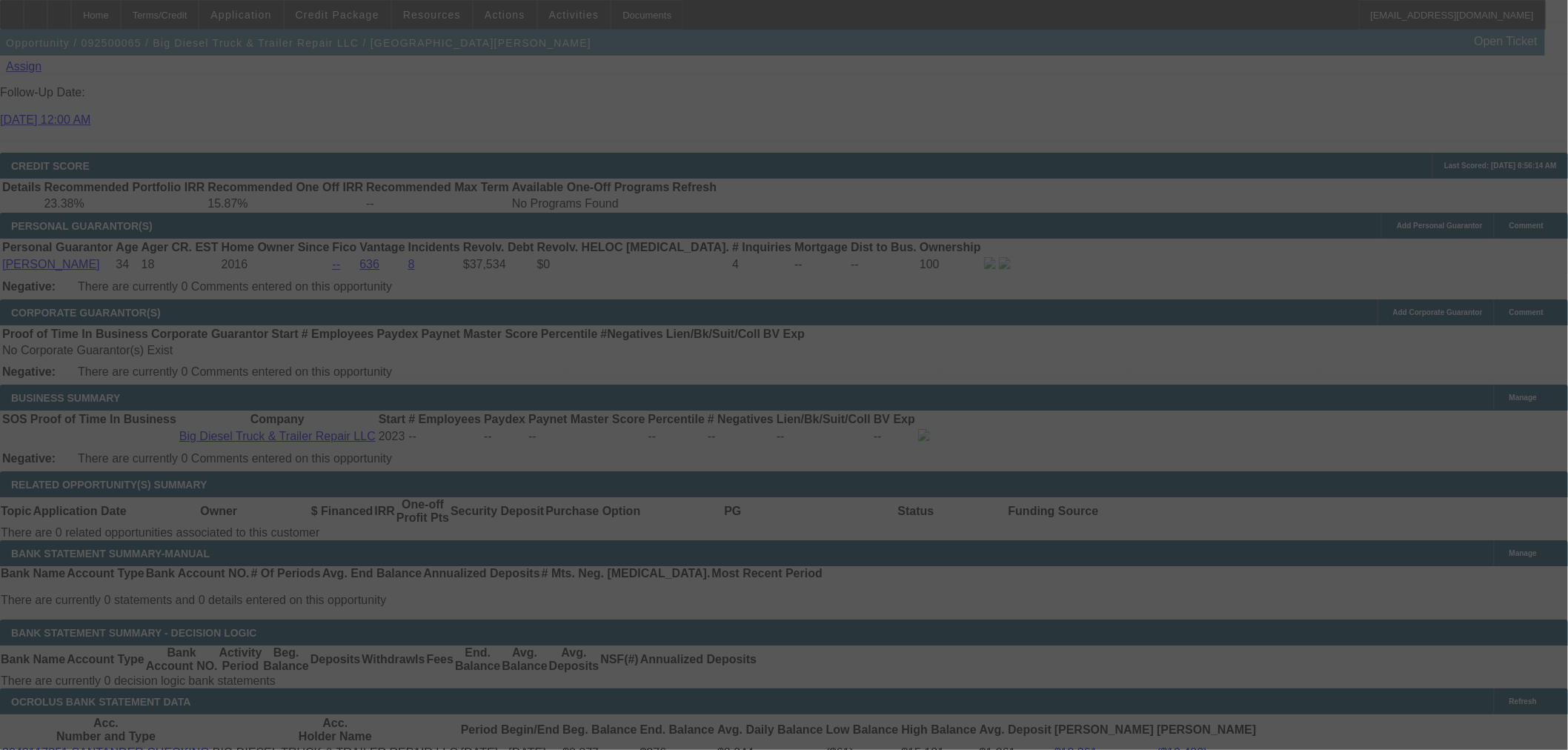
scroll to position [0, 0]
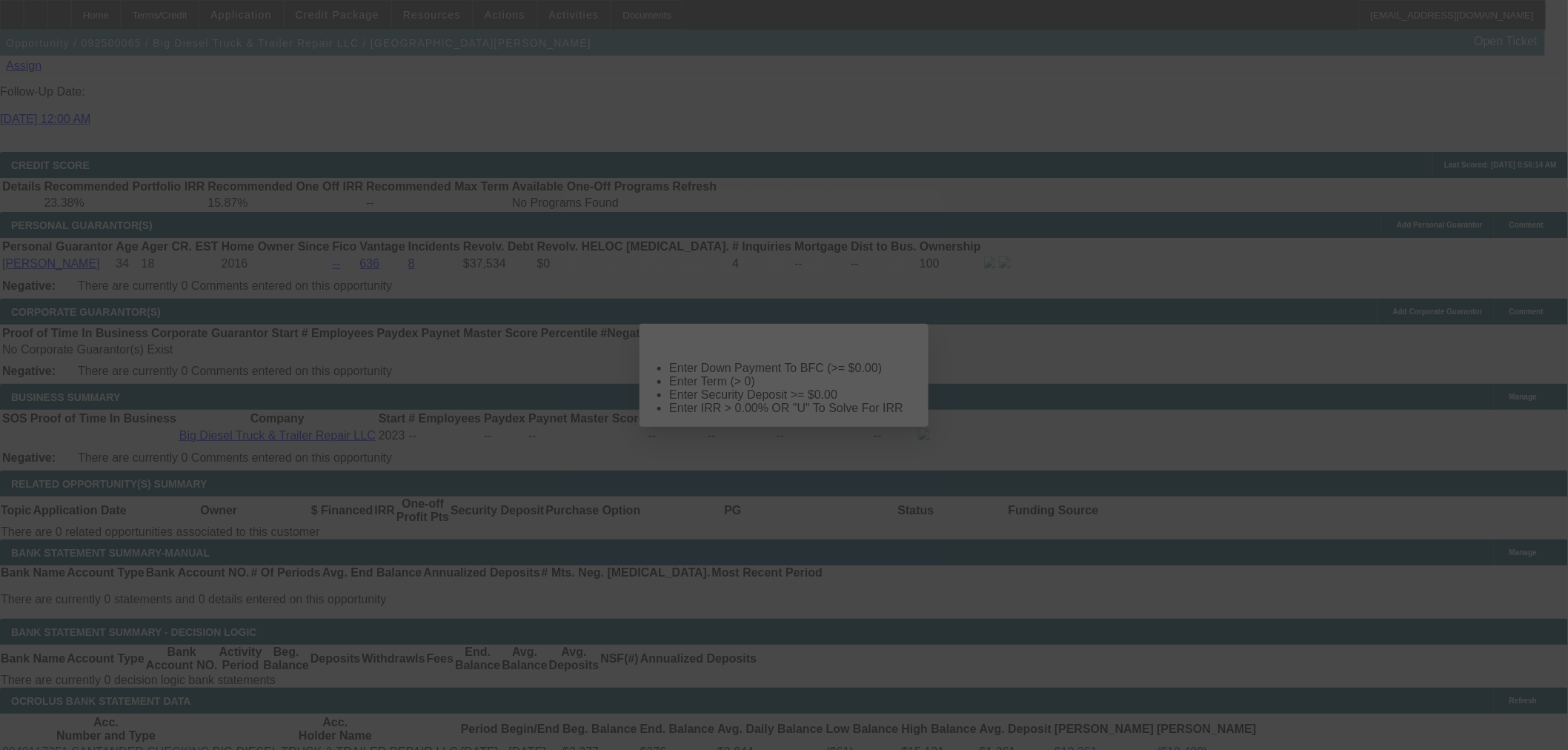
select select "0"
select select "2"
select select "0.1"
select select "4"
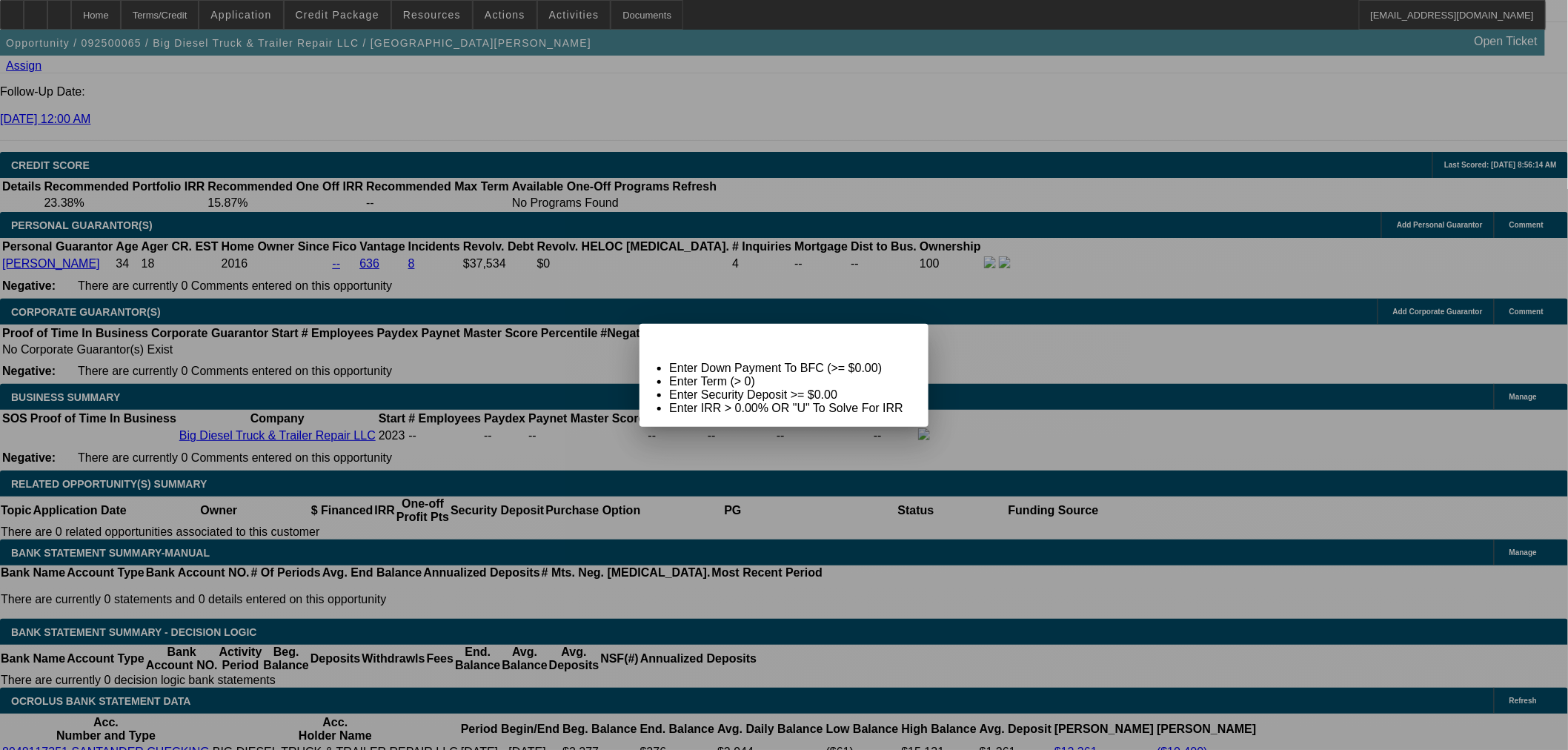
click at [895, 341] on div "Close" at bounding box center [911, 332] width 33 height 17
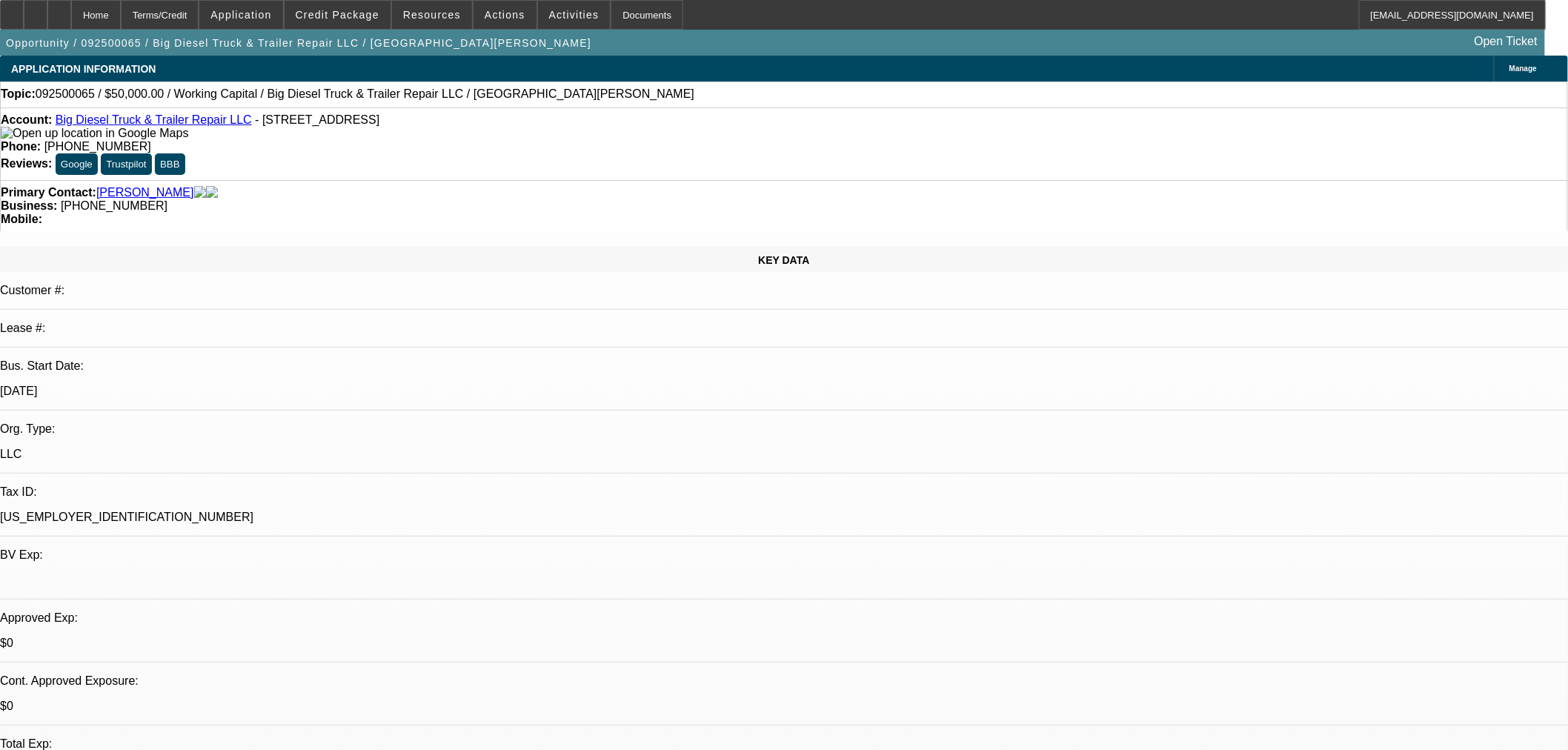
scroll to position [1976, 0]
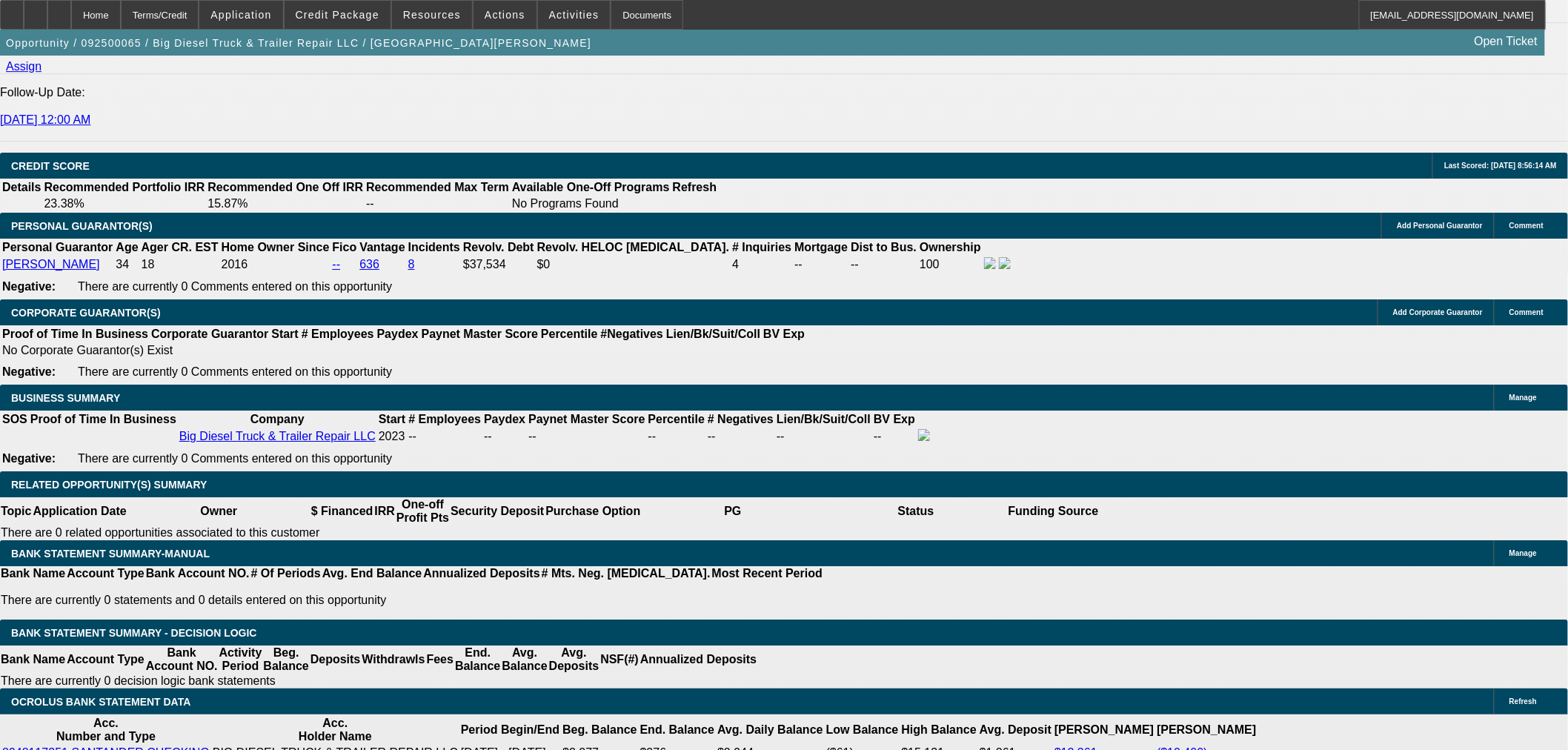
type input "$0.00"
type input "UNKNOWN"
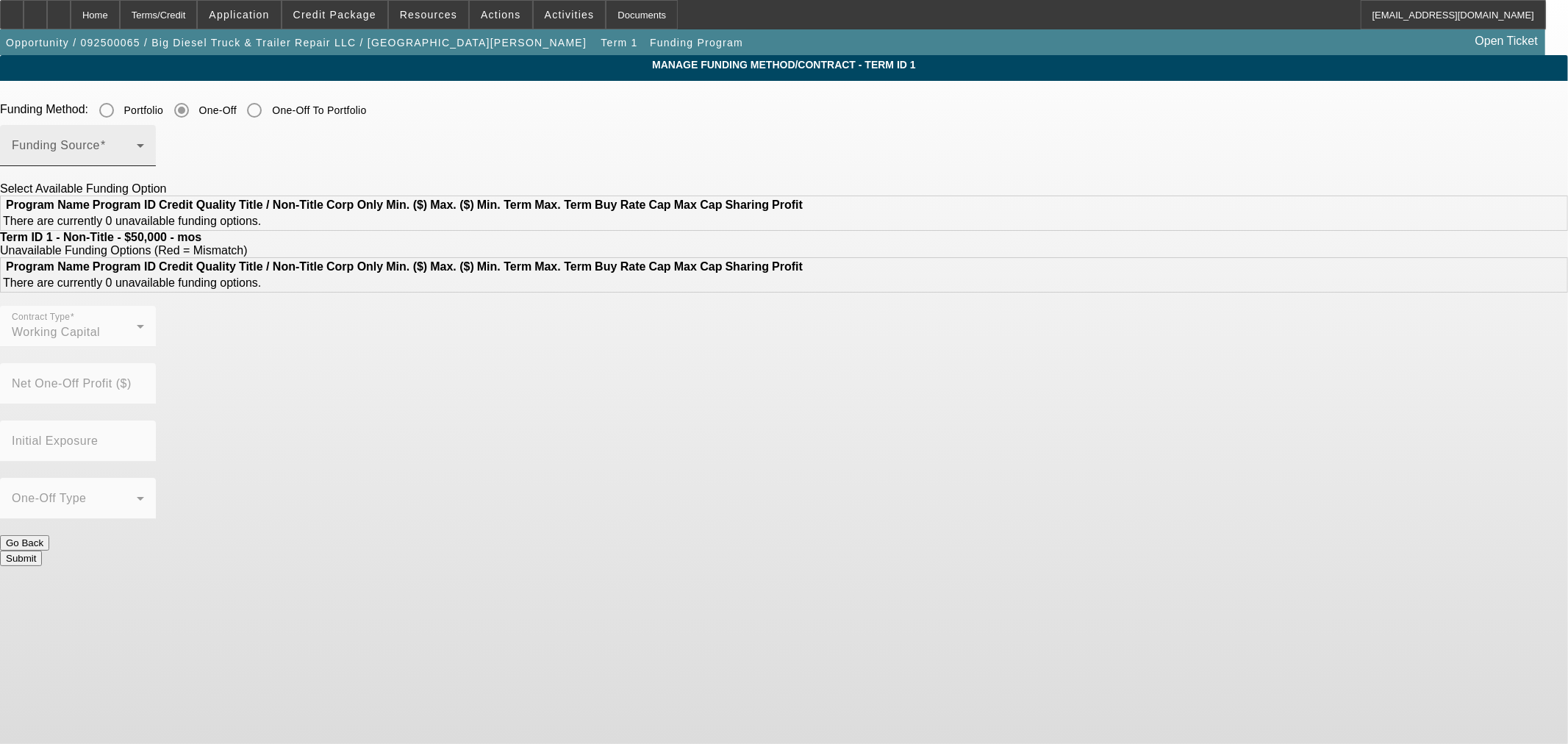
click at [144, 135] on div "Funding Source" at bounding box center [77, 145] width 132 height 41
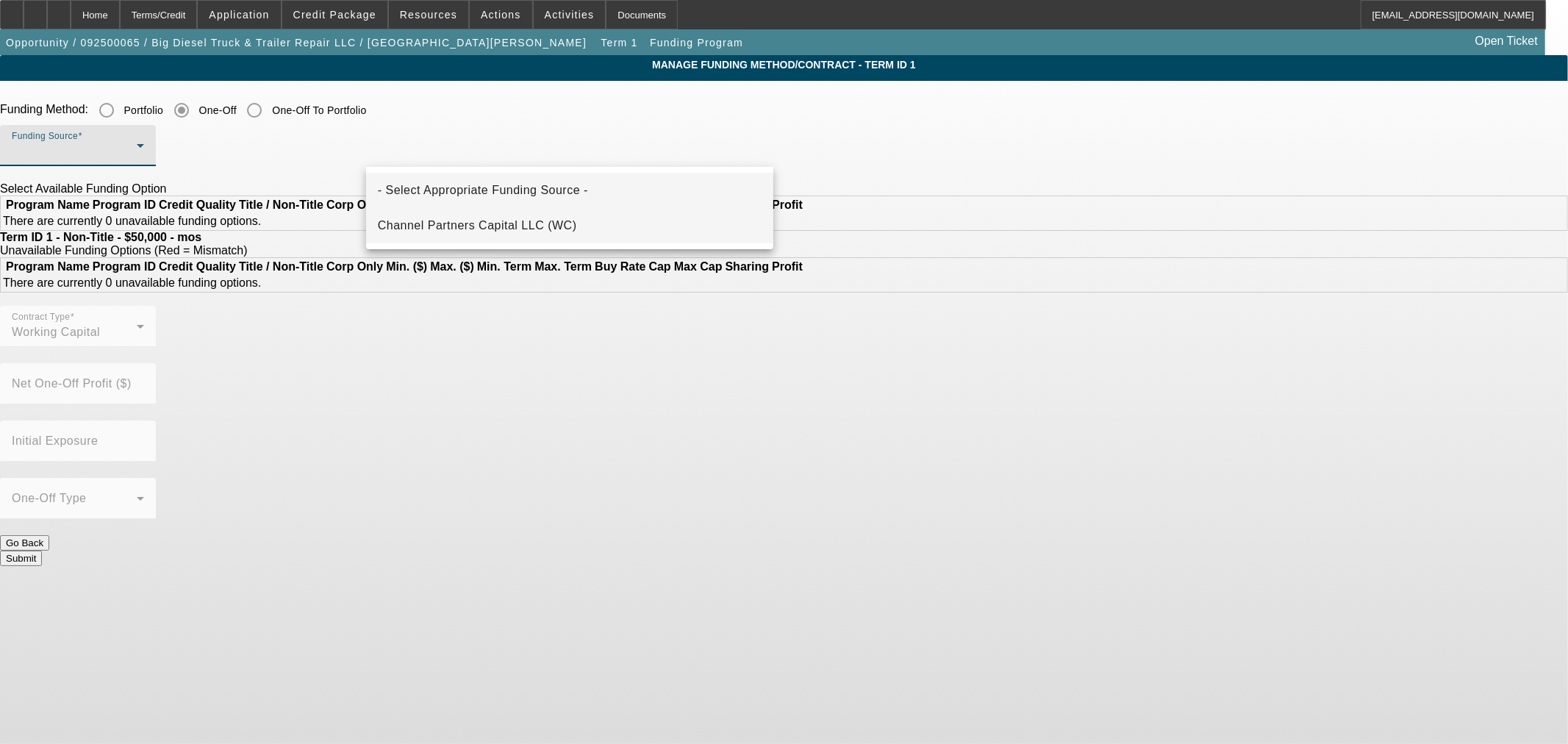
click at [505, 209] on mat-option "Channel Partners Capital LLC (WC)" at bounding box center [569, 226] width 407 height 35
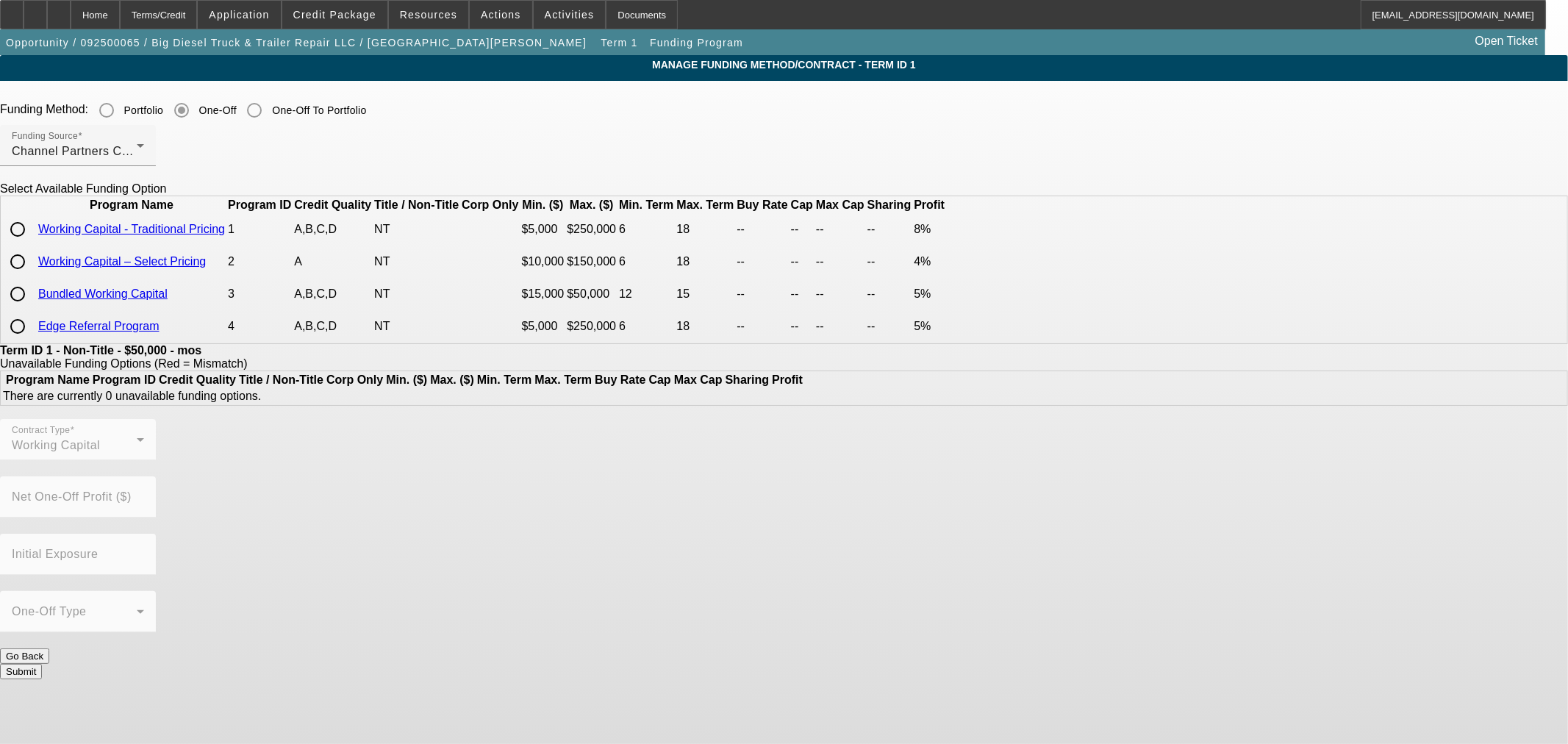
click at [33, 244] on input "radio" at bounding box center [17, 229] width 29 height 29
radio input "true"
click at [42, 721] on button "Submit" at bounding box center [21, 729] width 42 height 16
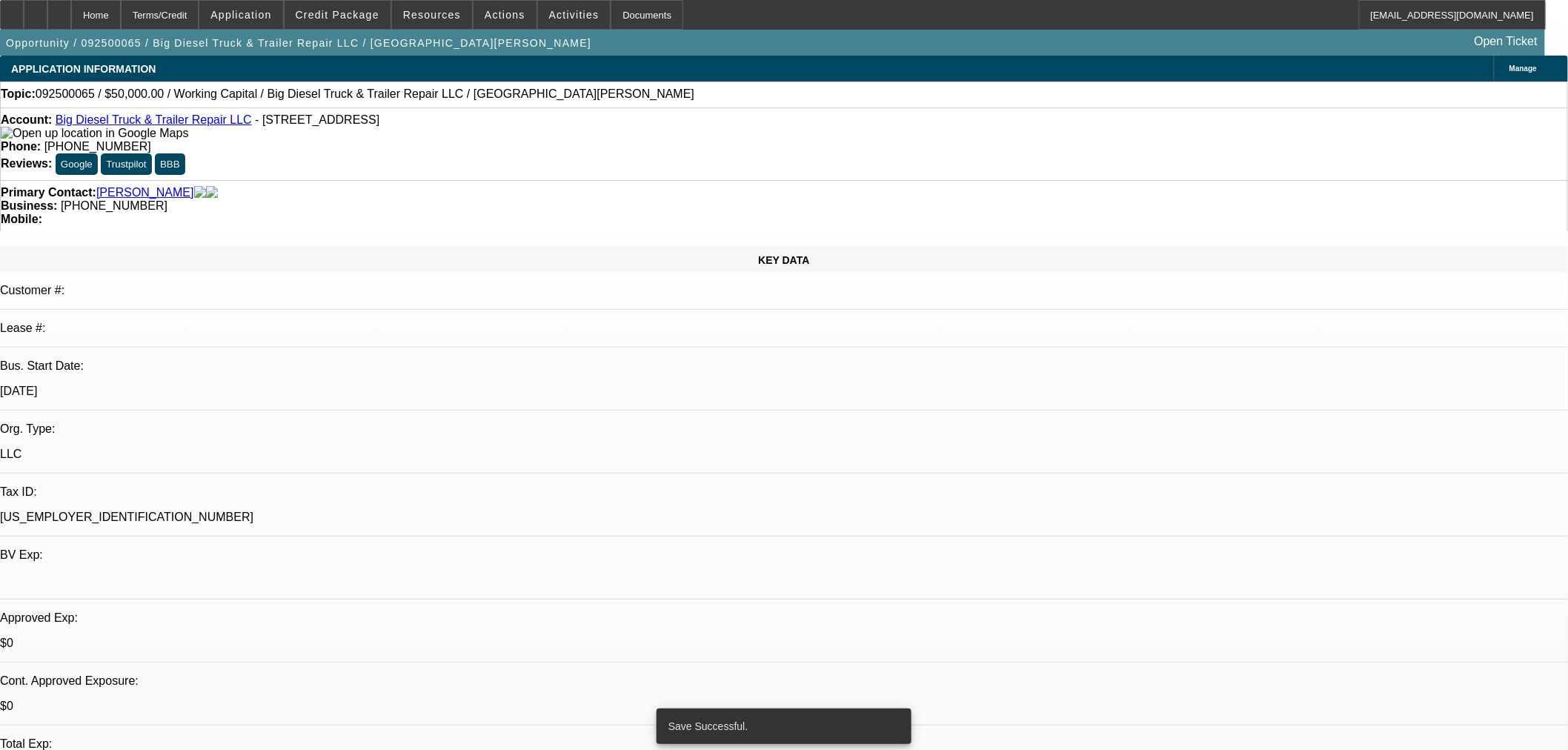
select select "0"
select select "2"
select select "0.1"
select select "4"
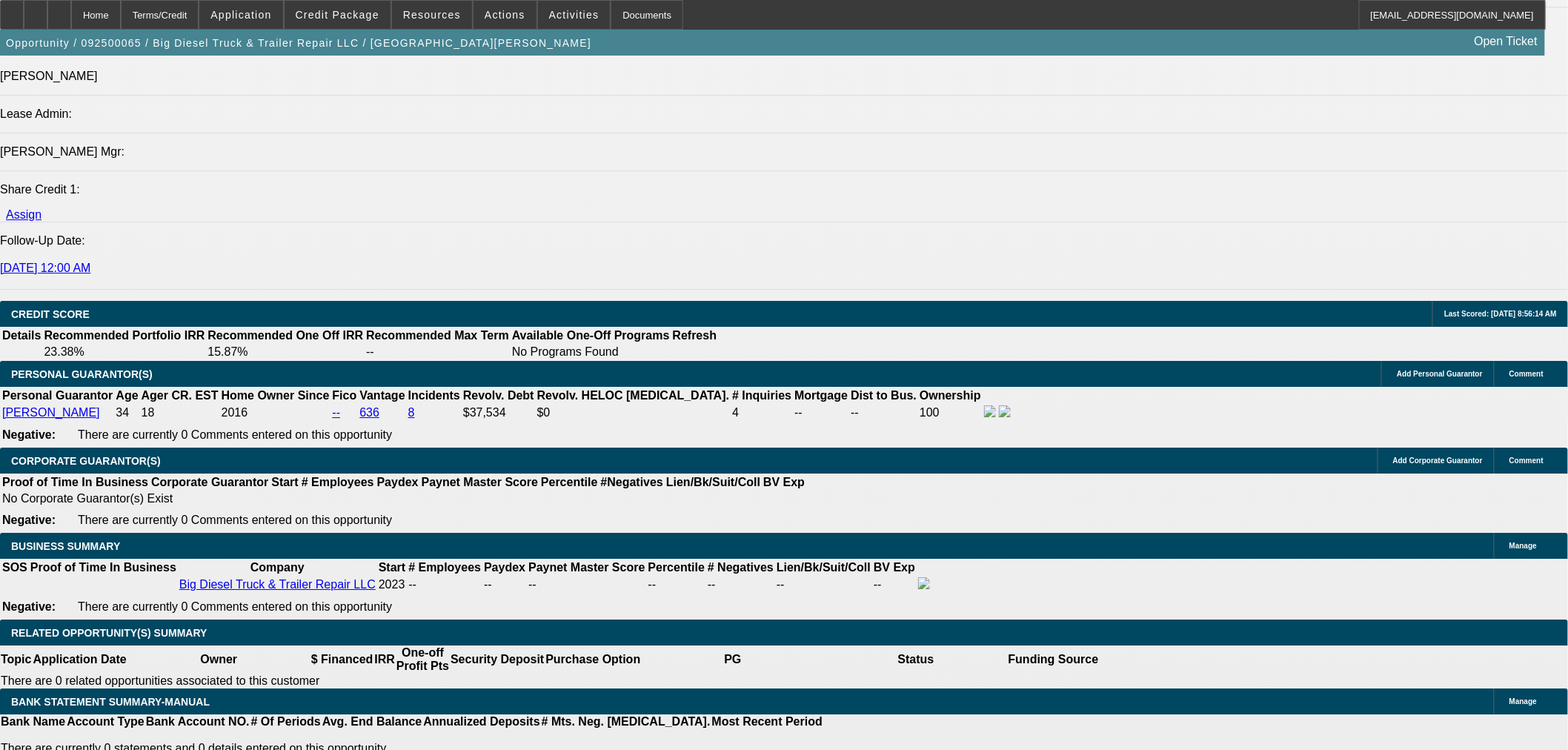
scroll to position [1976, 0]
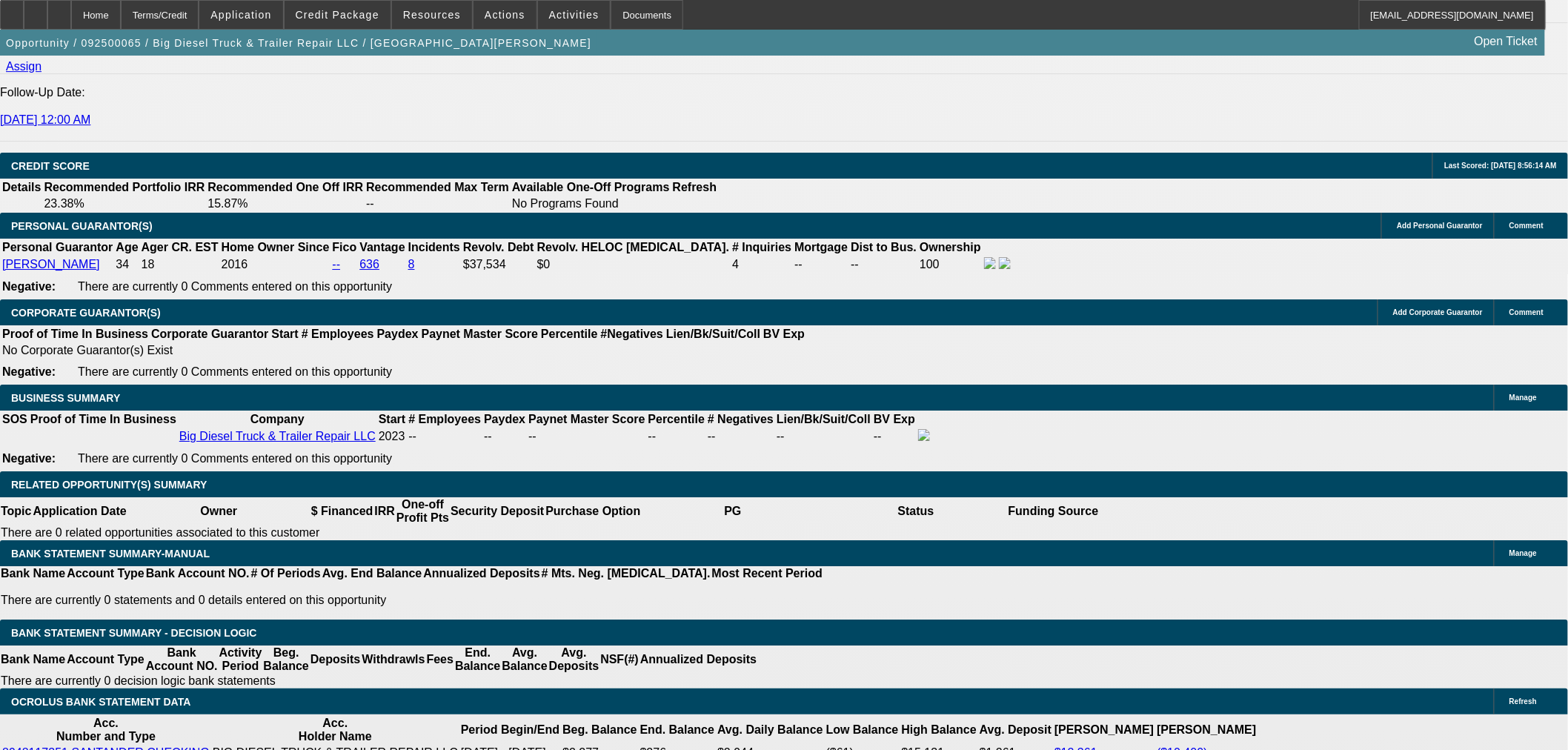
type input "15"
type input "4"
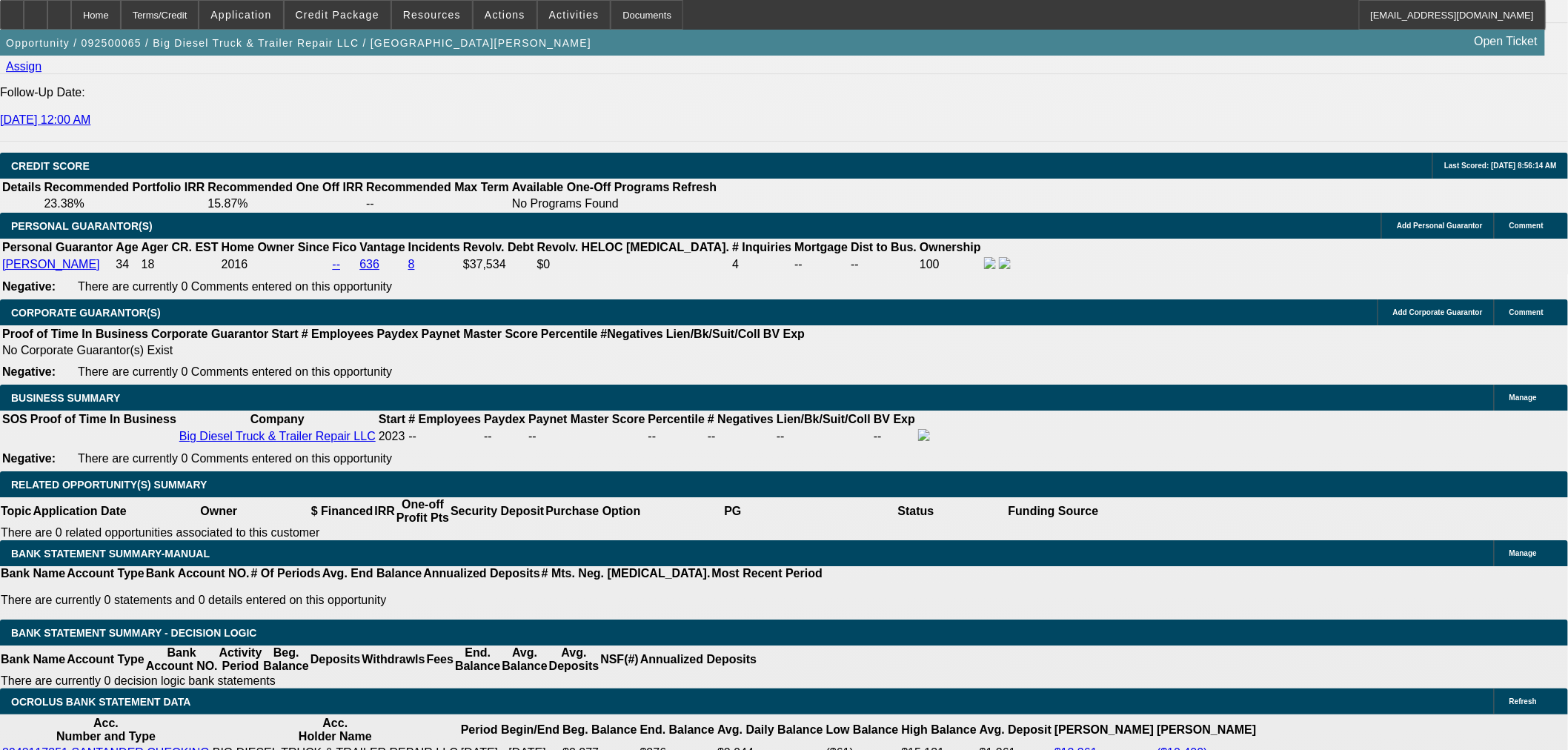
type input "$3,422.91"
type input "$6,845.82"
type input "44"
type input "$4,392.87"
type input "$8,785.74"
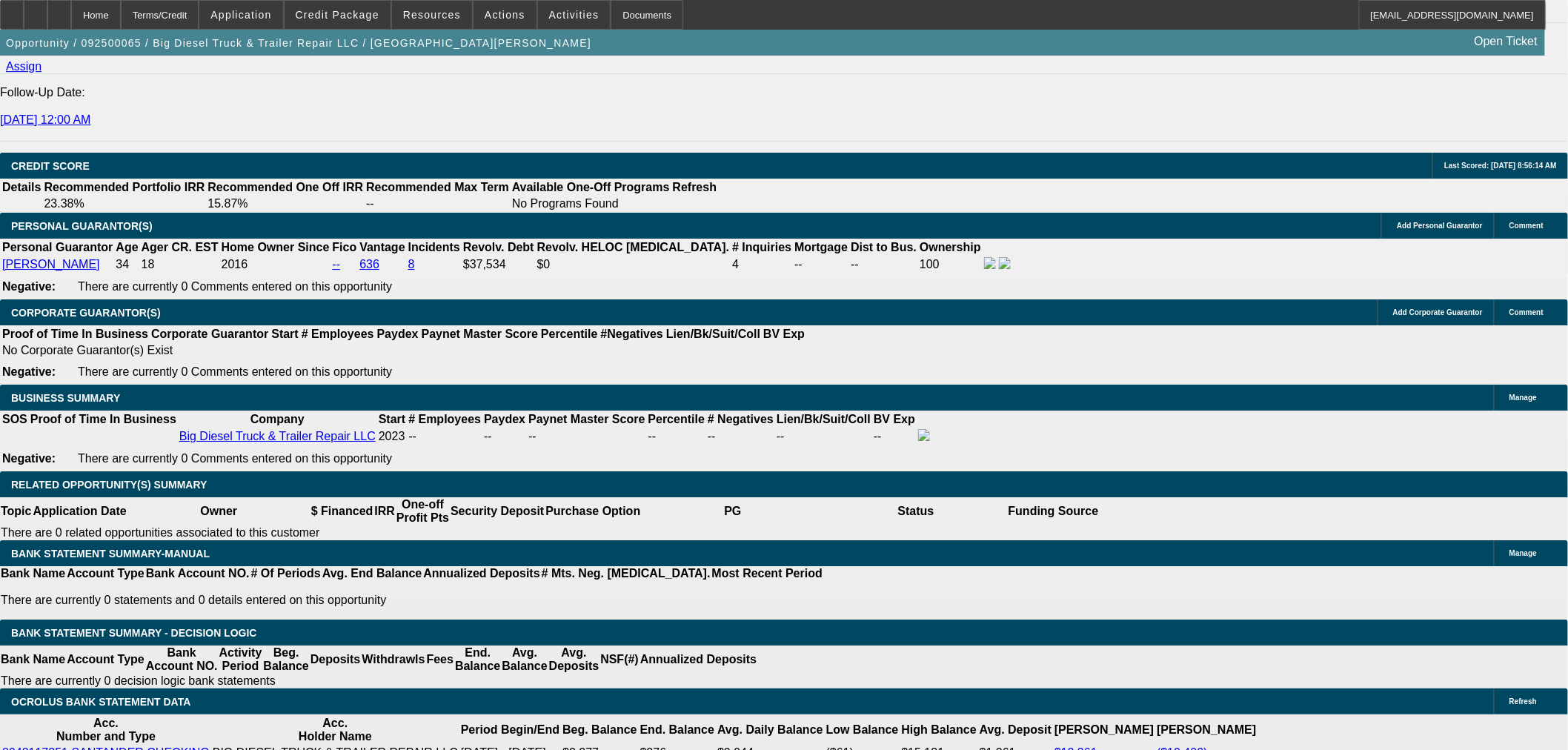
type input "44"
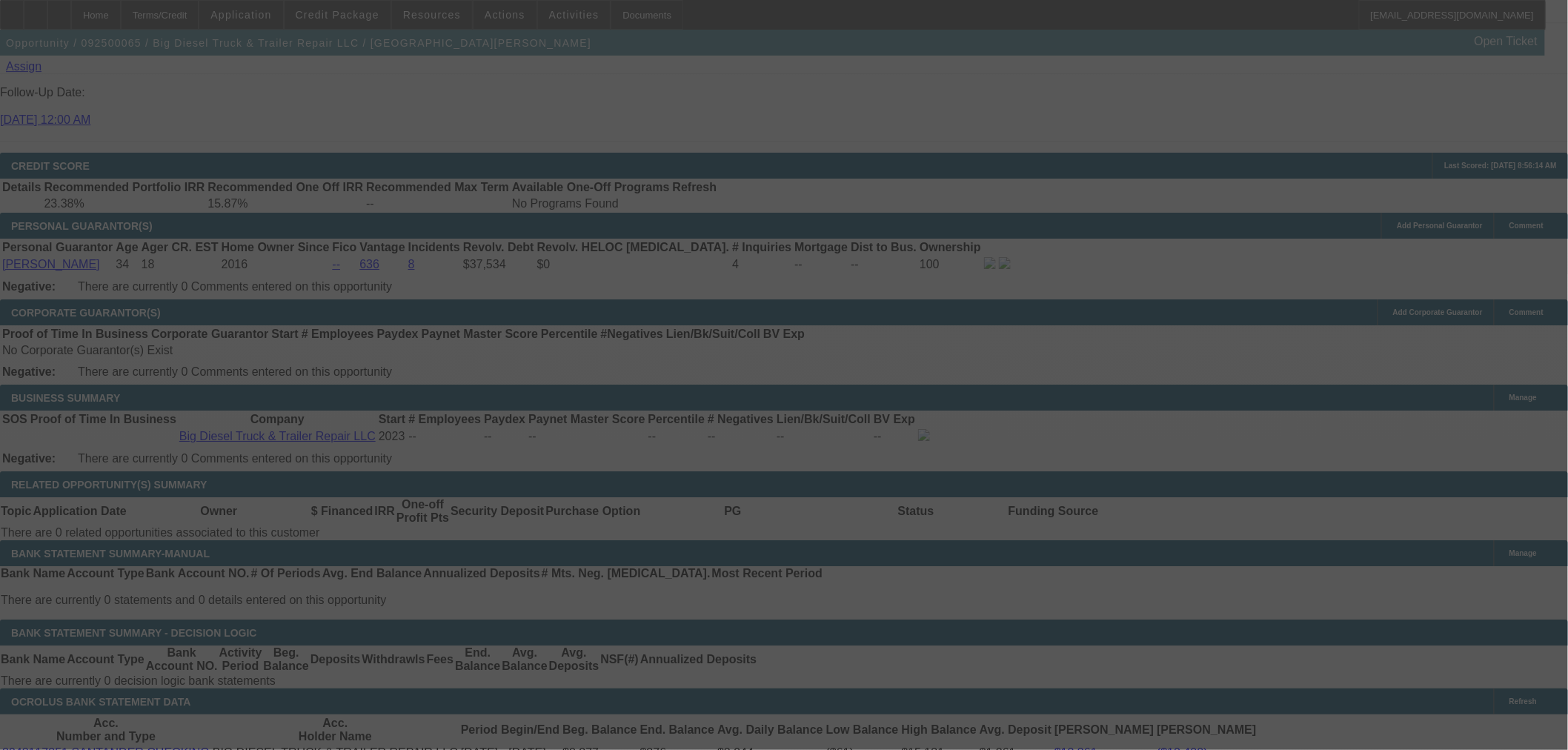
select select "0"
select select "2"
select select "0.1"
select select "4"
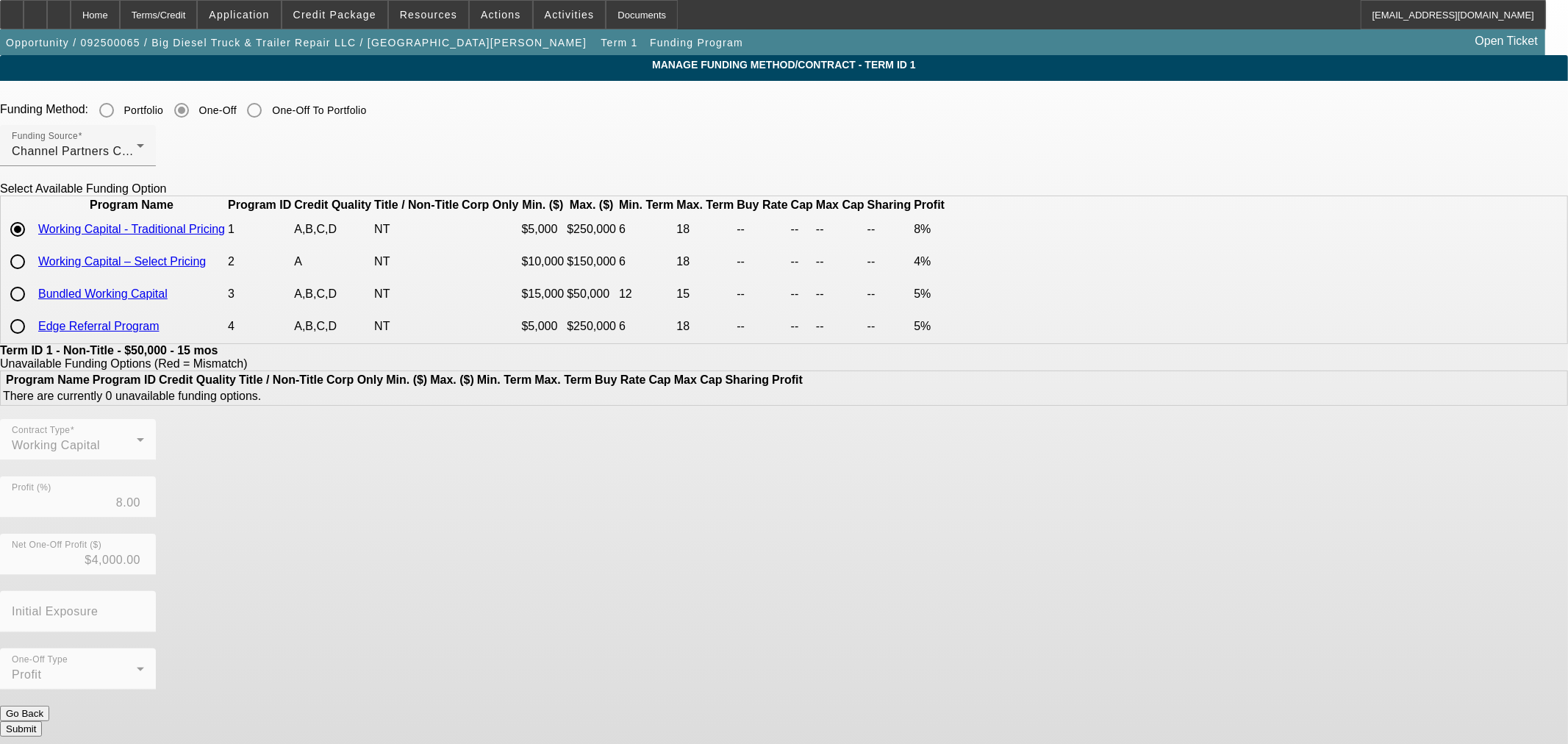
click at [244, 370] on span "Red = Mismatch" at bounding box center [201, 363] width 85 height 12
click at [638, 681] on div "Contract Type Working Capital Profit (%) 8.00 Net One-Off Profit ($) $4,000.00 …" at bounding box center [784, 563] width 1568 height 287
click at [42, 721] on button "Submit" at bounding box center [21, 729] width 42 height 16
click at [49, 706] on button "Go Back" at bounding box center [25, 714] width 49 height 16
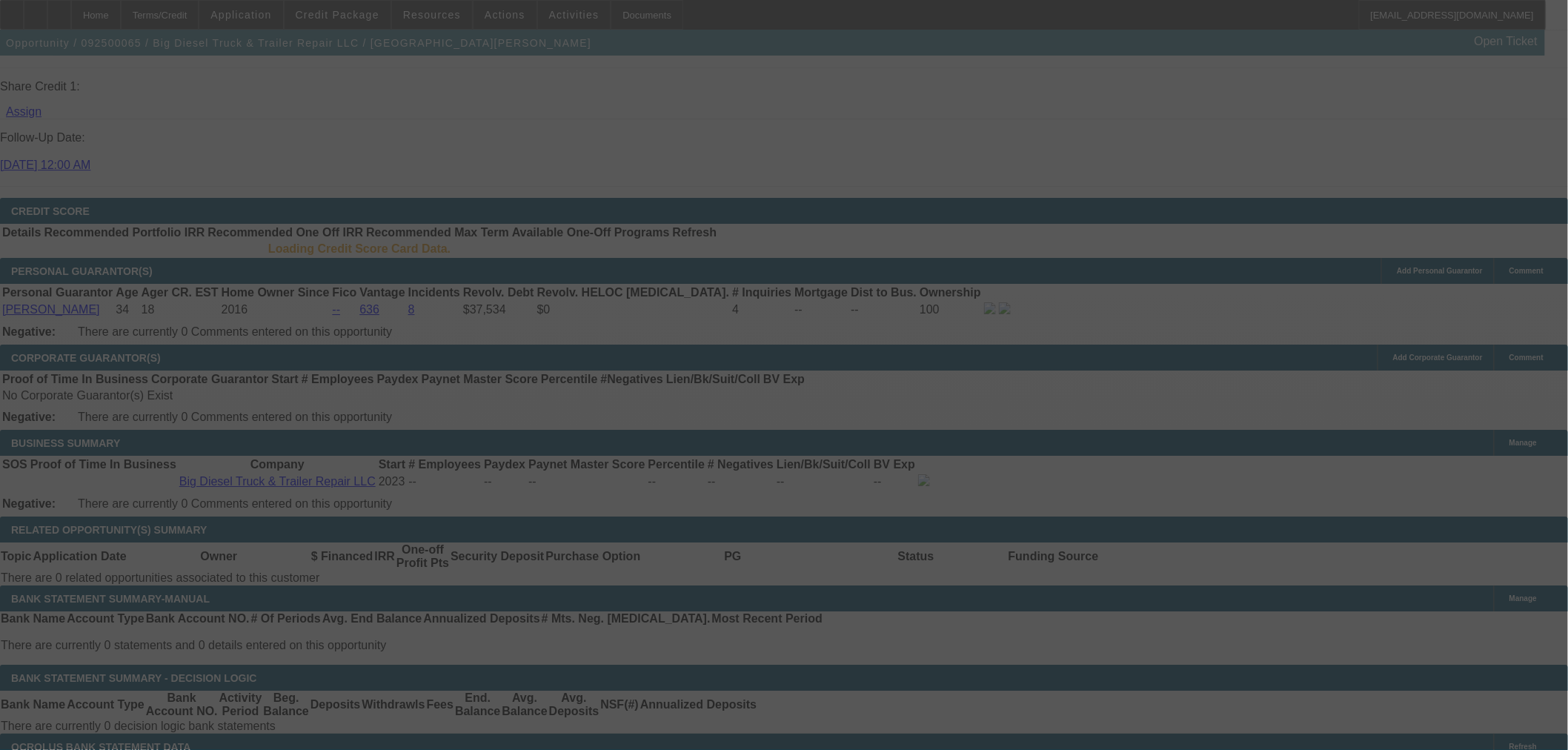
scroll to position [1959, 0]
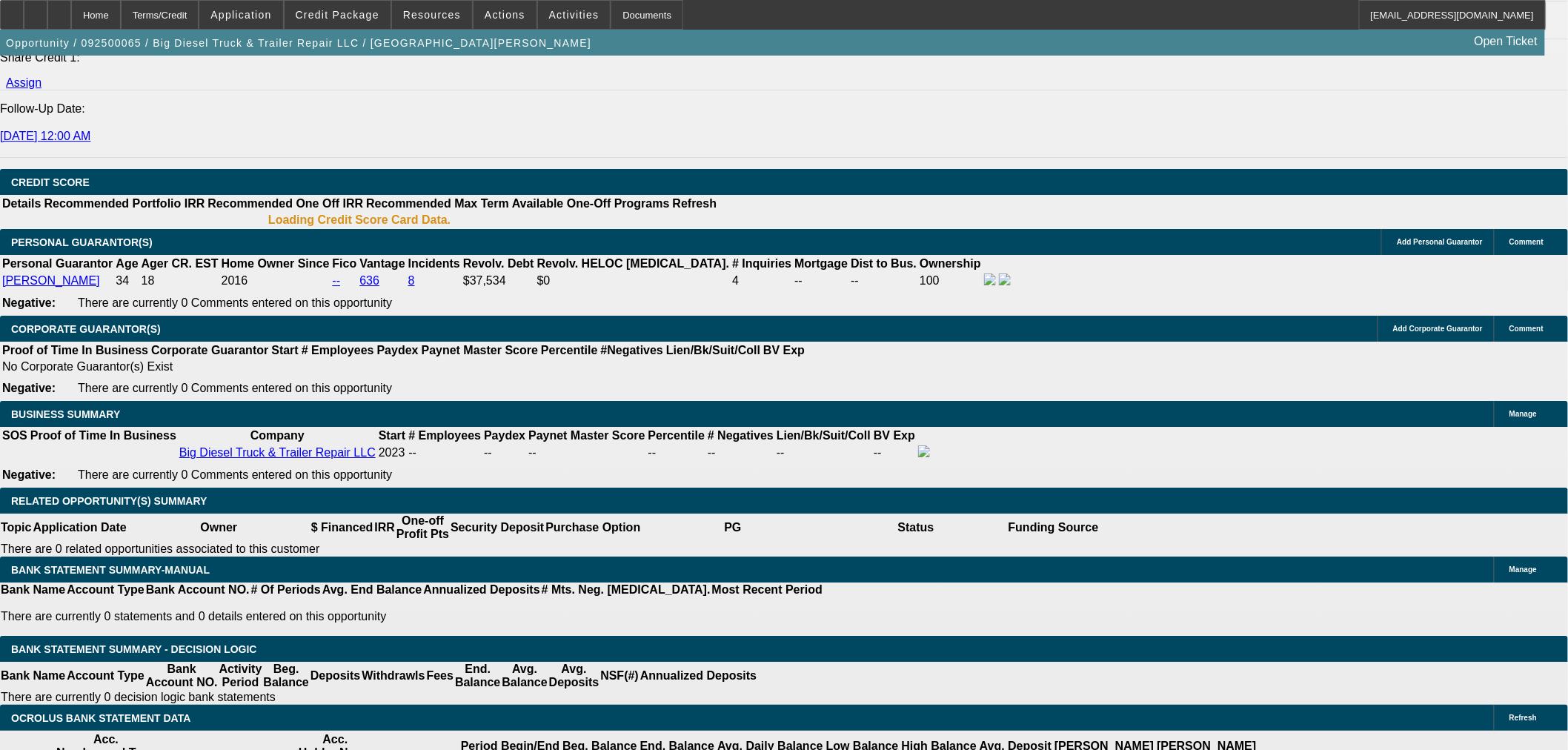
select select "0"
select select "2"
select select "0.1"
select select "4"
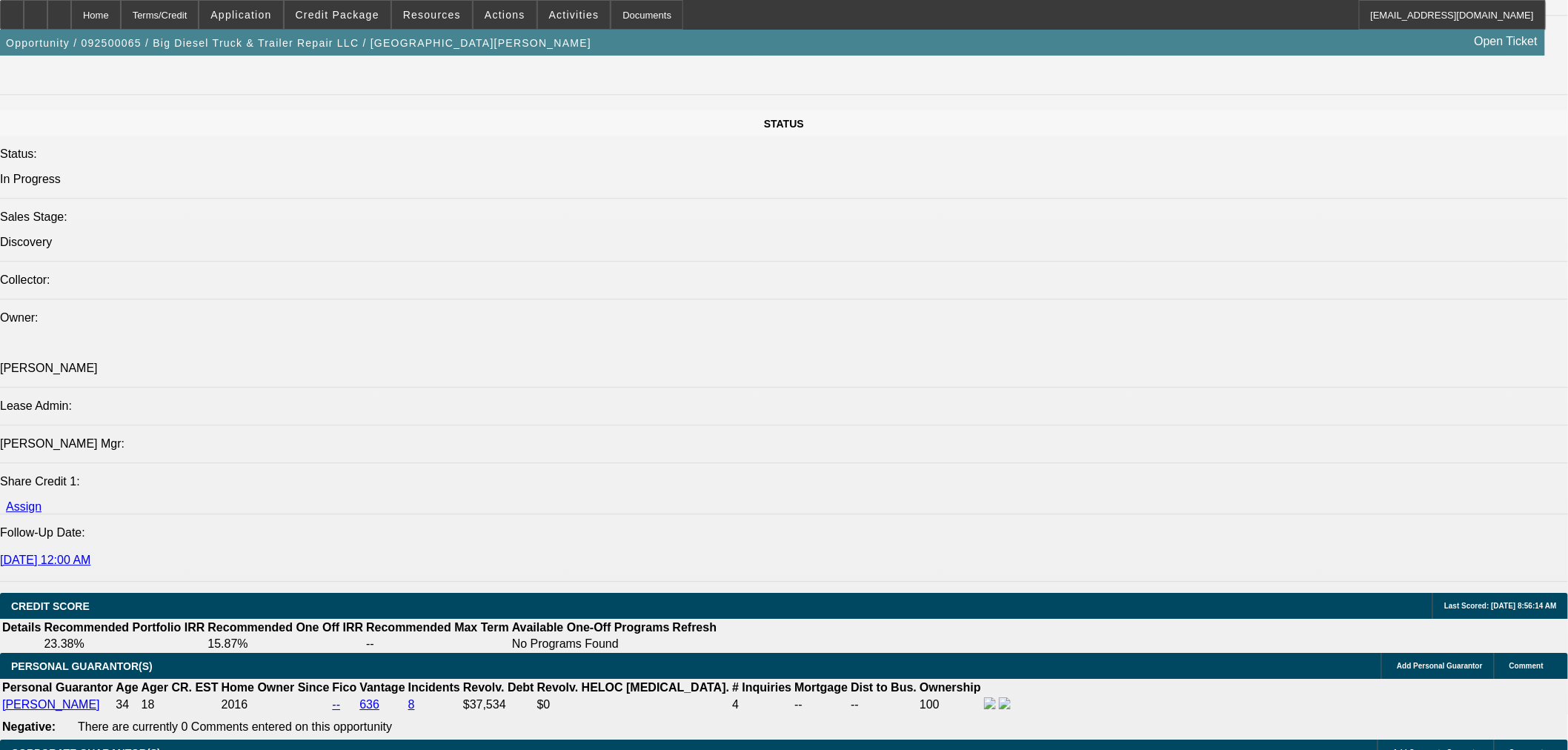
scroll to position [1376, 0]
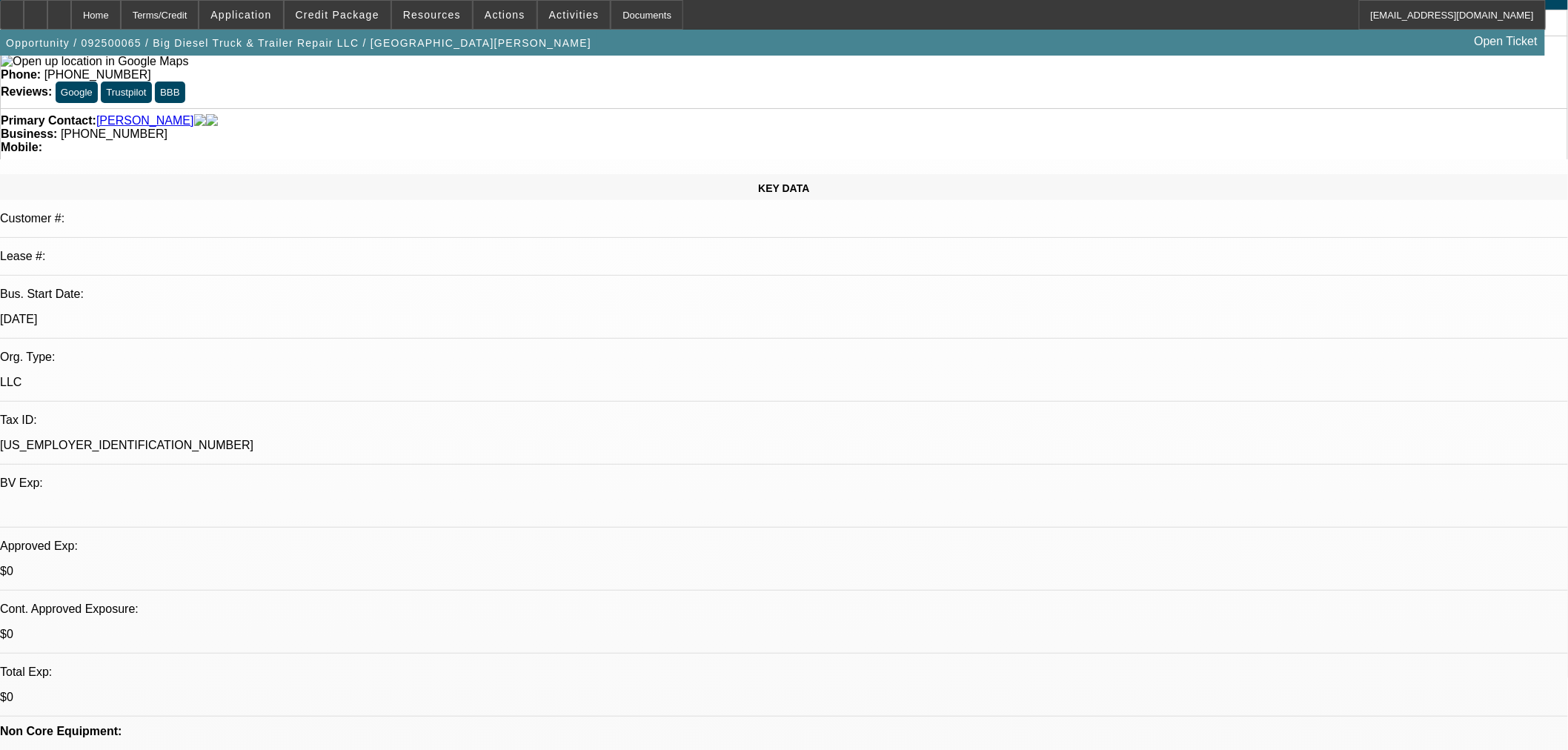
scroll to position [0, 0]
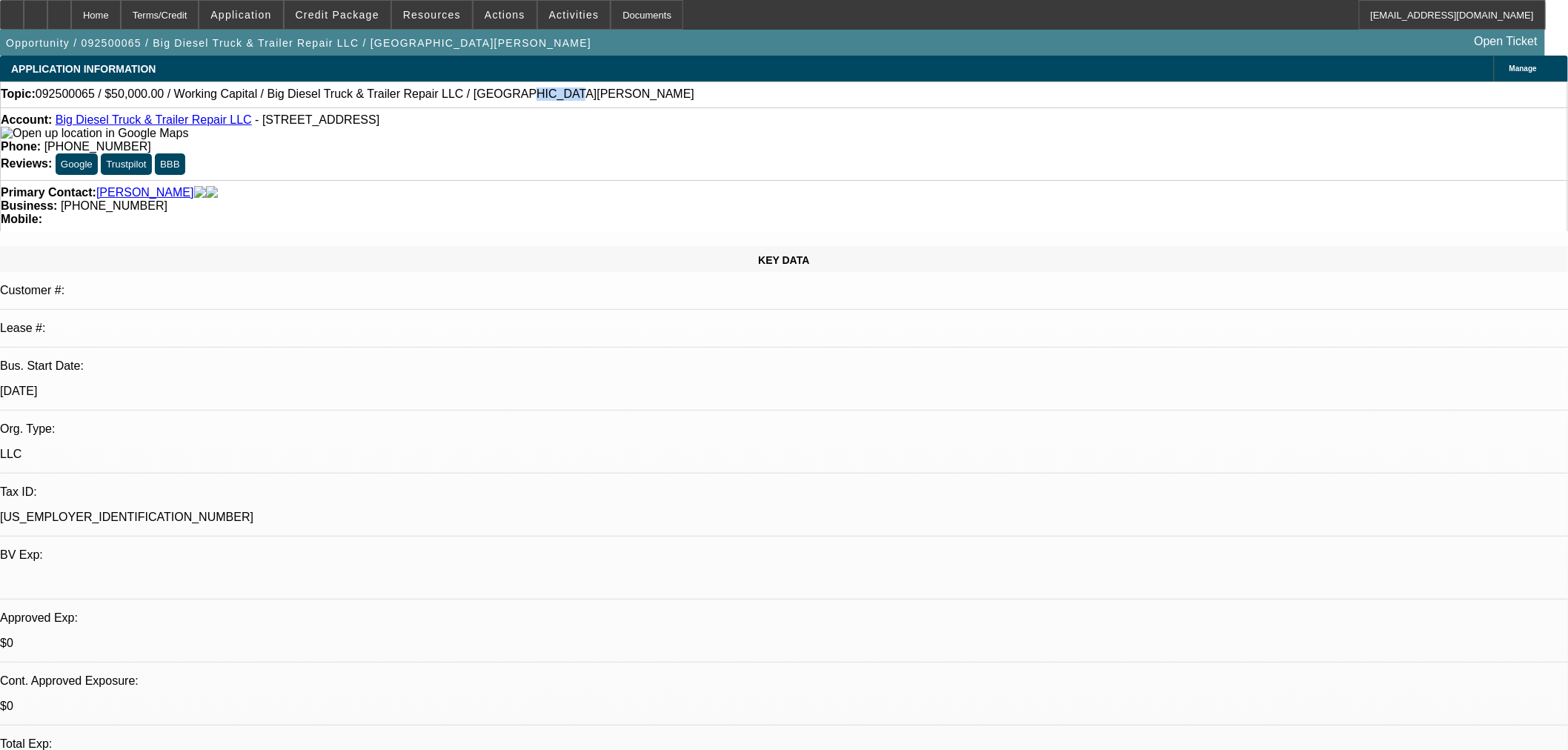
drag, startPoint x: 482, startPoint y: 94, endPoint x: 447, endPoint y: 94, distance: 35.0
click at [447, 94] on div "Topic: 092500065 / $50,000.00 / Working Capital / Big Diesel Truck & Trailer Re…" at bounding box center [784, 94] width 1566 height 13
copy span "Dimitry"
drag, startPoint x: 409, startPoint y: 98, endPoint x: 439, endPoint y: 99, distance: 30.0
click at [439, 99] on span "092500065 / $50,000.00 / Working Capital / Big Diesel Truck & Trailer Repair LL…" at bounding box center [364, 94] width 659 height 13
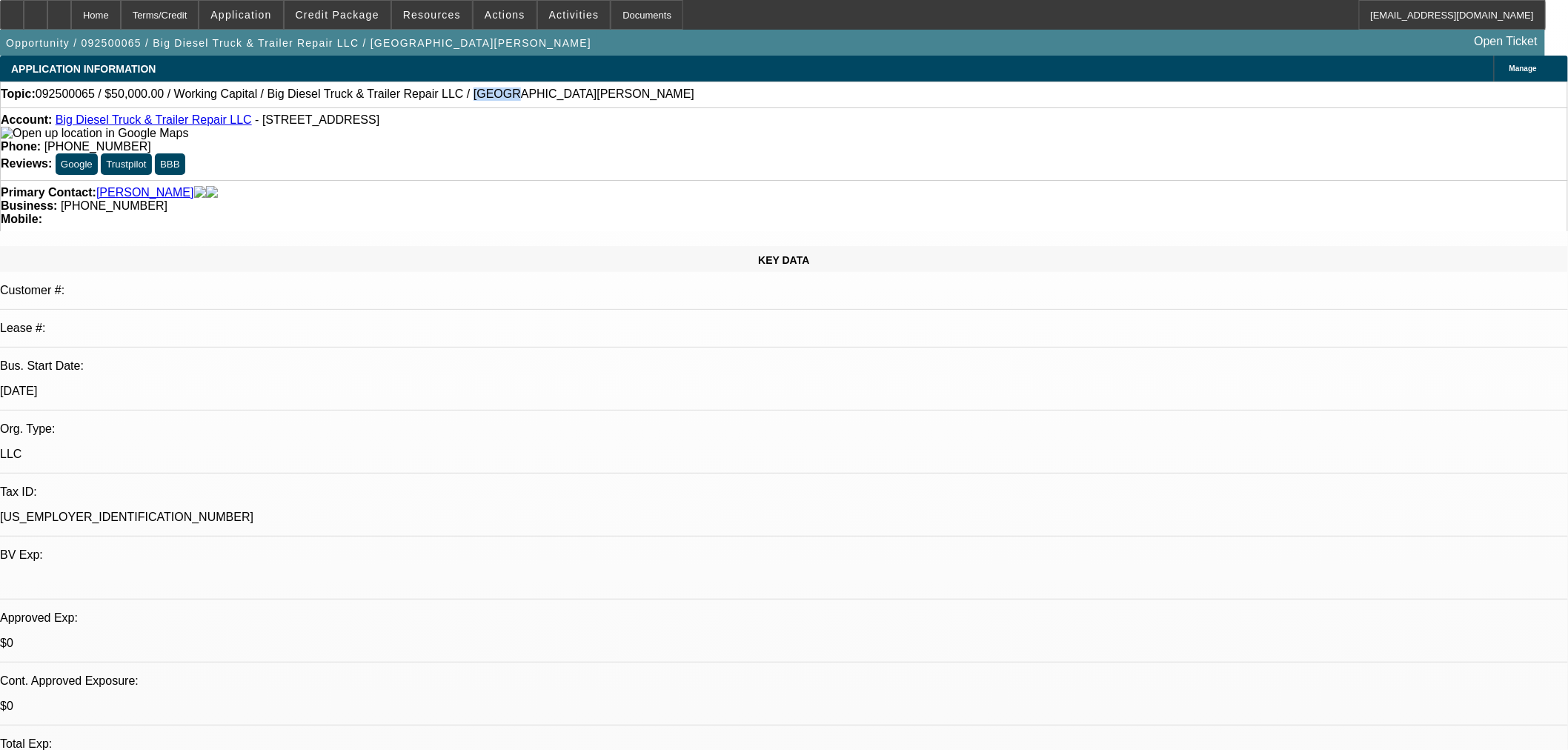
copy span "Gondre"
drag, startPoint x: 242, startPoint y: 94, endPoint x: 398, endPoint y: 94, distance: 156.0
click at [398, 94] on span "092500065 / $50,000.00 / Working Capital / Big Diesel Truck & Trailer Repair LL…" at bounding box center [364, 94] width 659 height 13
copy span "Big Diesel Truck & Trailer Repair LLC"
click at [71, 17] on div at bounding box center [59, 14] width 24 height 29
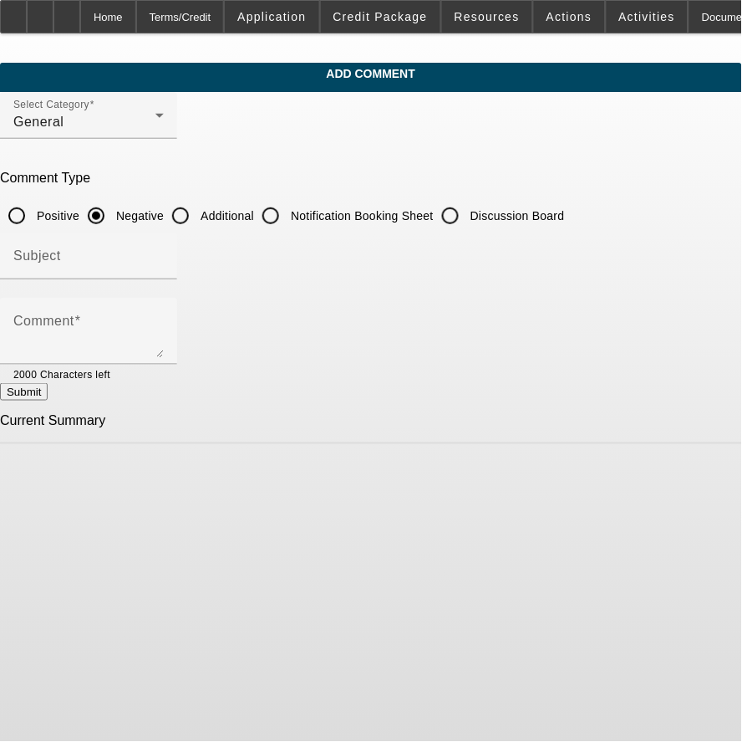
click at [197, 215] on input "Additional" at bounding box center [180, 215] width 33 height 33
radio input "true"
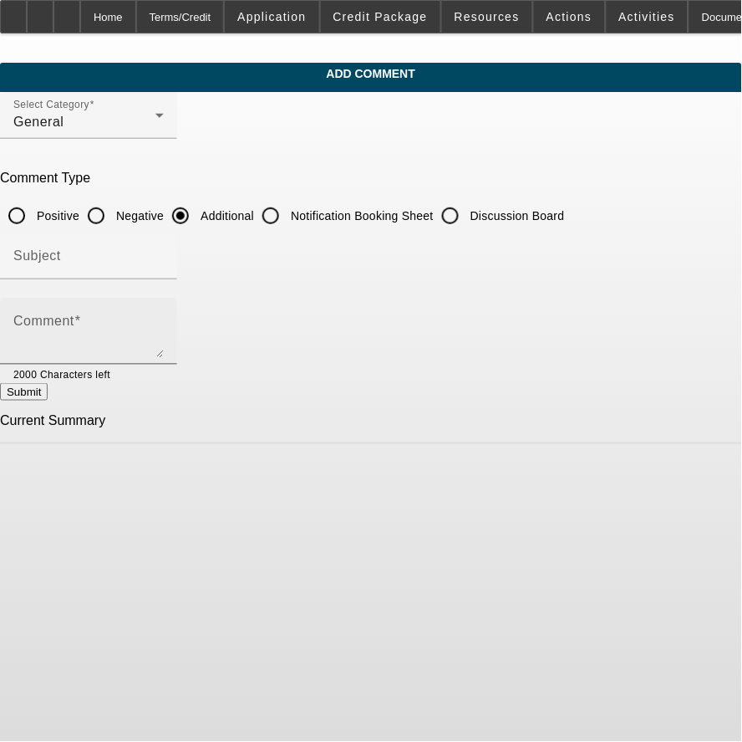
click at [156, 318] on textarea "Comment" at bounding box center [88, 338] width 150 height 40
paste textarea "[PERSON_NAME]"
click at [151, 330] on textarea "[PERSON_NAME]" at bounding box center [88, 338] width 150 height 40
paste textarea "Gondre"
click at [164, 319] on textarea "[PERSON_NAME] started" at bounding box center [88, 338] width 150 height 40
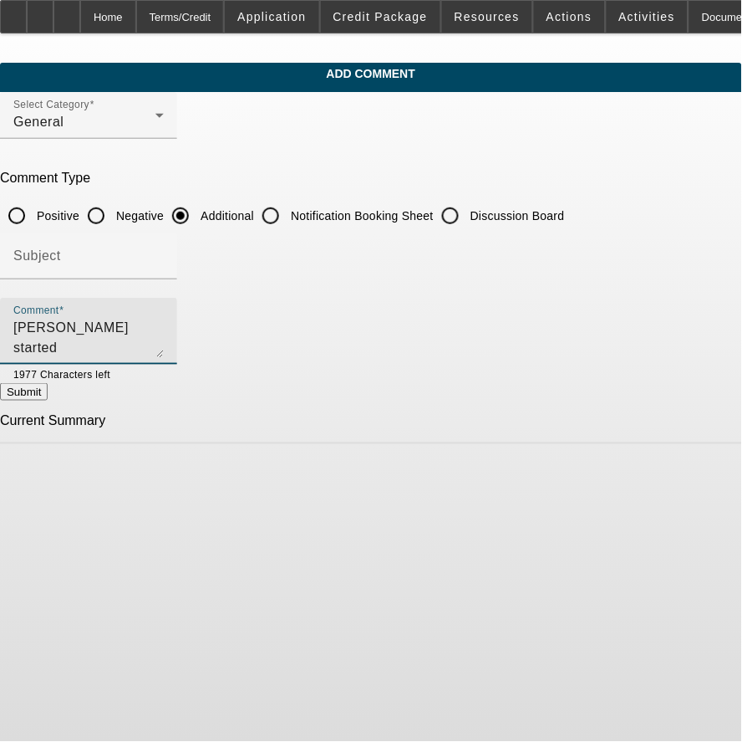
paste textarea "Big Diesel Truck & Trailer Repair LLC"
click at [164, 323] on textarea "[PERSON_NAME] started Big Diesel Truck & Trailer Repair LLC in [DATE] and is ne…" at bounding box center [88, 338] width 150 height 40
click at [164, 333] on textarea "[PERSON_NAME] started Big Diesel Truck & Trailer Repair LLC in [DATE] and is ne…" at bounding box center [88, 338] width 150 height 40
type textarea "[PERSON_NAME] started Big Diesel Truck & Trailer Repair LLC in [DATE] and is ne…"
drag, startPoint x: 172, startPoint y: 253, endPoint x: 186, endPoint y: 252, distance: 14.3
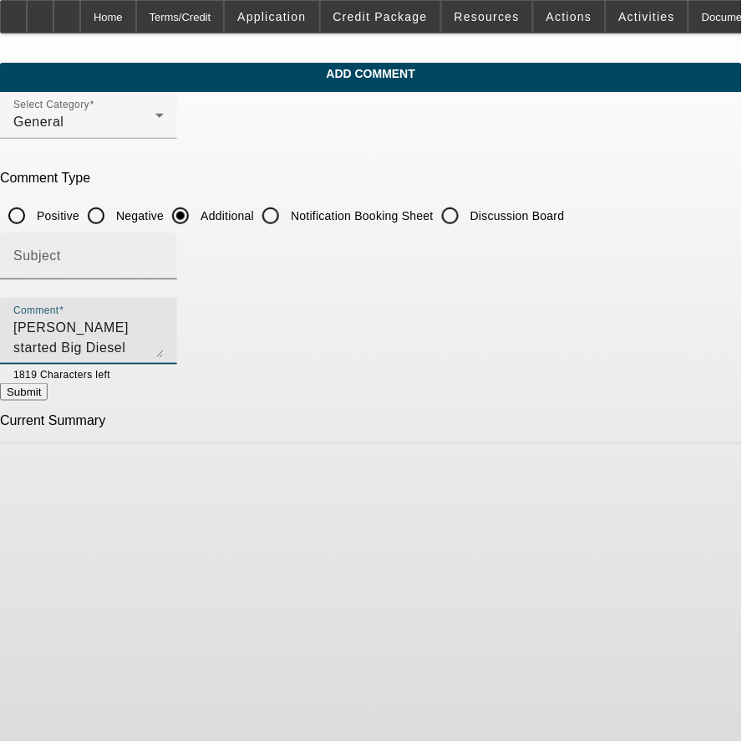
click at [164, 252] on input "Subject" at bounding box center [88, 262] width 150 height 20
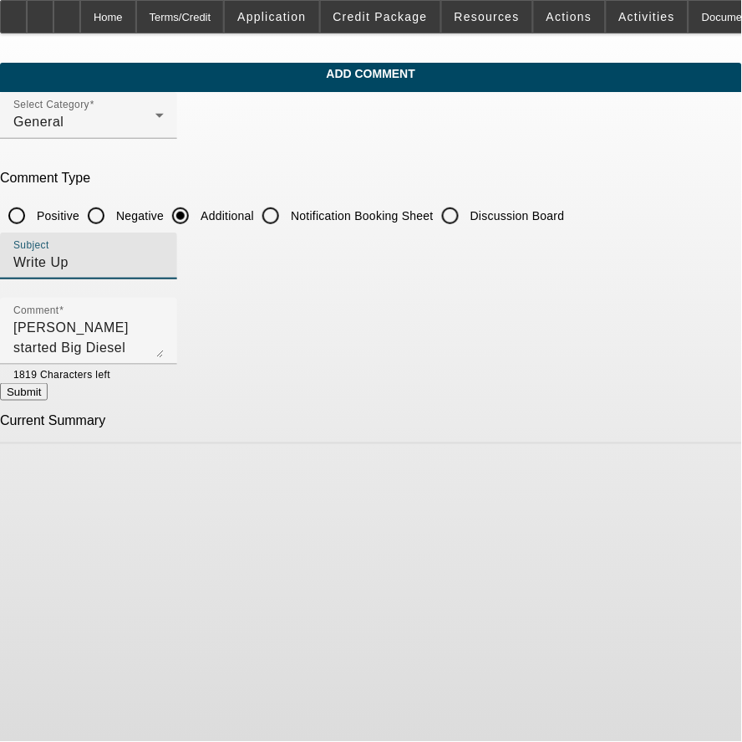
type input "Write Up"
click at [48, 383] on button "Submit" at bounding box center [24, 392] width 48 height 18
radio input "true"
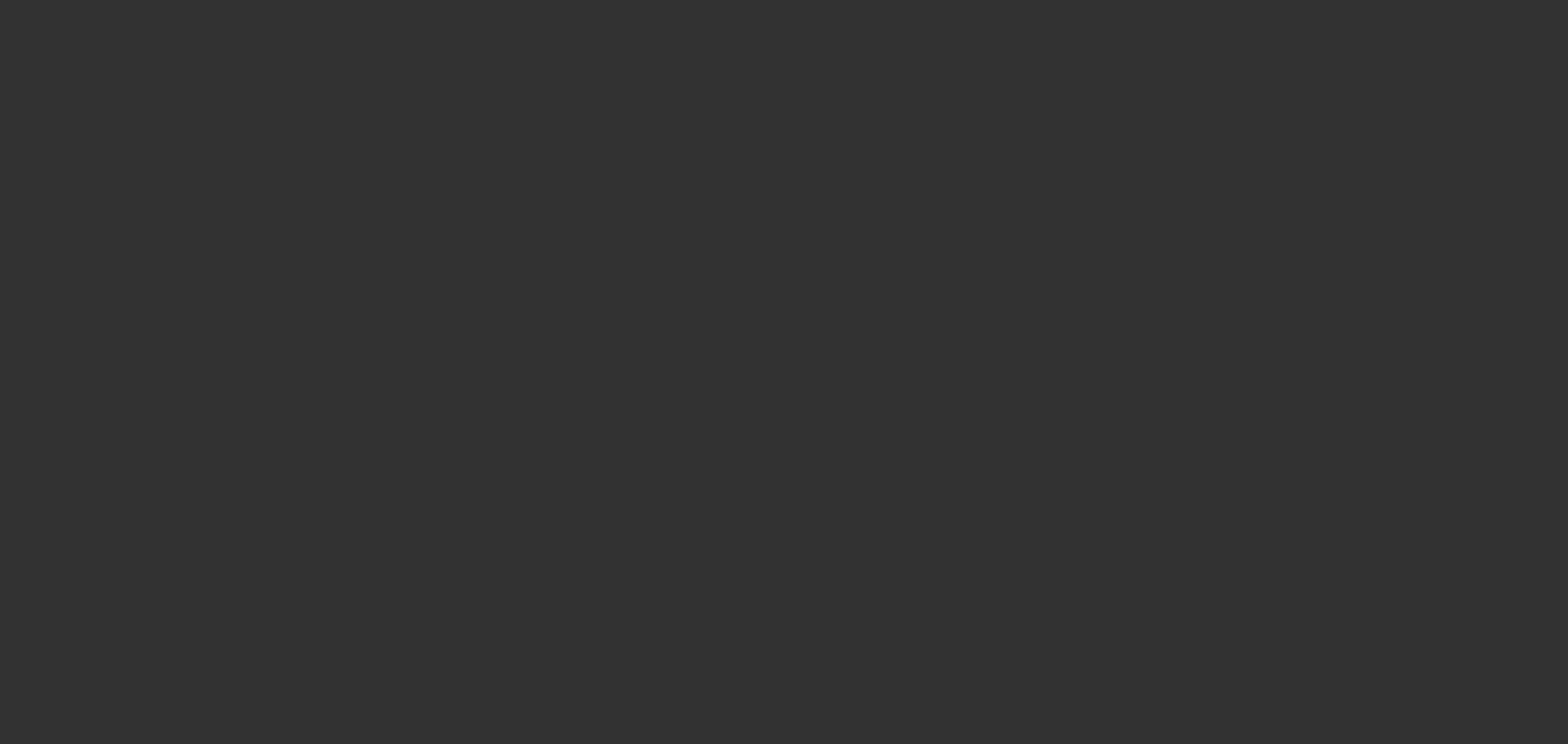
select select "0"
select select "2"
select select "0.1"
select select "4"
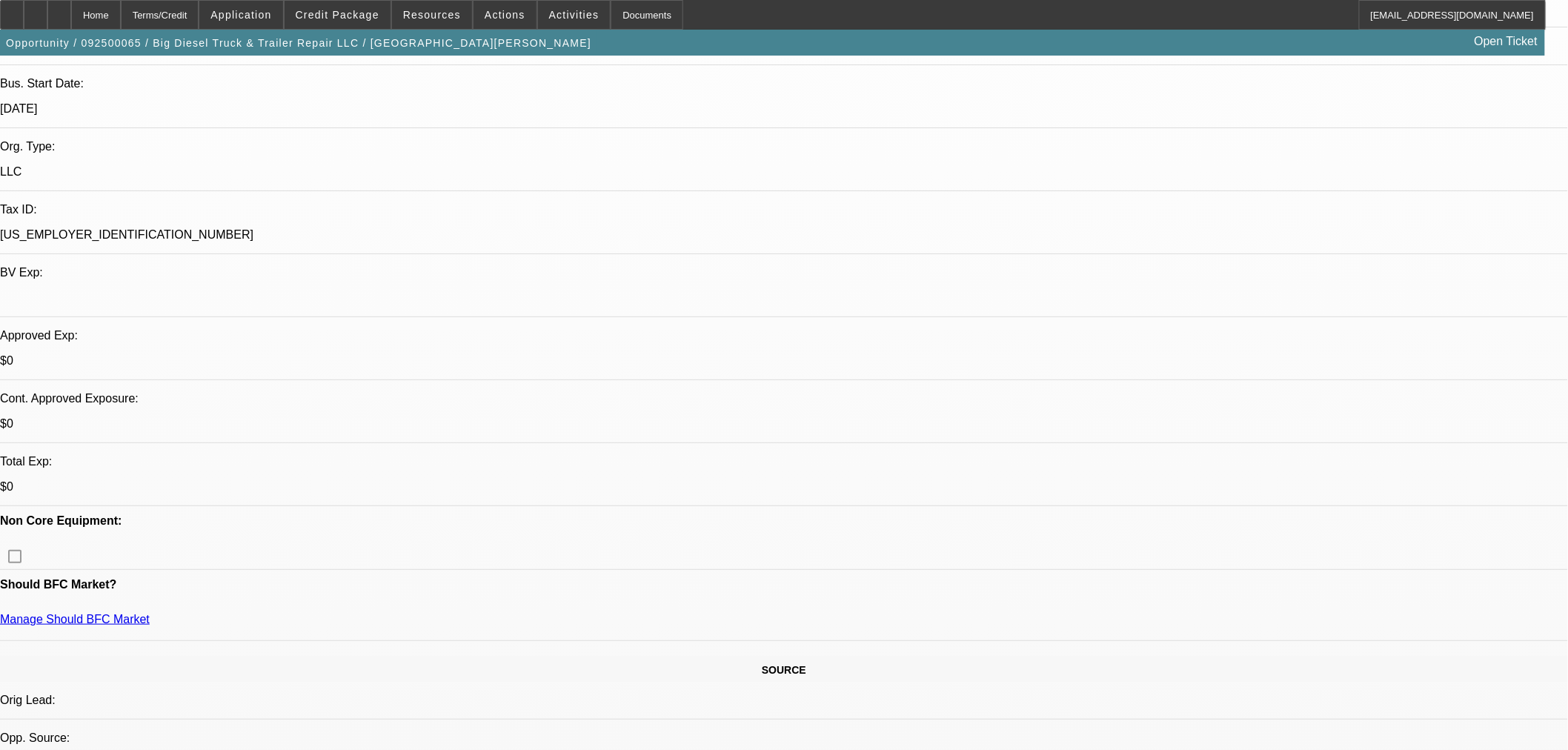
scroll to position [82, 0]
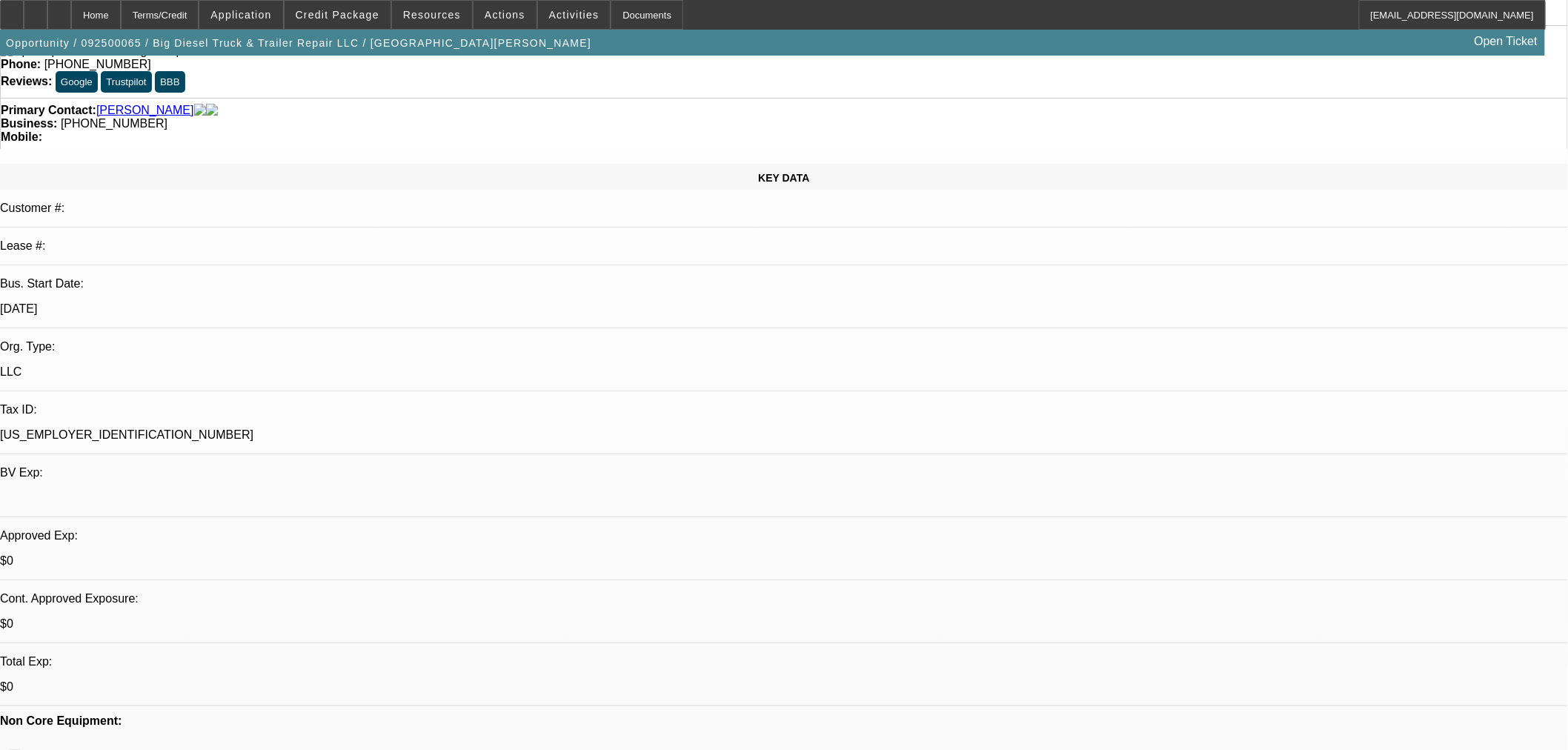
click at [345, 3] on span at bounding box center [338, 15] width 106 height 35
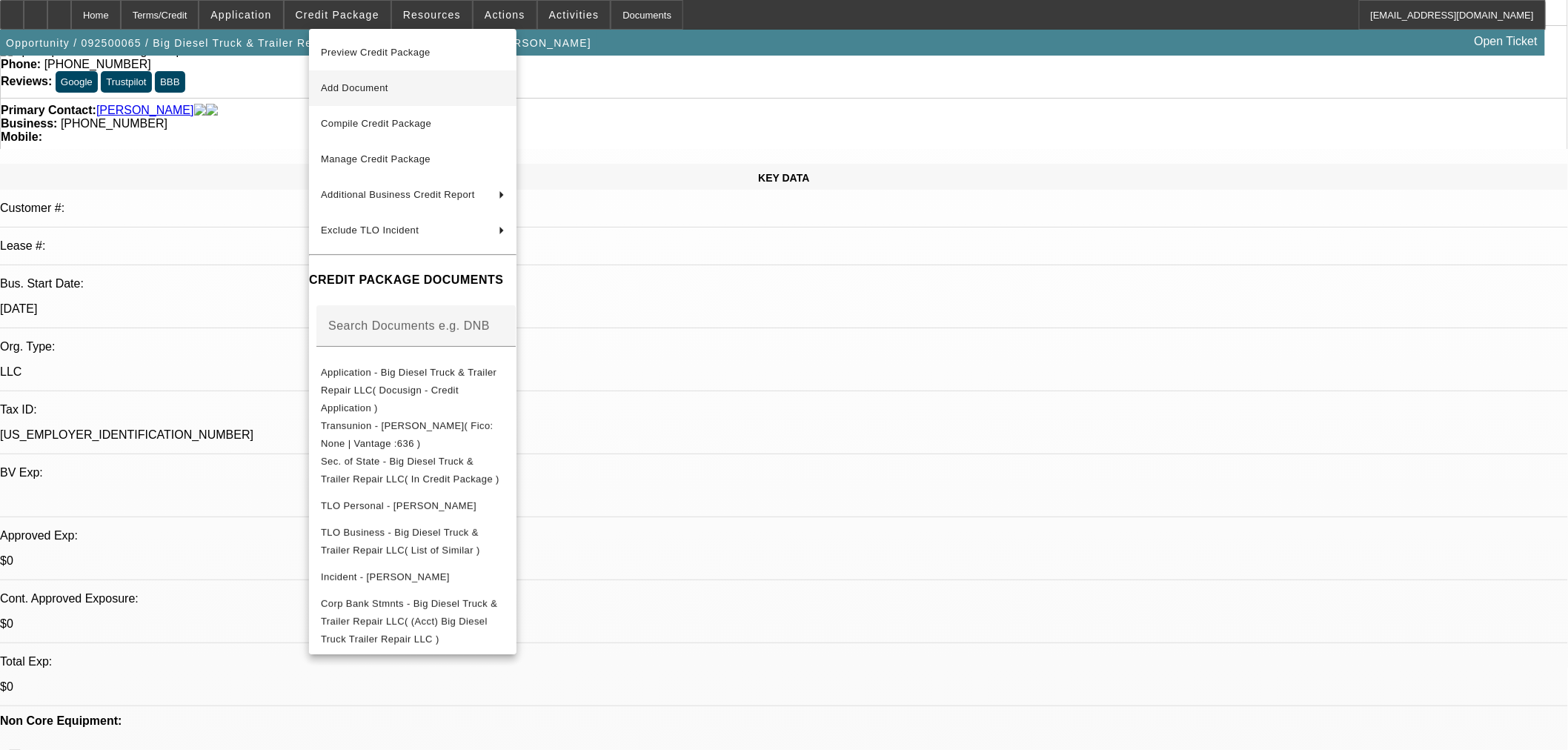
click at [461, 93] on span "Add Document" at bounding box center [412, 88] width 183 height 18
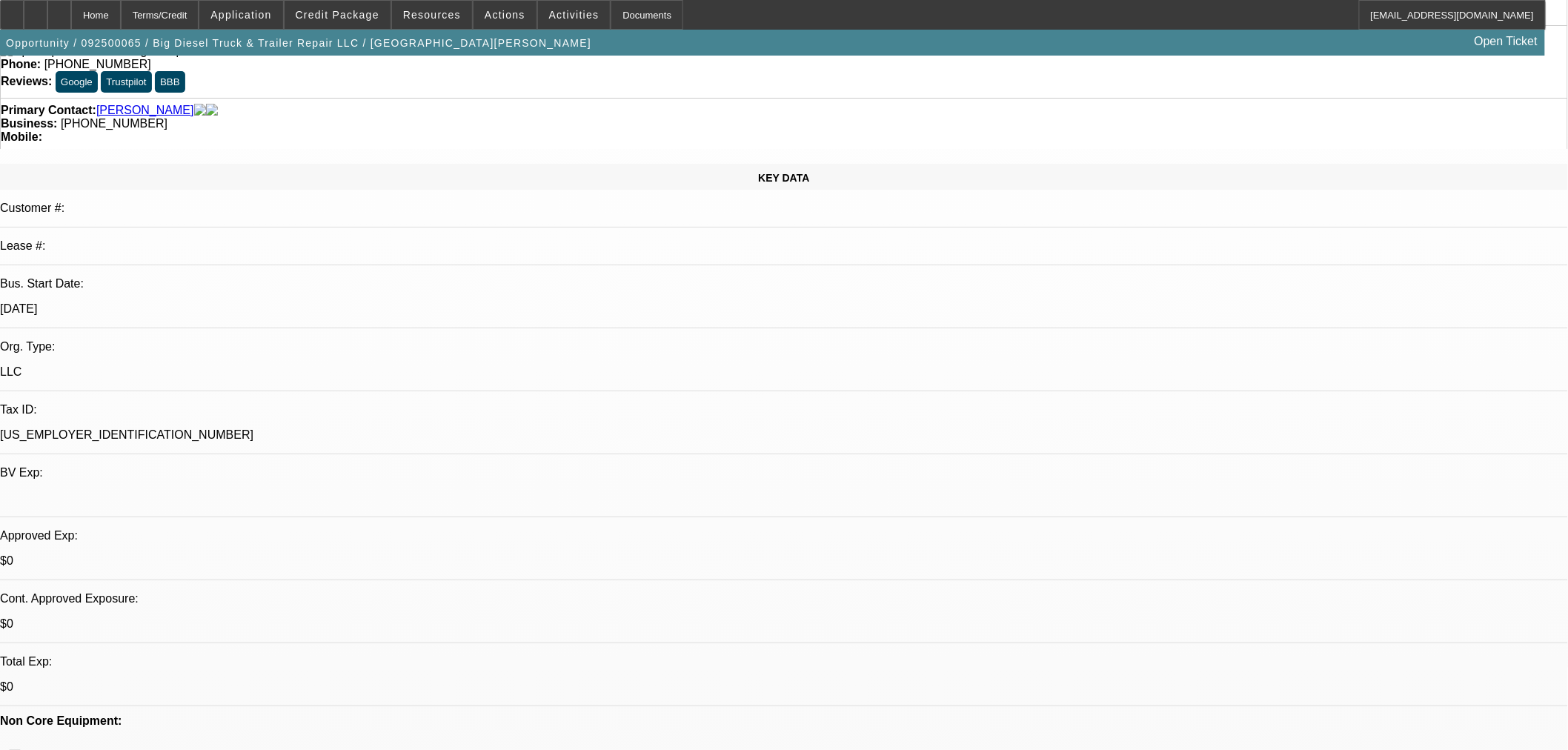
drag, startPoint x: 1530, startPoint y: 280, endPoint x: 1059, endPoint y: 269, distance: 471.1
copy div "Dimitry Gondre started Big Diesel Truck & Trailer Repair LLC in 2023 and is nee…"
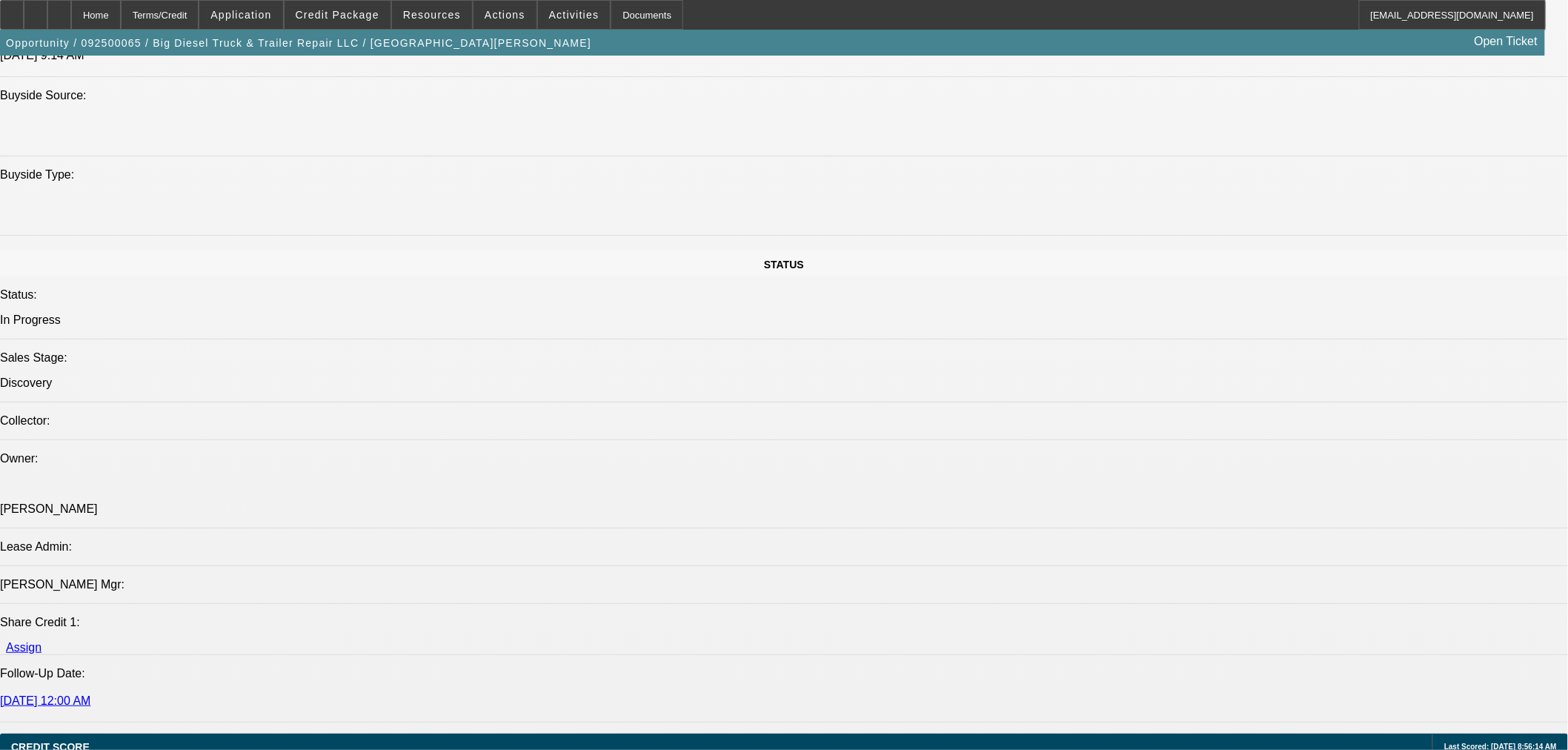
scroll to position [1565, 0]
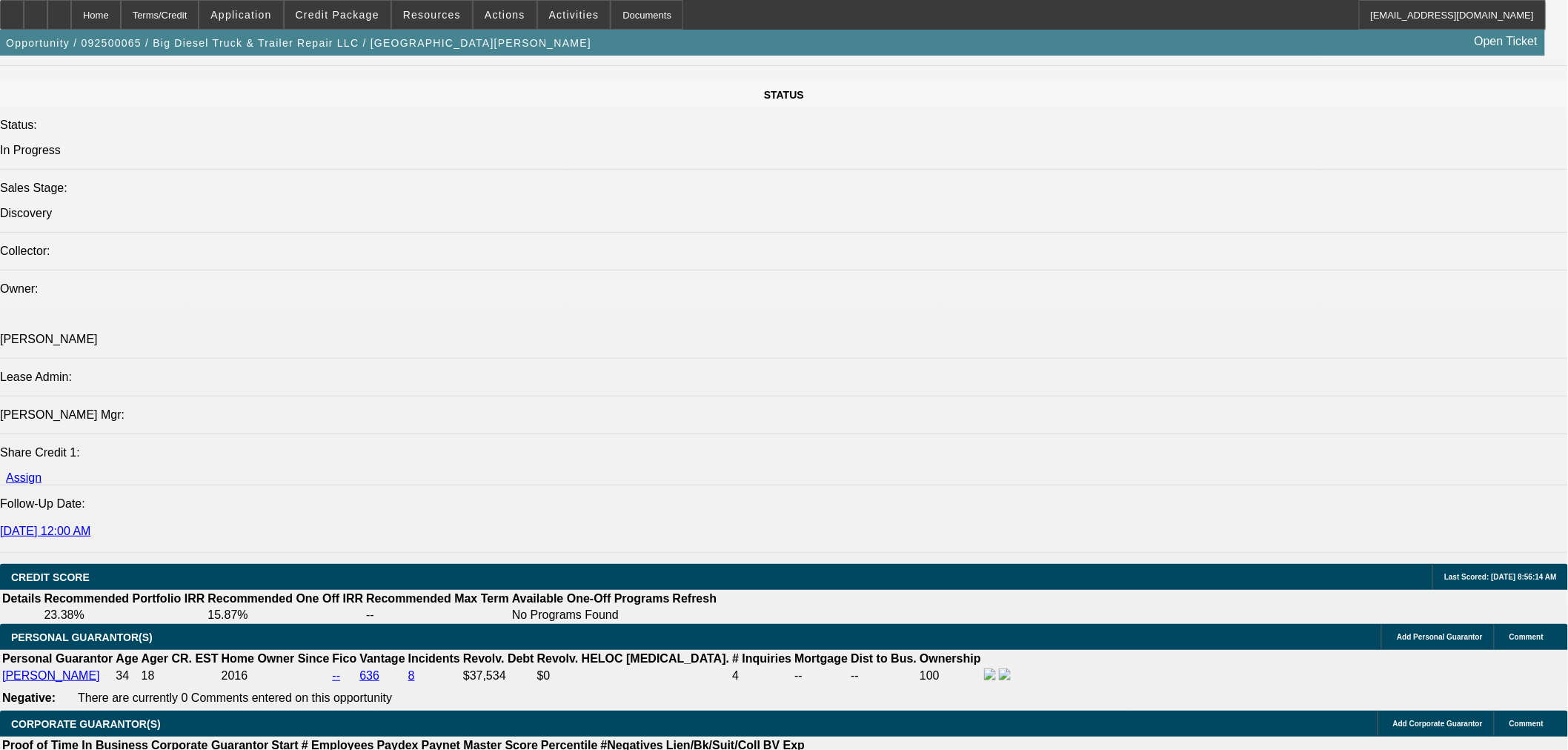
click at [59, 10] on icon at bounding box center [59, 10] width 0 height 0
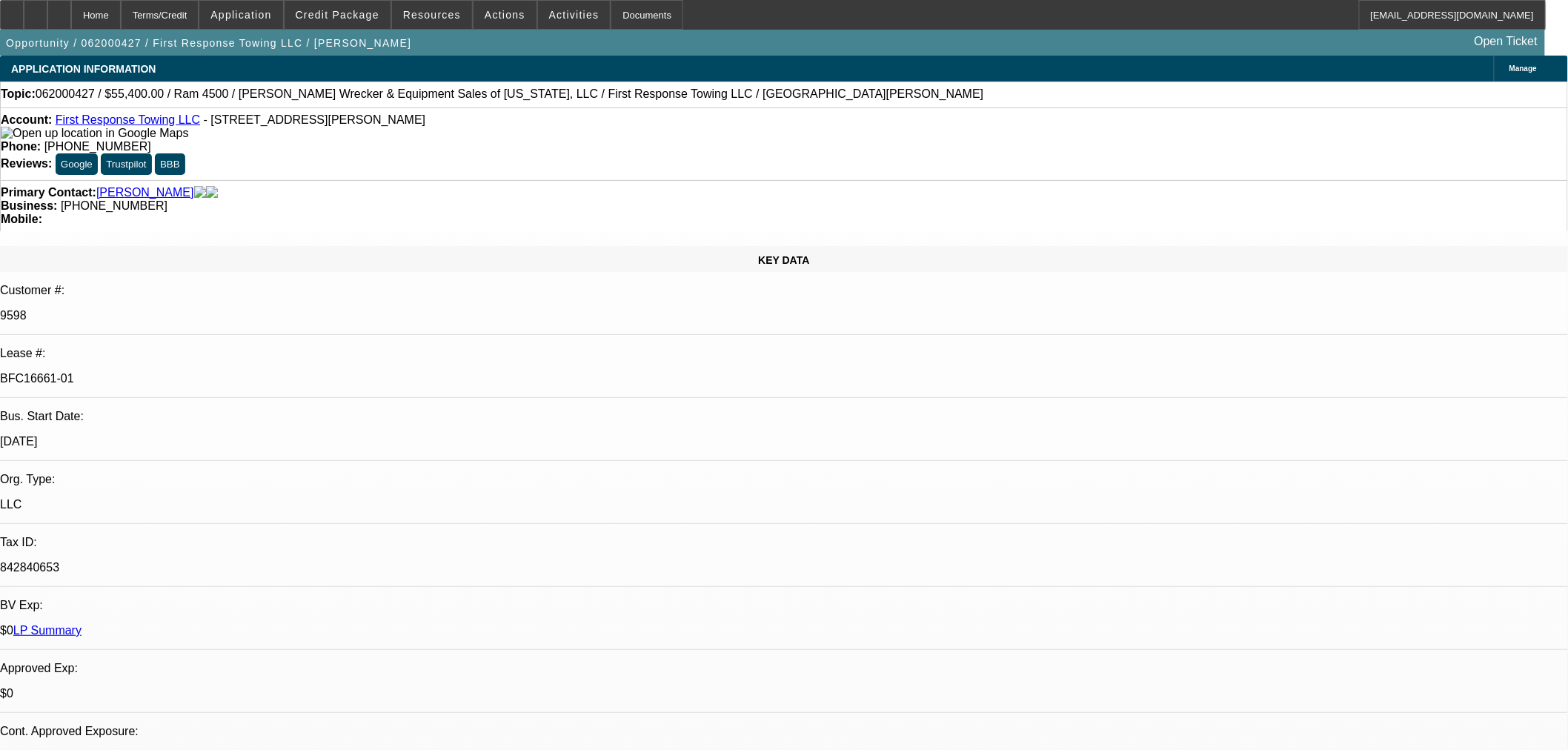
select select "0"
select select "2"
select select "0"
select select "6"
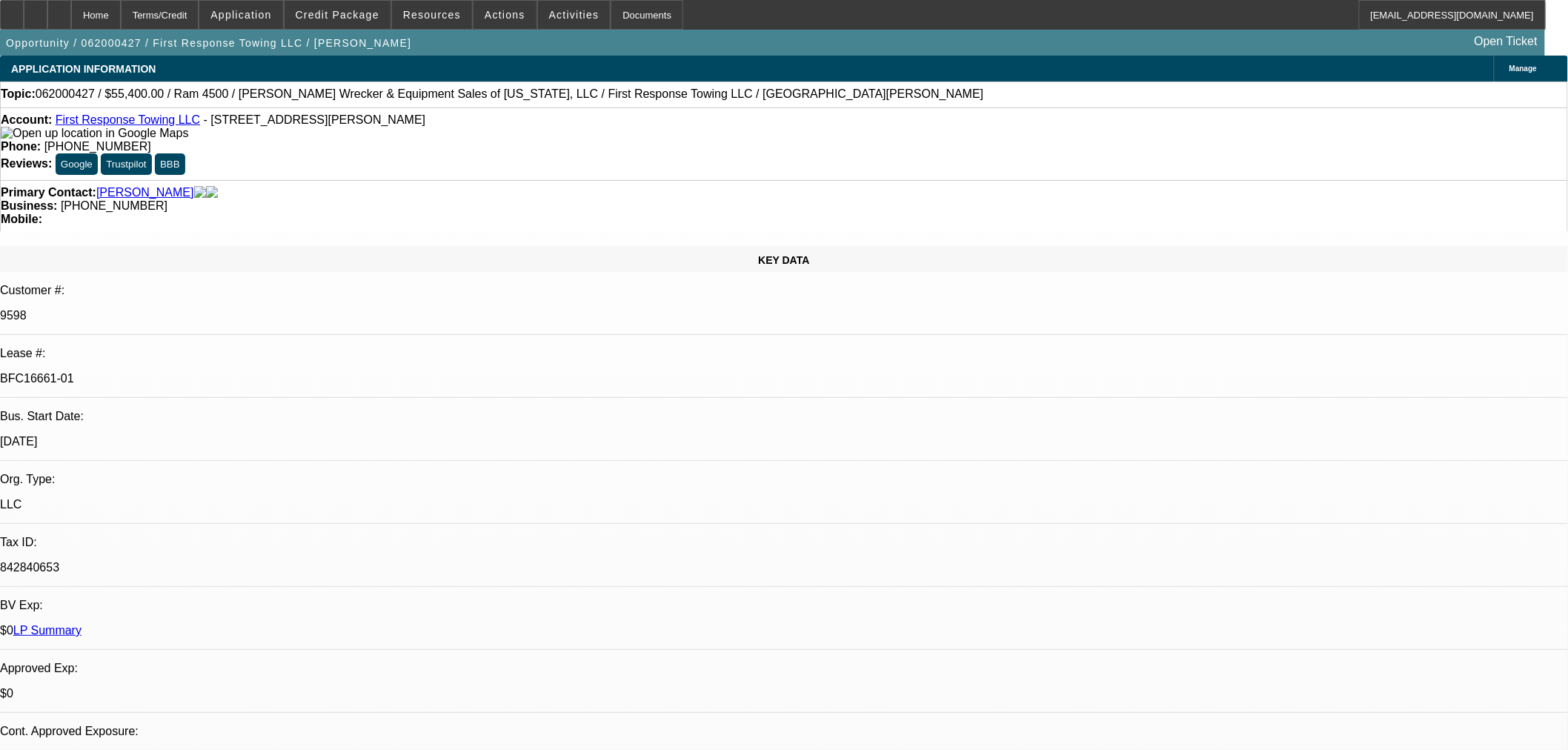
select select "0"
select select "2"
select select "0"
select select "6"
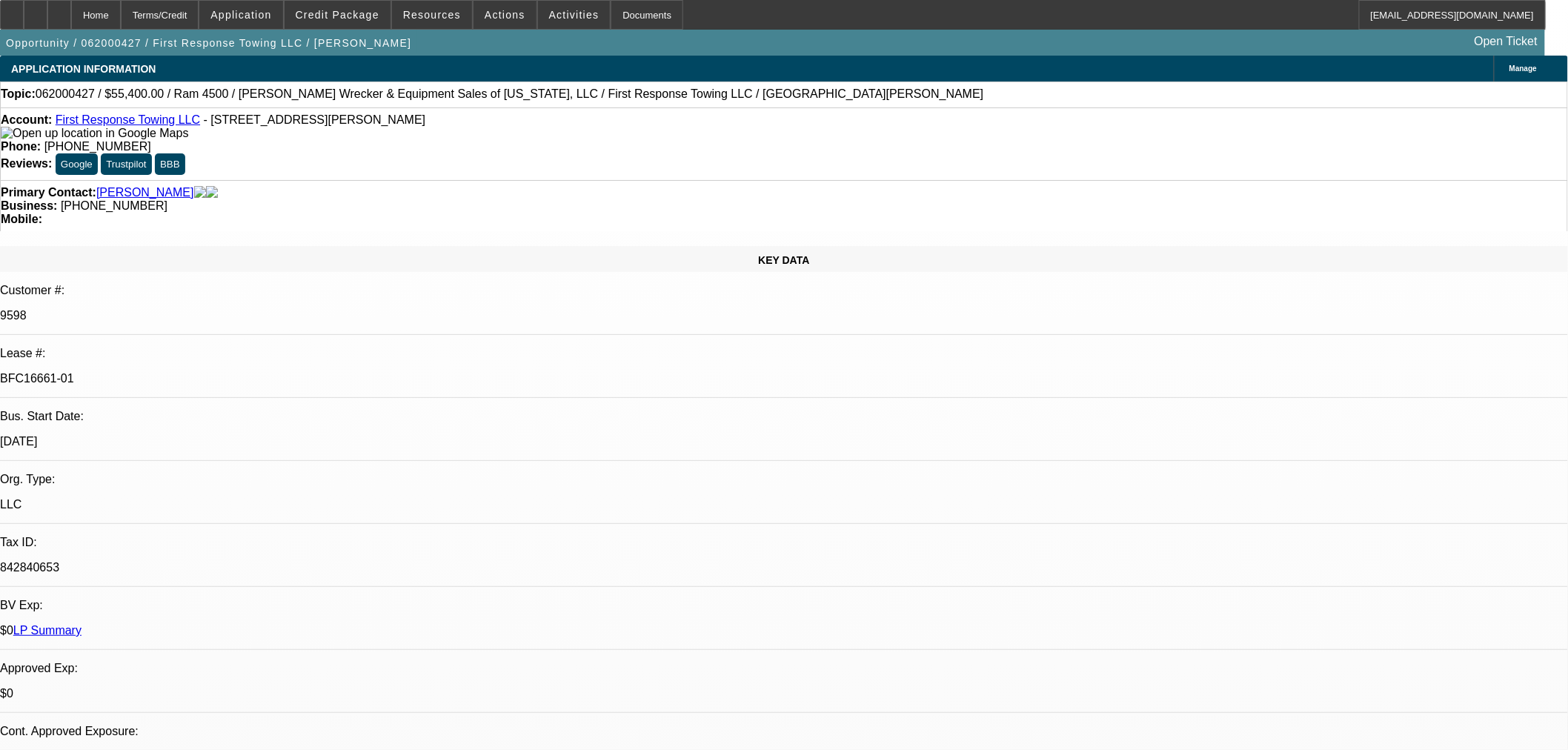
select select "0"
select select "2"
select select "0"
select select "6"
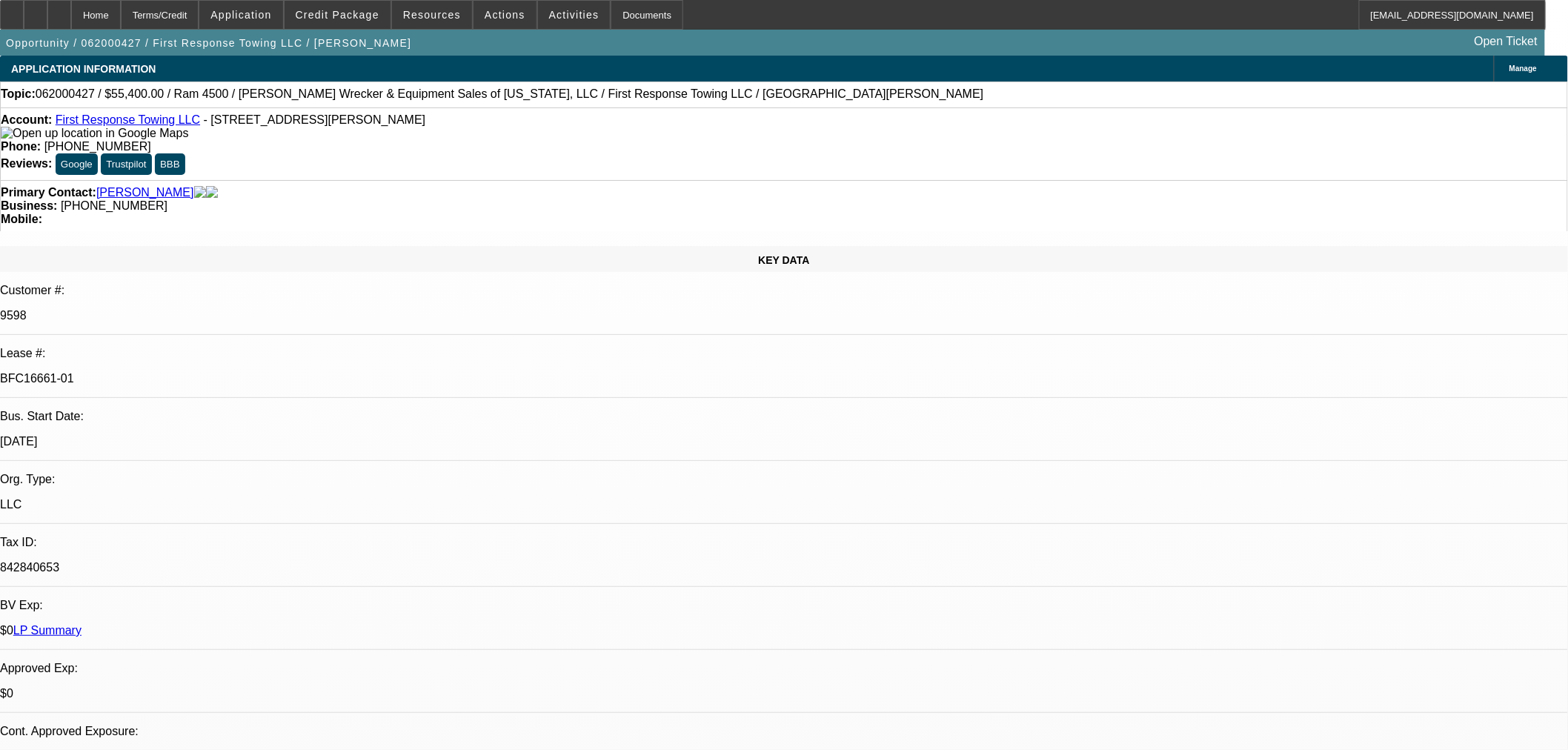
select select "0"
select select "2"
select select "0"
select select "6"
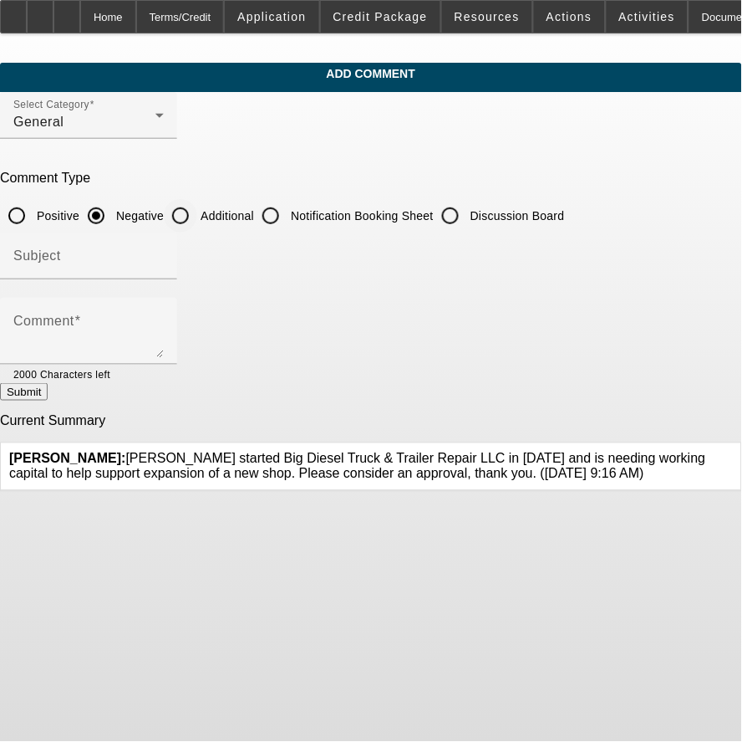
click at [197, 199] on input "Additional" at bounding box center [180, 215] width 33 height 33
radio input "true"
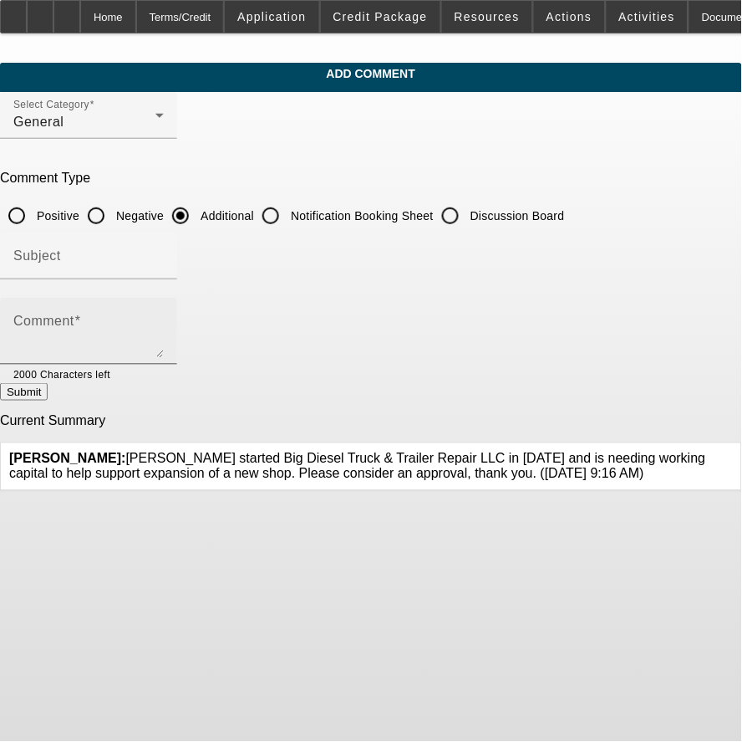
click at [164, 308] on div "Comment" at bounding box center [88, 331] width 150 height 67
paste textarea "[PERSON_NAME] started Big Diesel Truck & Trailer Repair LLC in [DATE] and is ne…"
click at [164, 344] on textarea "[PERSON_NAME] started Big Diesel Truck & Trailer Repair LLC in [DATE] and is ne…" at bounding box center [88, 338] width 150 height 40
click at [164, 335] on textarea "[PERSON_NAME] started Big Diesel Truck & Trailer Repair LLC in [DATE] and is ne…" at bounding box center [88, 338] width 150 height 40
drag, startPoint x: 324, startPoint y: 348, endPoint x: 313, endPoint y: 348, distance: 11.7
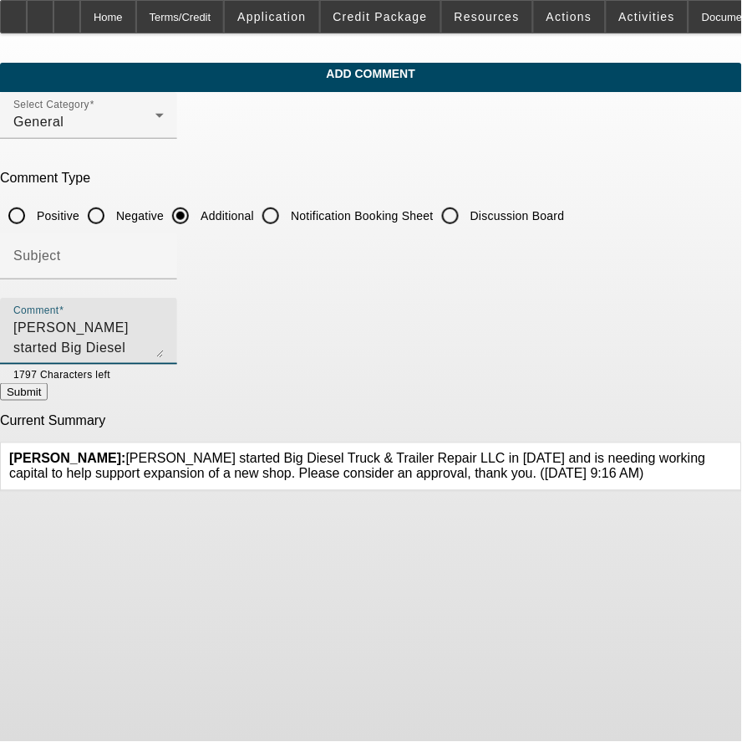
click at [164, 348] on textarea "[PERSON_NAME] started Big Diesel Truck & Trailer Repair LLC in [DATE] and is ne…" at bounding box center [88, 338] width 150 height 40
type textarea "[PERSON_NAME] started Big Diesel Truck & Trailer Repair LLC in [DATE] and is ne…"
click at [164, 357] on div "Comment [PERSON_NAME] started Big Diesel Truck & Trailer Repair LLC in [DATE] a…" at bounding box center [88, 331] width 150 height 67
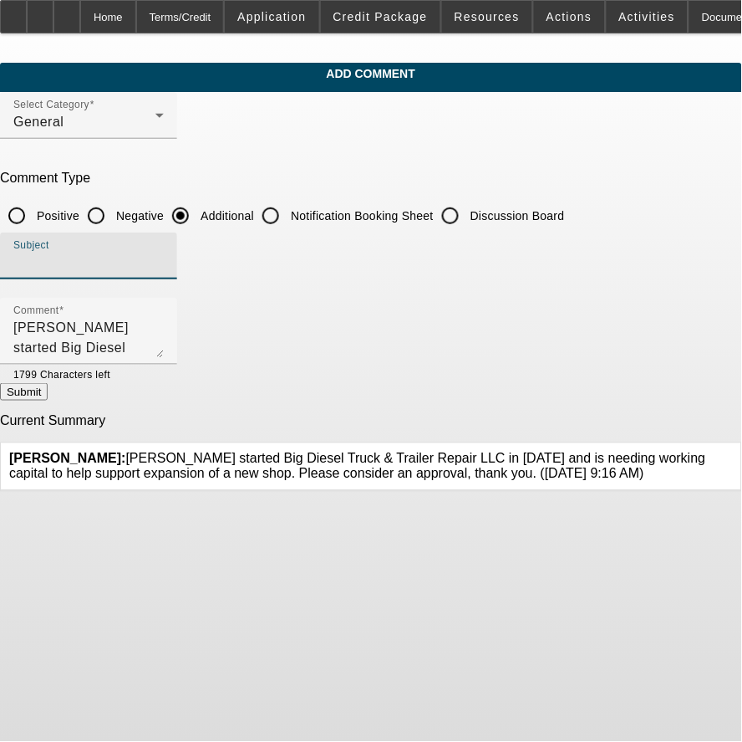
click at [164, 260] on input "Subject" at bounding box center [88, 262] width 150 height 20
type input "Write Up"
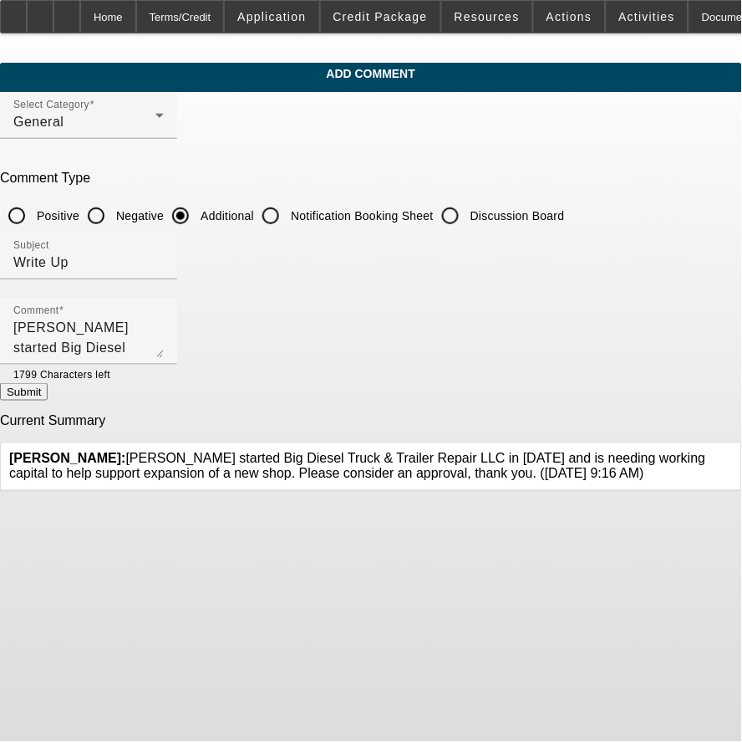
click at [48, 390] on button "Submit" at bounding box center [24, 392] width 48 height 18
radio input "true"
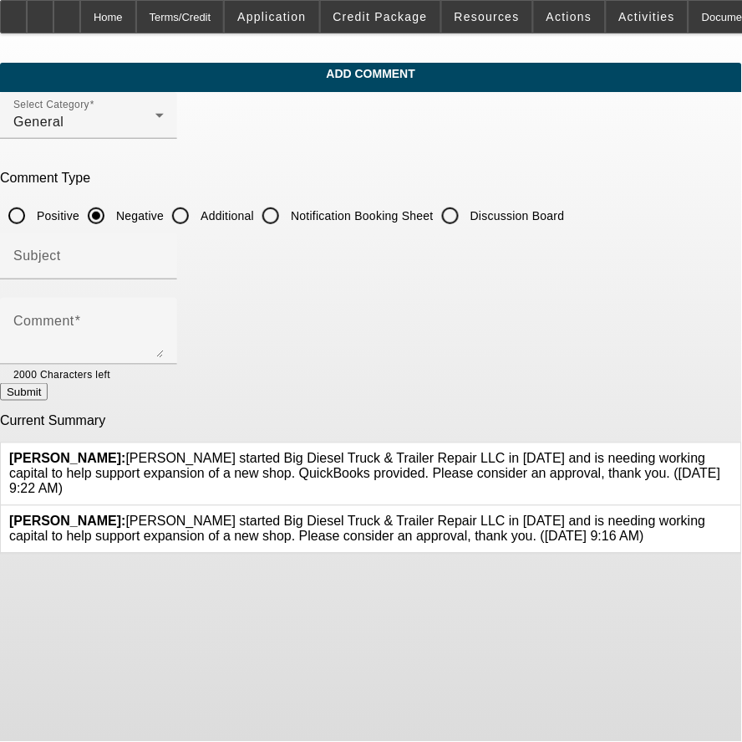
click at [733, 514] on icon at bounding box center [733, 514] width 0 height 0
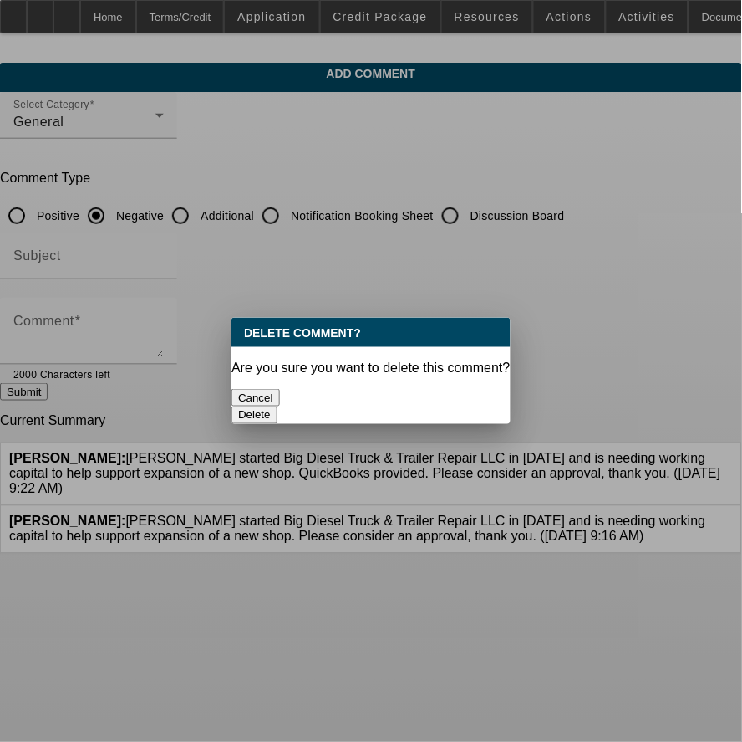
click at [278, 406] on button "Delete" at bounding box center [255, 415] width 46 height 18
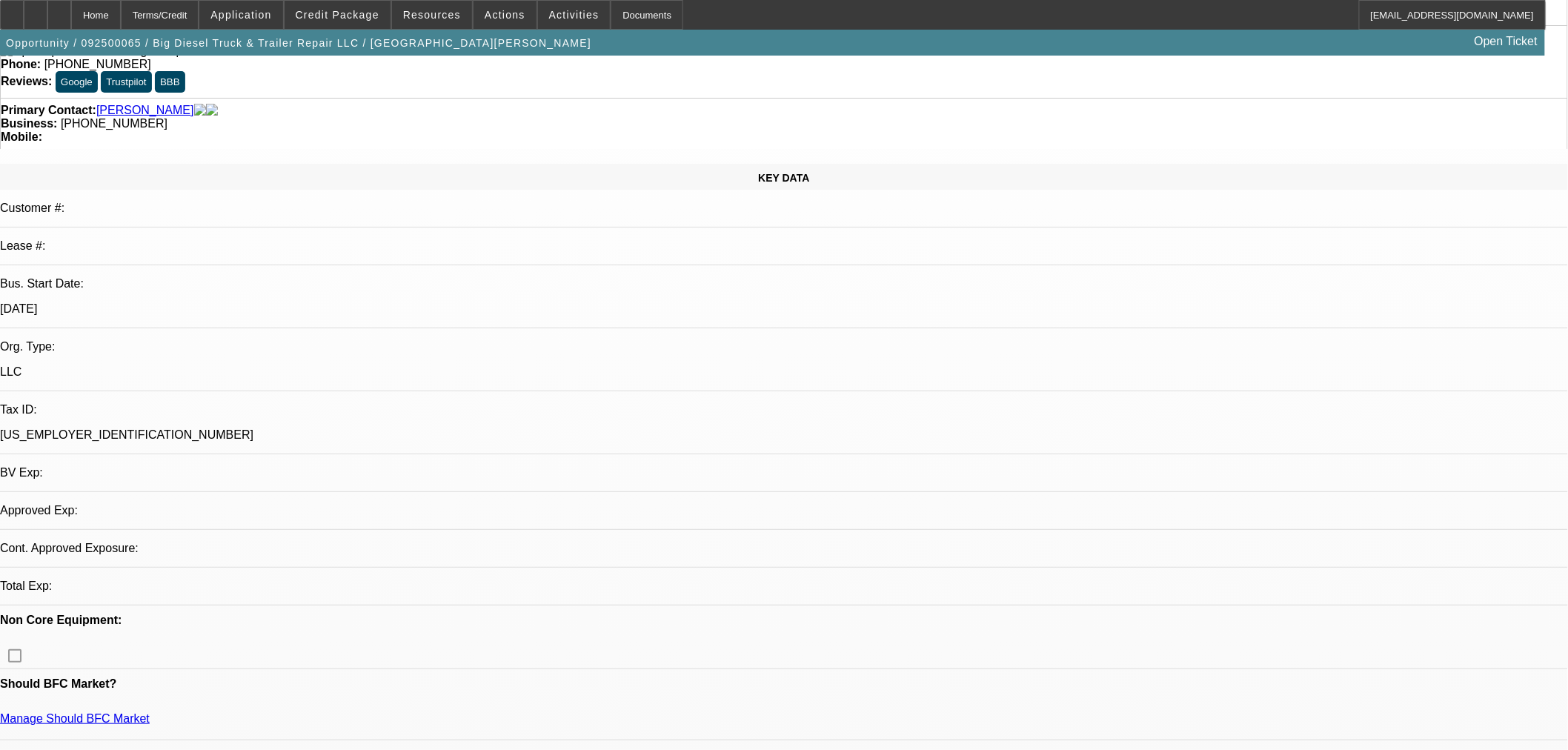
select select "0"
select select "2"
select select "0.1"
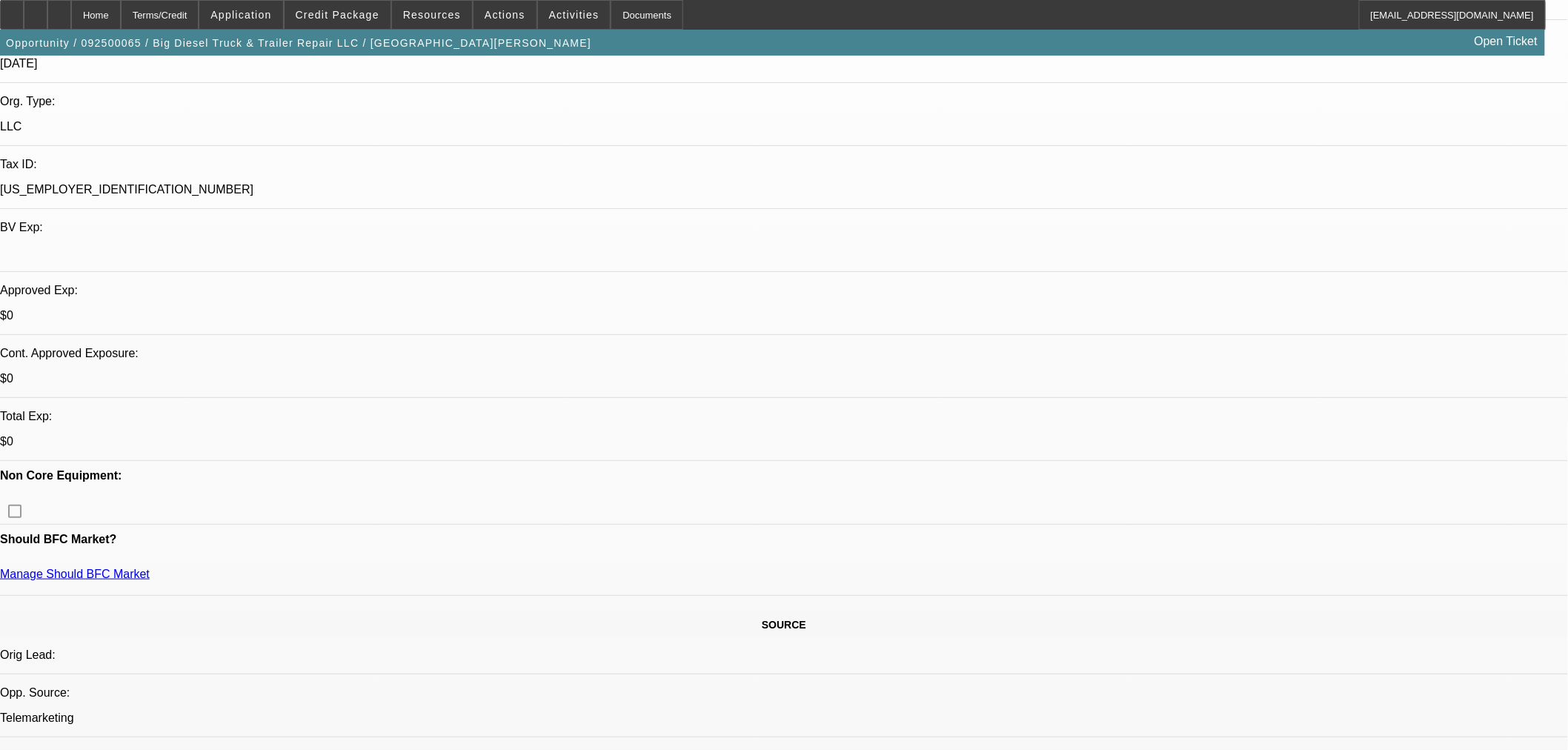
select select "1"
select select "2"
select select "4"
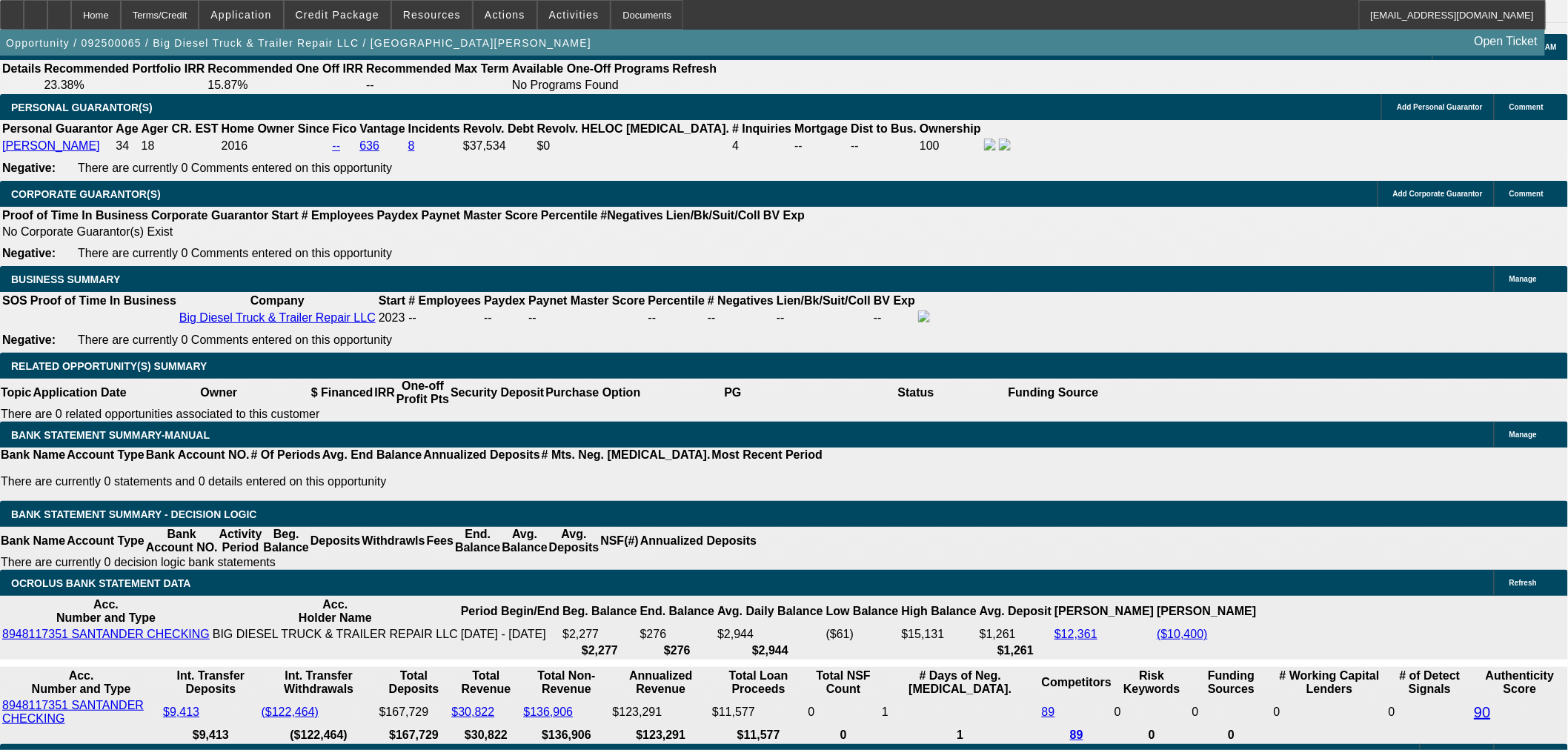
scroll to position [2059, 0]
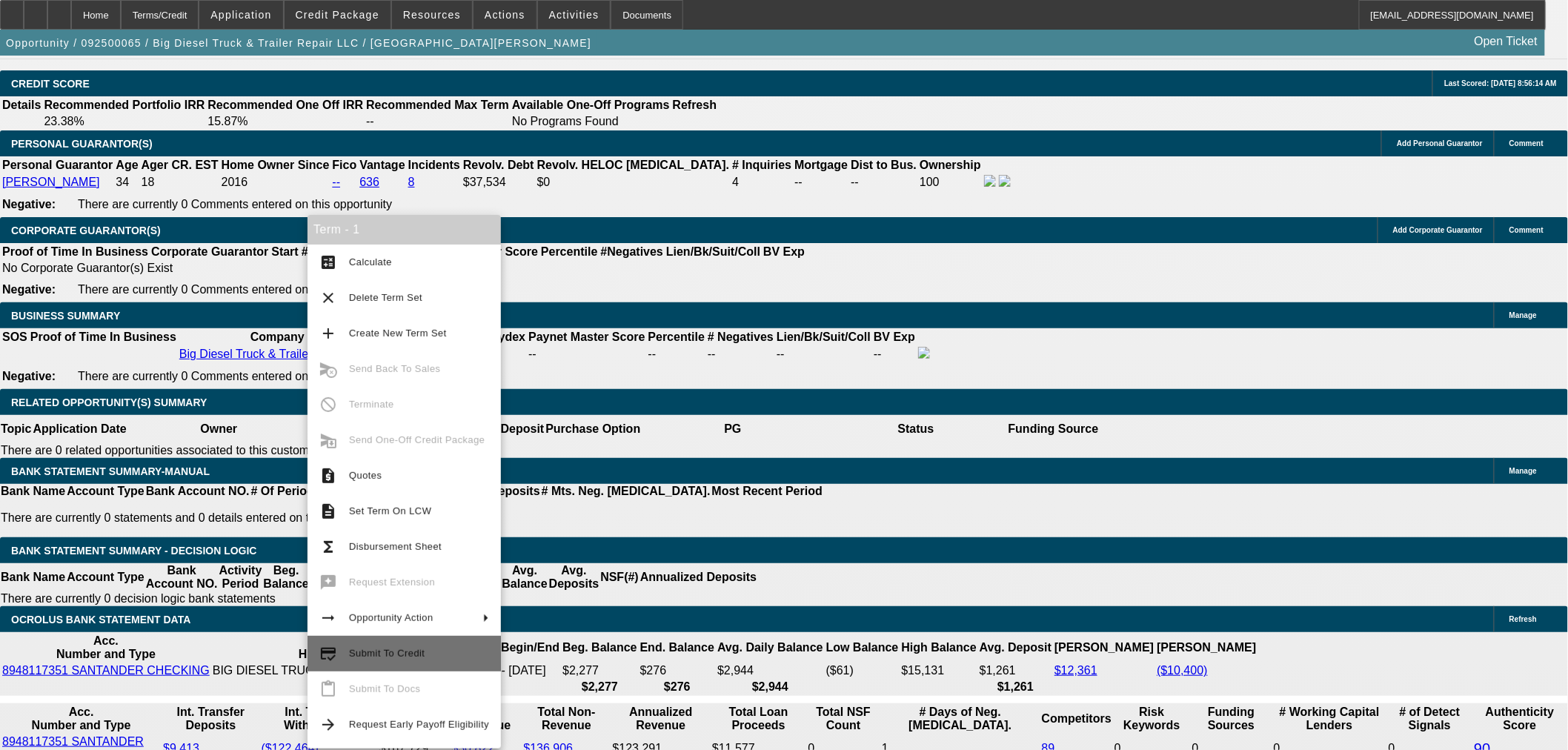
click at [411, 653] on span "Submit To Credit" at bounding box center [386, 653] width 75 height 12
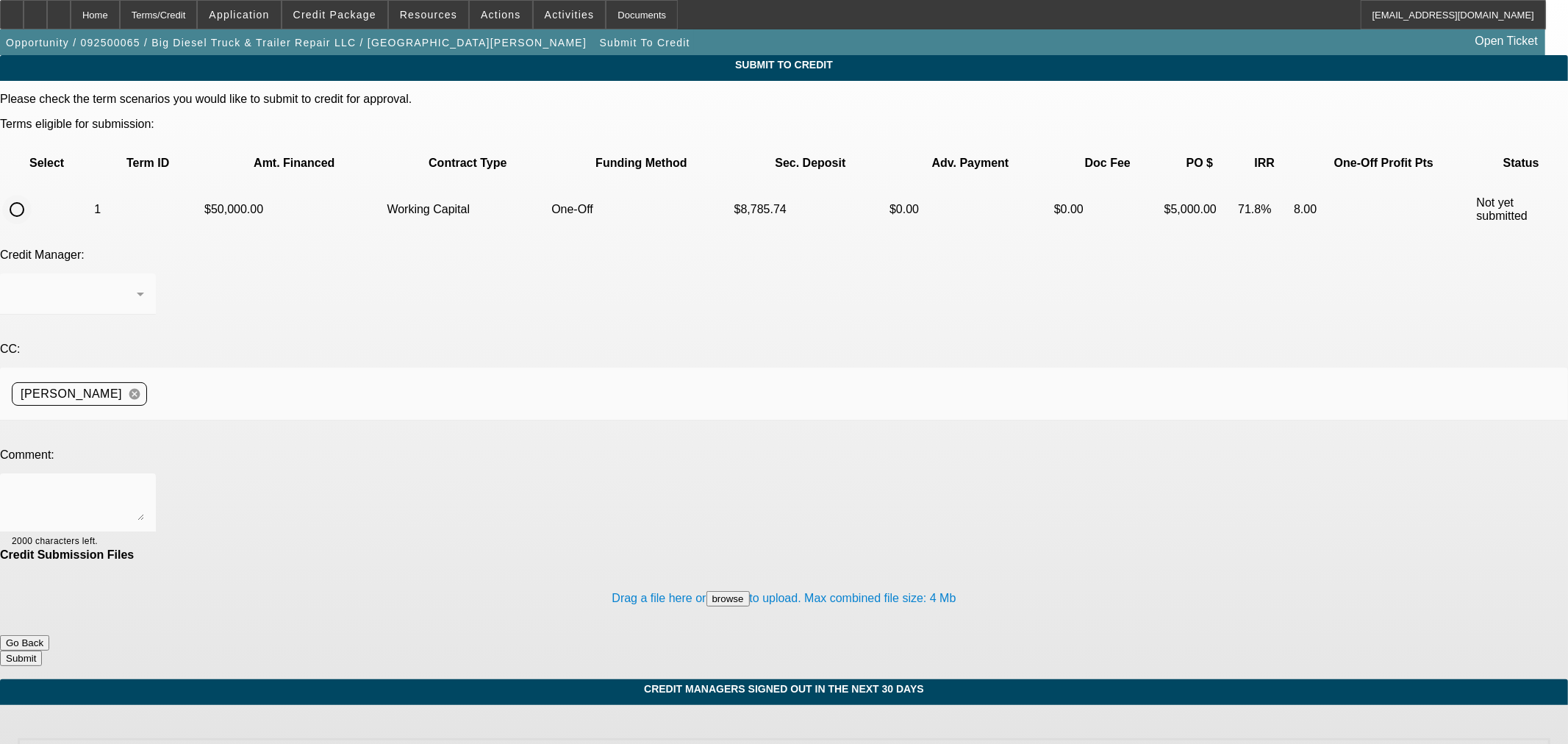
click at [32, 195] on input "radio" at bounding box center [17, 209] width 29 height 29
radio input "true"
click at [144, 485] on textarea at bounding box center [77, 503] width 132 height 35
type textarea "Please send to Channel for WC. Thanks."
click at [42, 651] on button "Submit" at bounding box center [21, 659] width 42 height 16
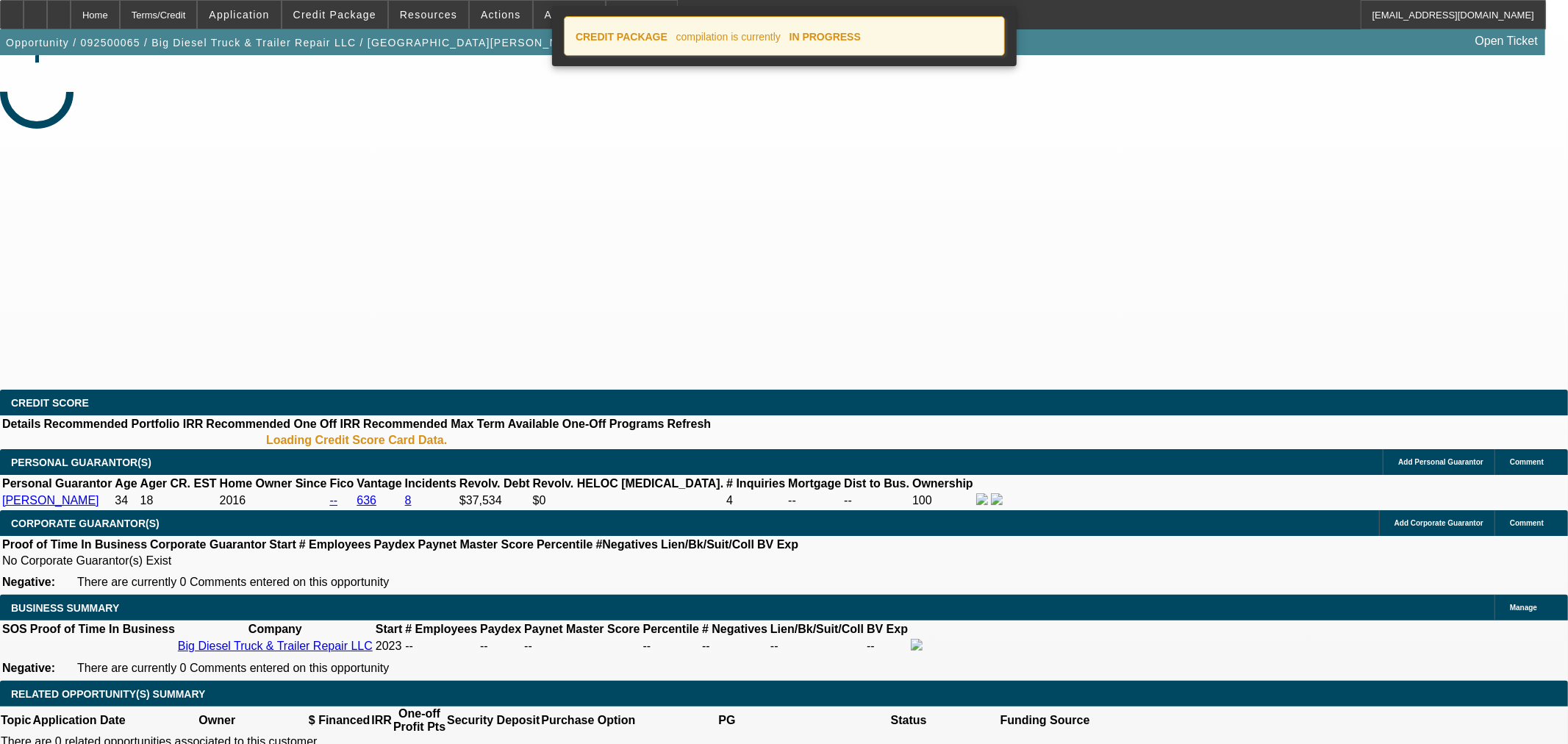
select select "0"
select select "2"
select select "0.1"
select select "4"
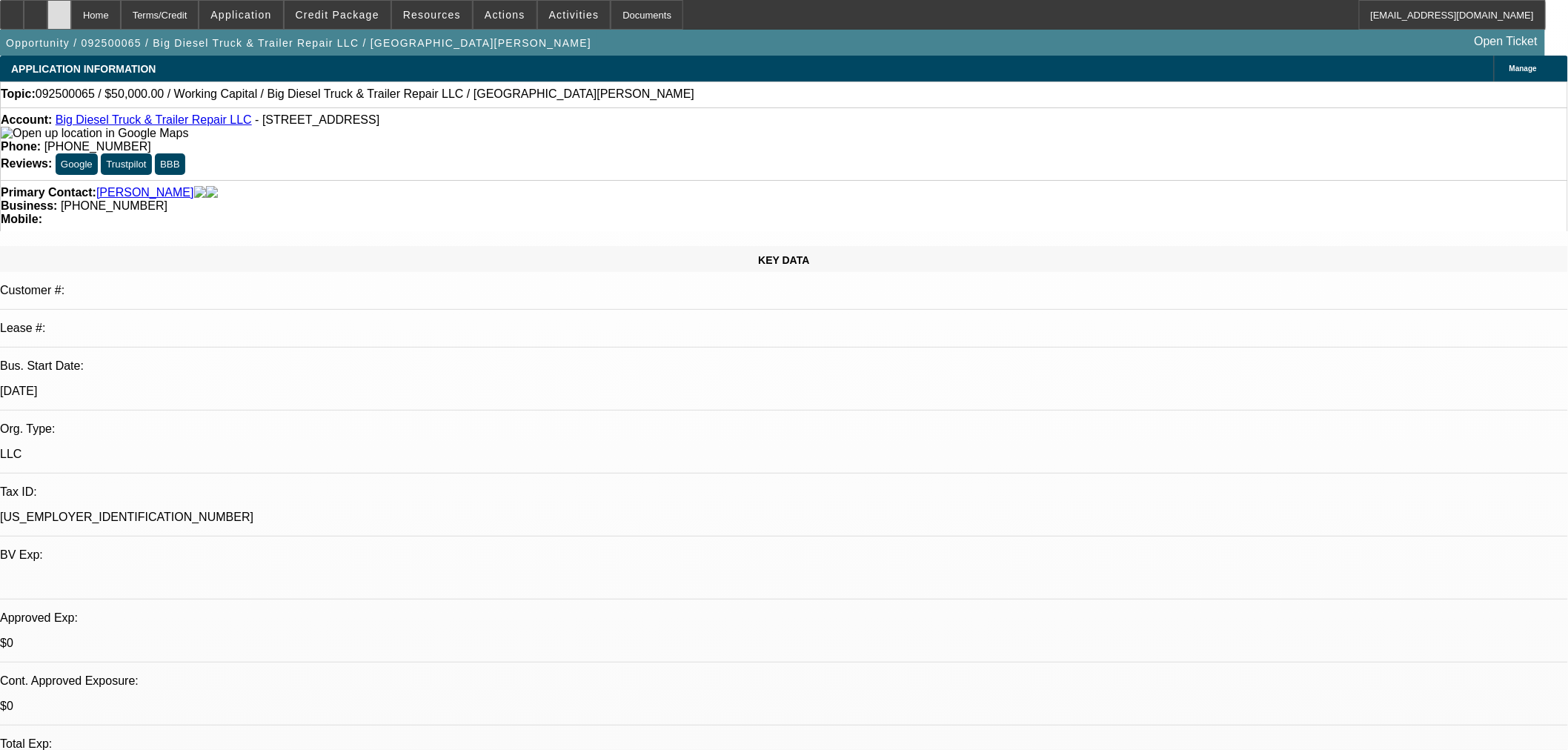
click at [59, 10] on icon at bounding box center [59, 10] width 0 height 0
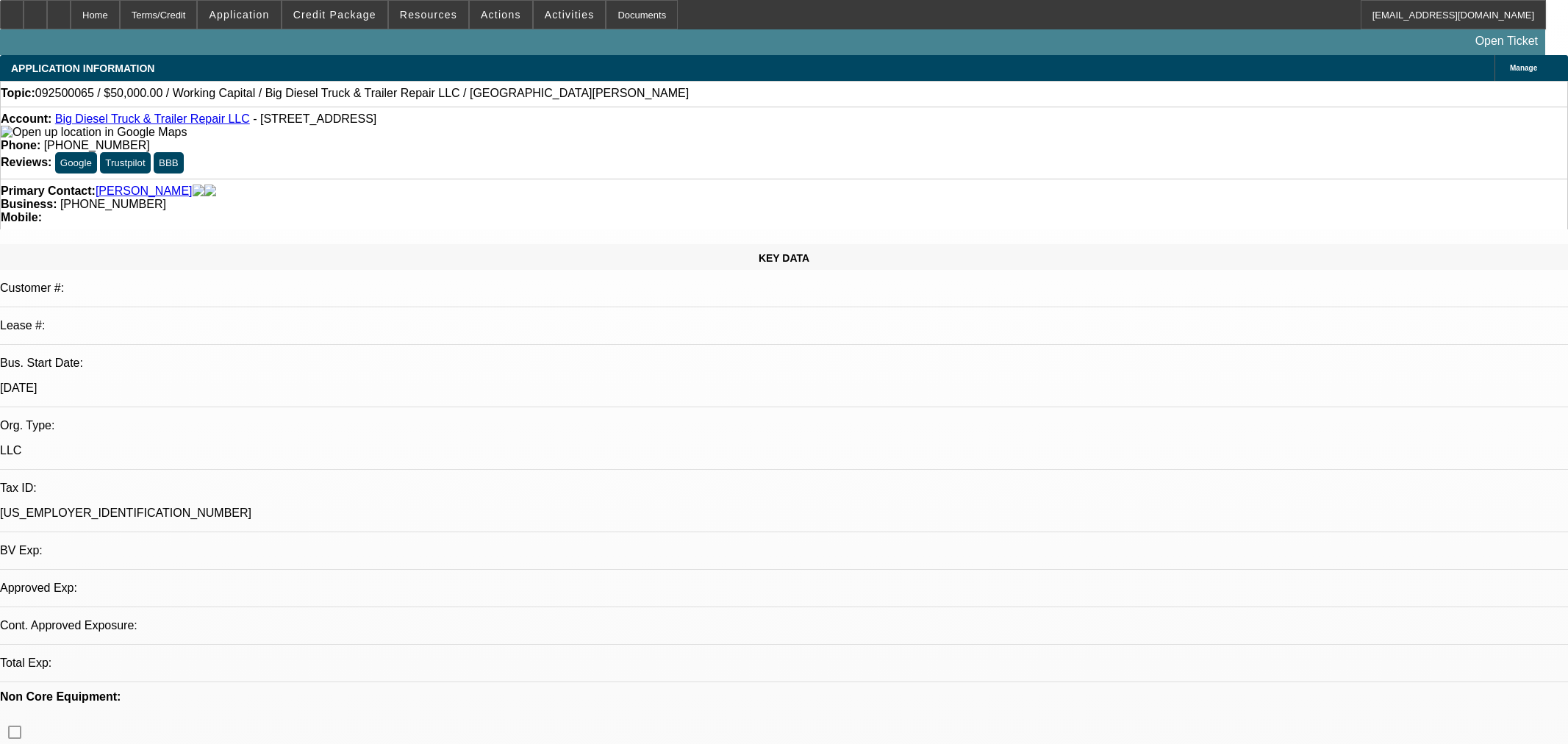
select select "0"
select select "2"
select select "0.1"
select select "4"
